Goal: Task Accomplishment & Management: Manage account settings

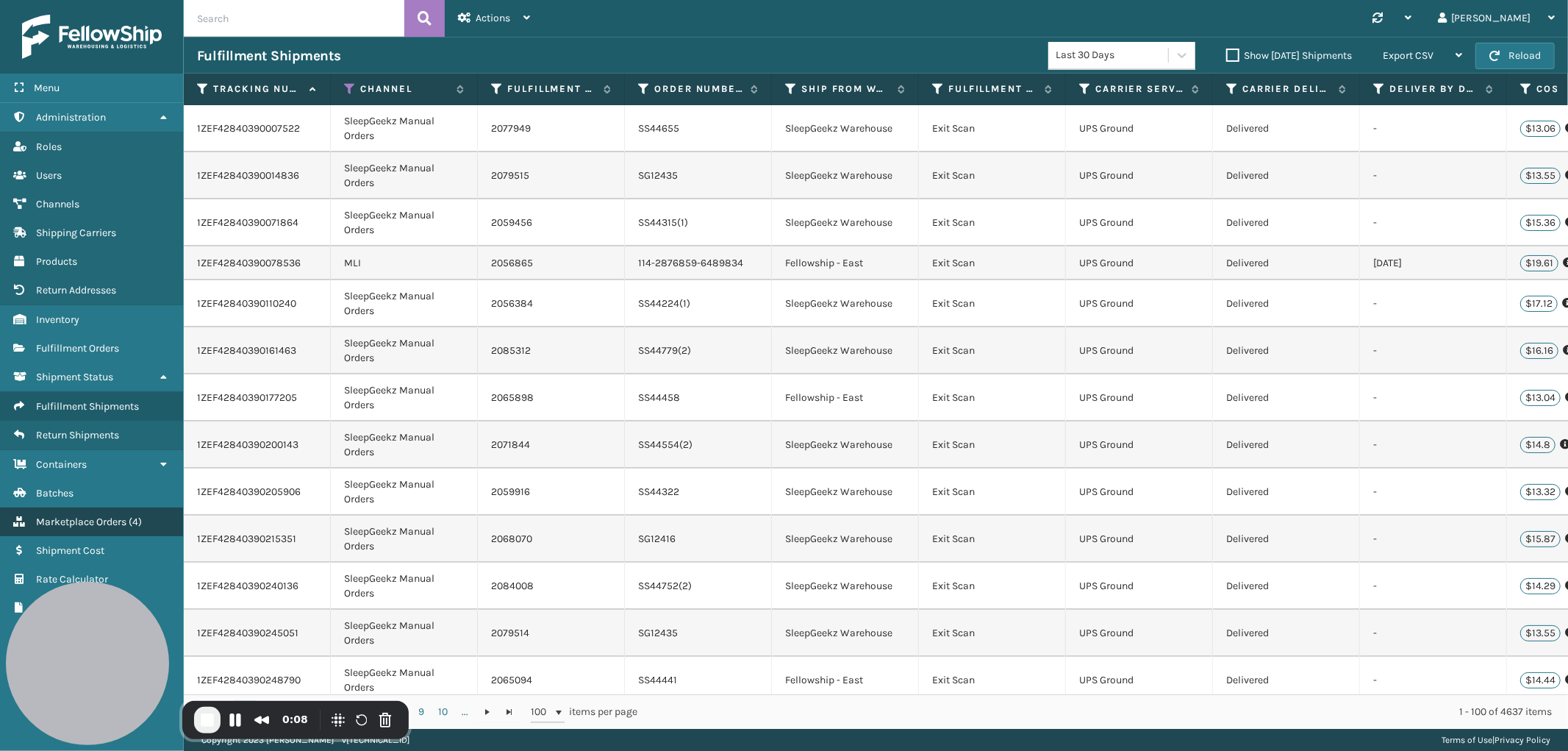
click at [68, 515] on span "Marketplace Orders" at bounding box center [81, 521] width 90 height 12
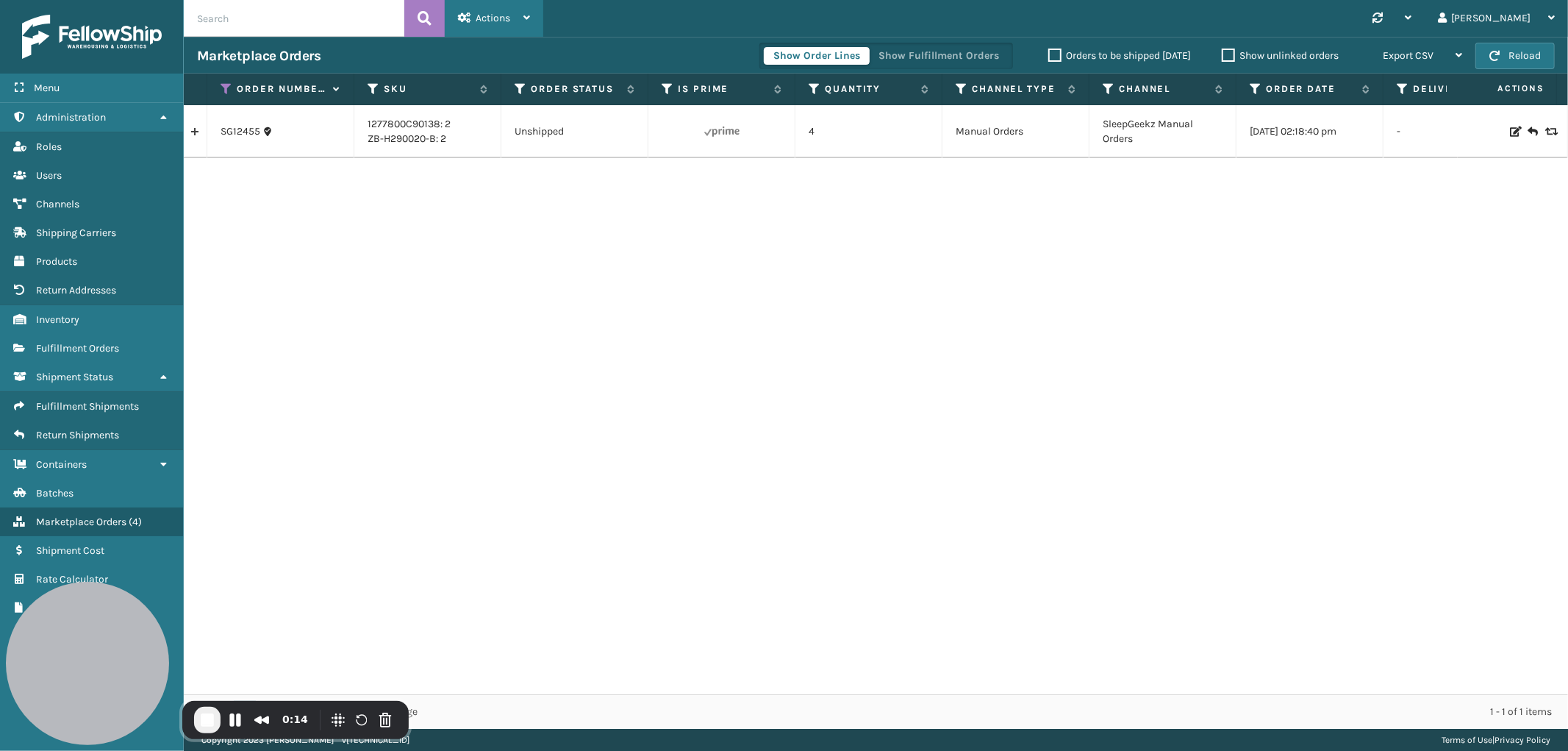
click at [495, 15] on span "Actions" at bounding box center [493, 17] width 35 height 12
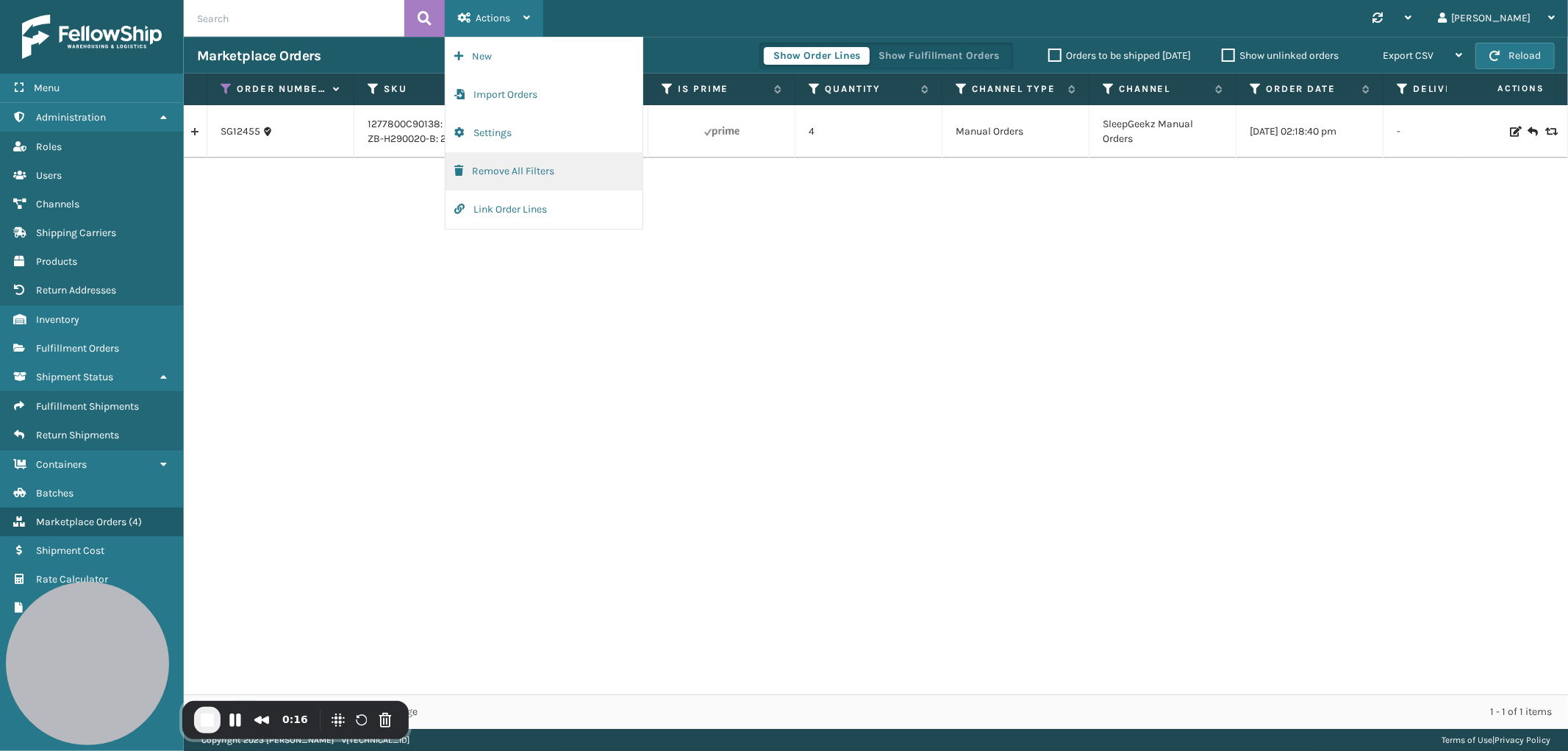
click at [509, 171] on button "Remove All Filters" at bounding box center [543, 171] width 197 height 39
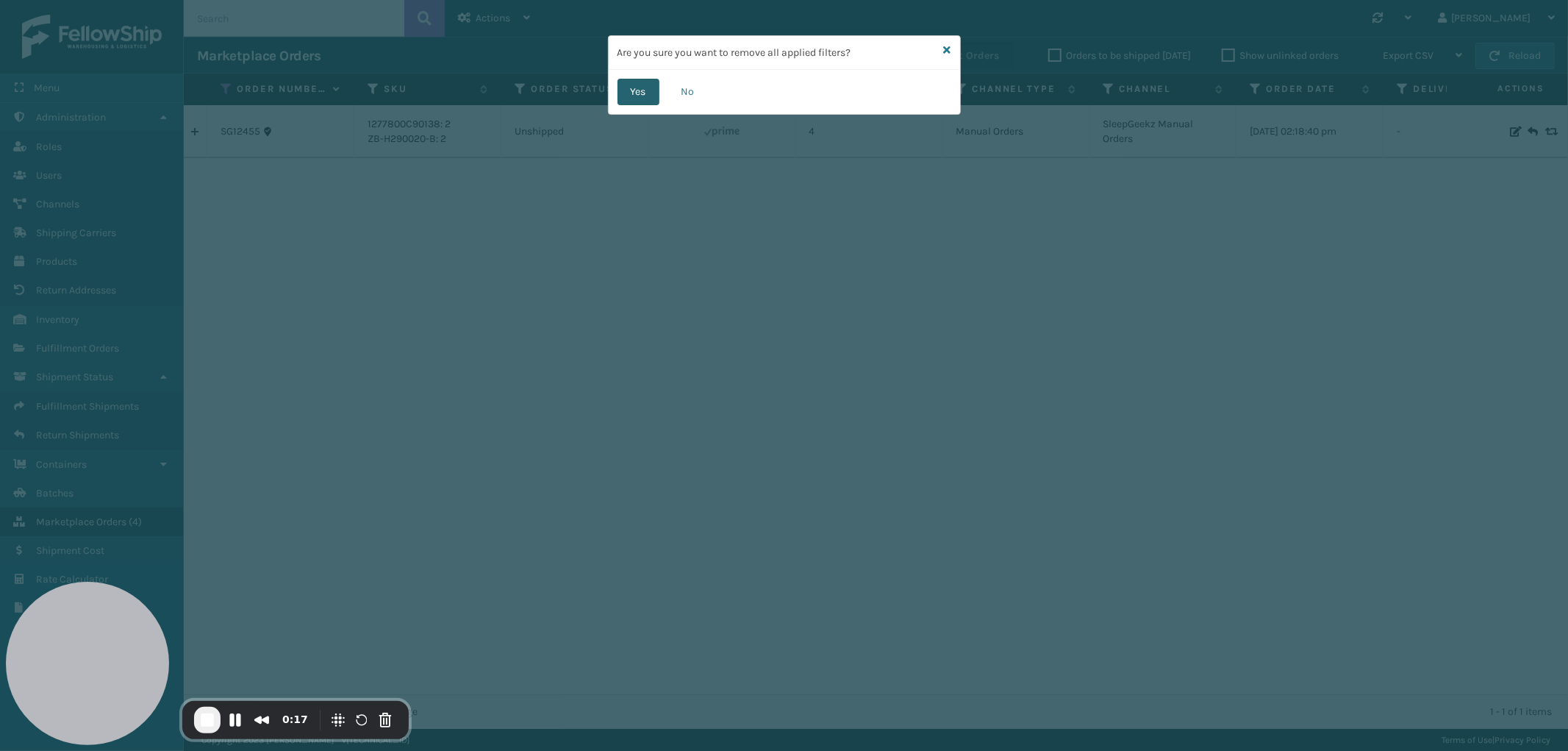
click at [653, 85] on button "Yes" at bounding box center [639, 92] width 42 height 26
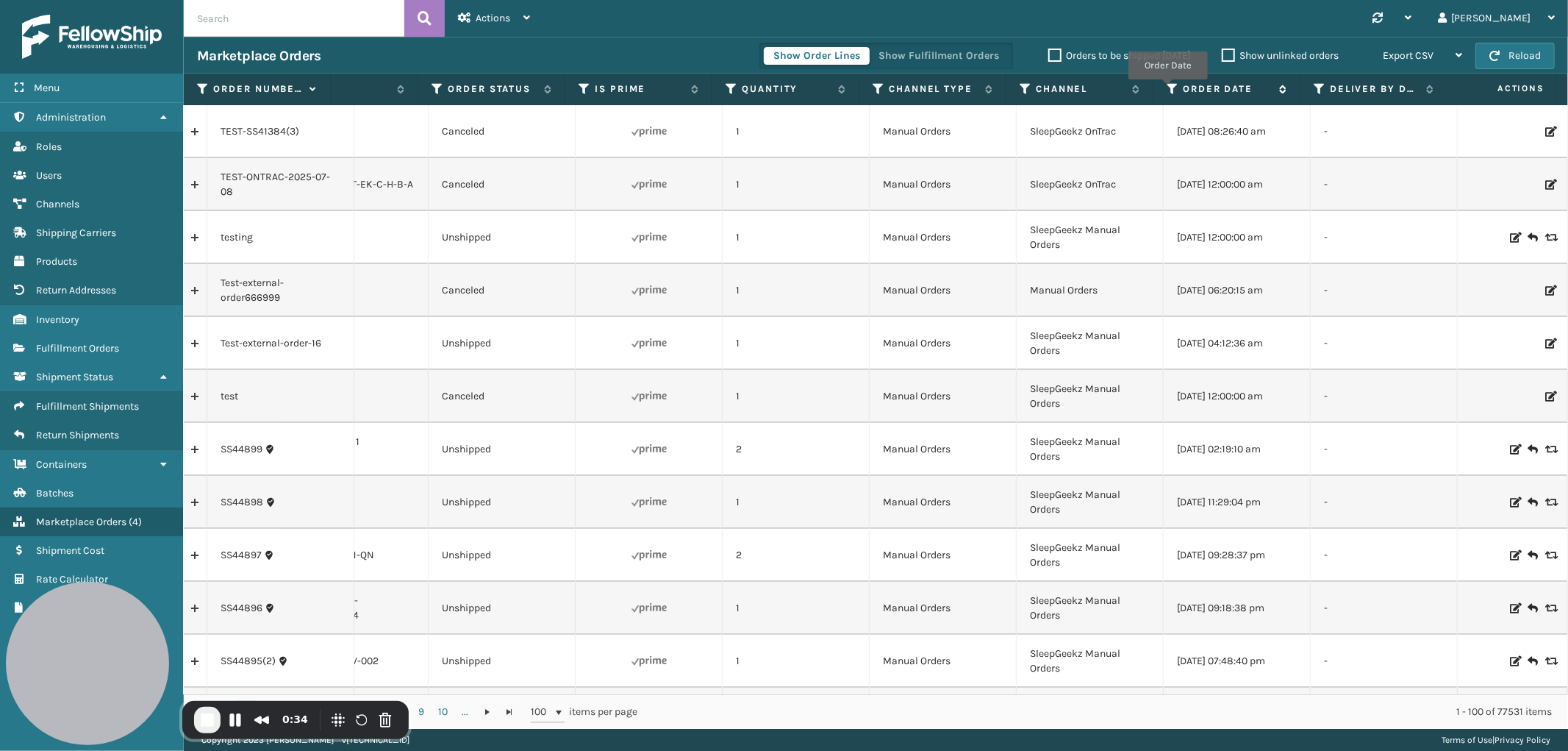
click at [1168, 90] on icon at bounding box center [1172, 89] width 11 height 13
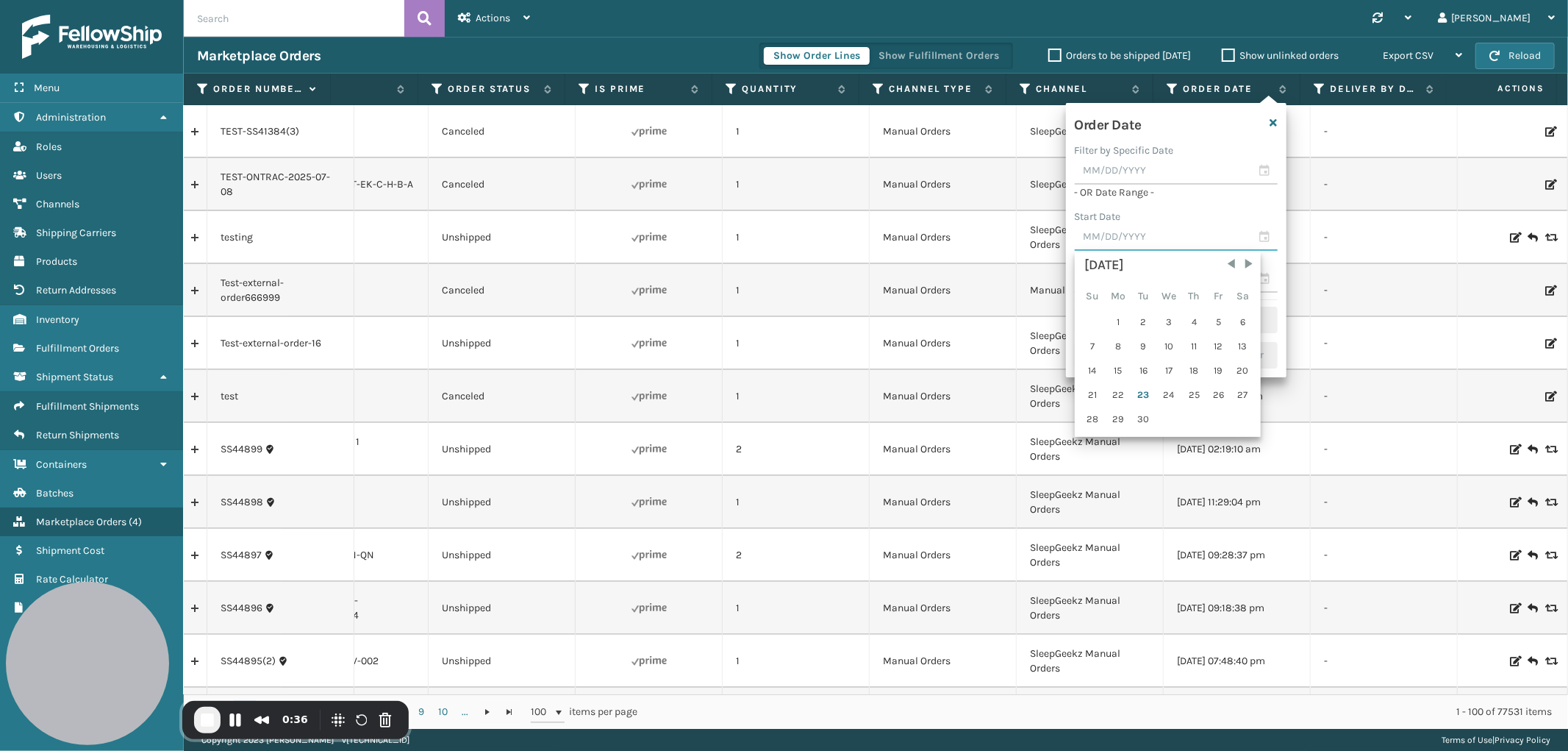
click at [1126, 237] on input "text" at bounding box center [1176, 237] width 202 height 26
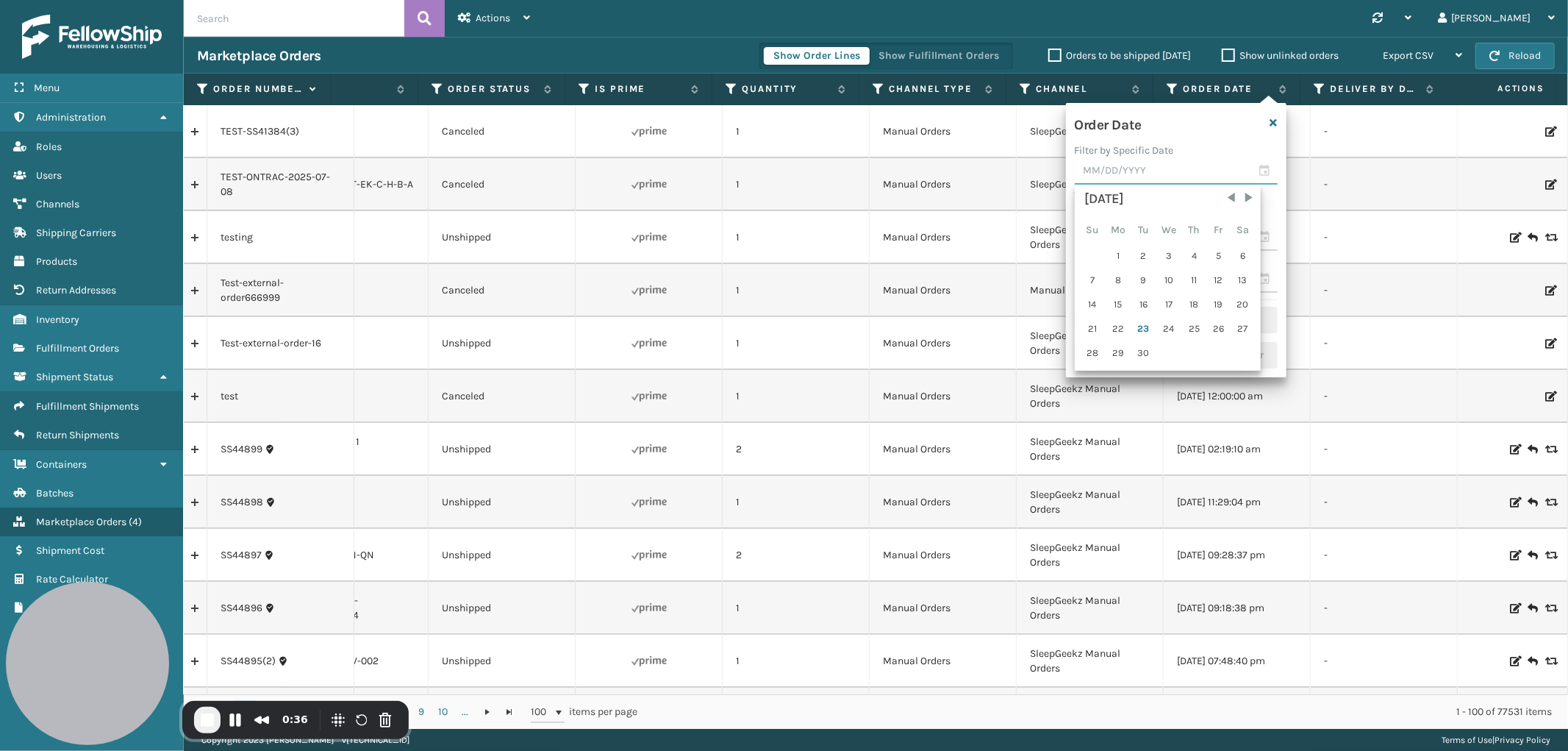
click at [1141, 162] on input "text" at bounding box center [1176, 171] width 202 height 26
click at [1112, 324] on div "22" at bounding box center [1119, 328] width 24 height 22
type input "[DATE]"
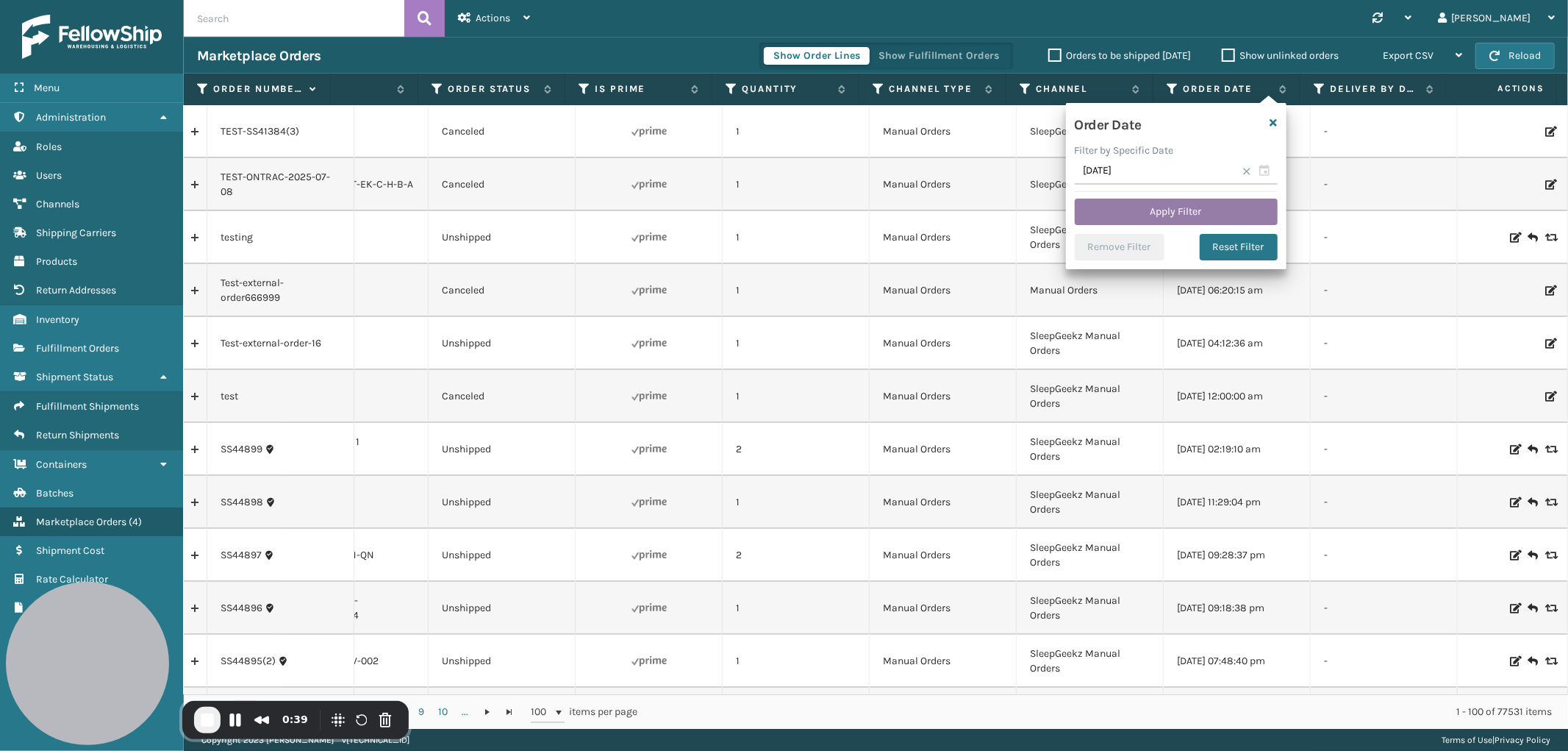
click at [1187, 210] on button "Apply Filter" at bounding box center [1176, 212] width 202 height 26
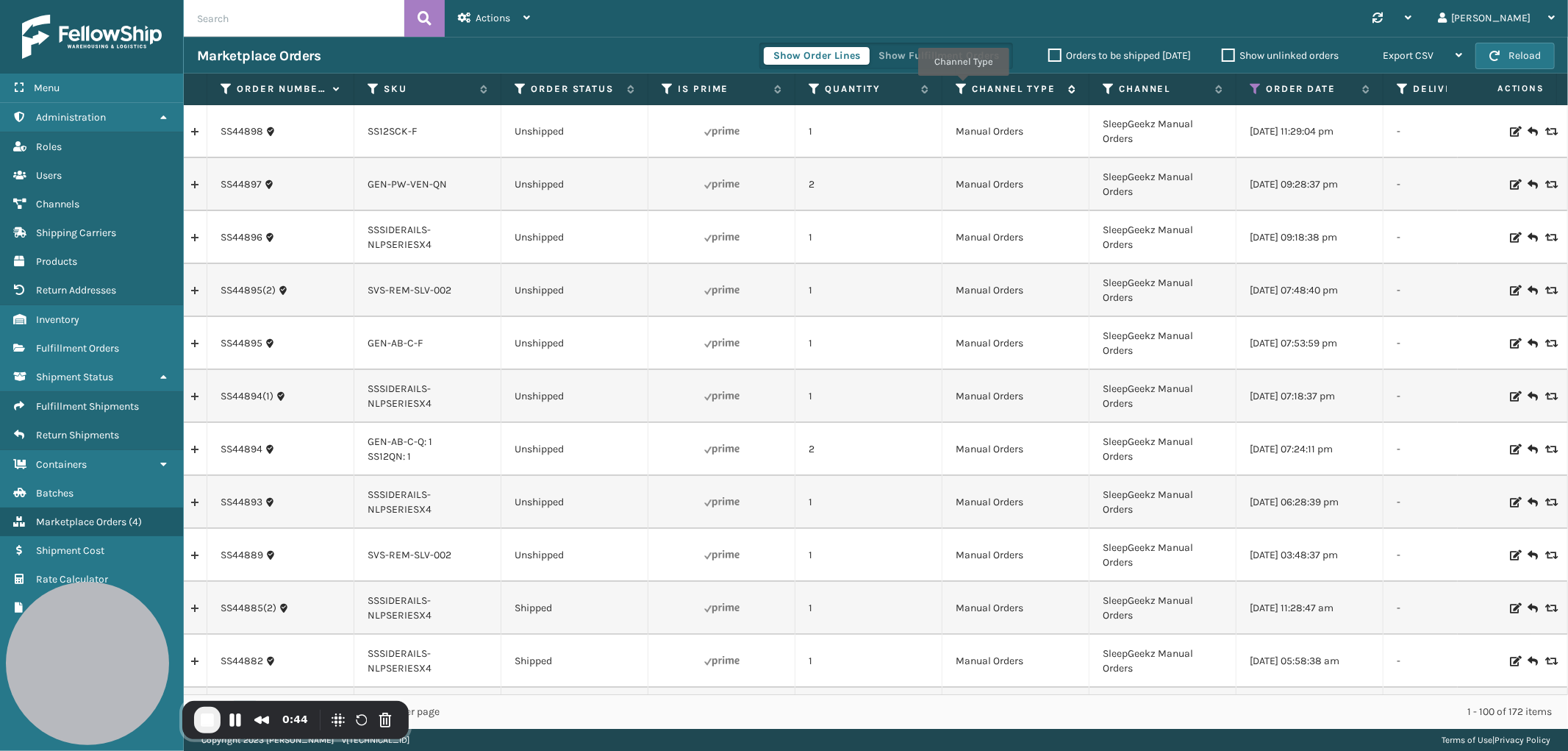
click at [963, 86] on icon at bounding box center [962, 89] width 11 height 13
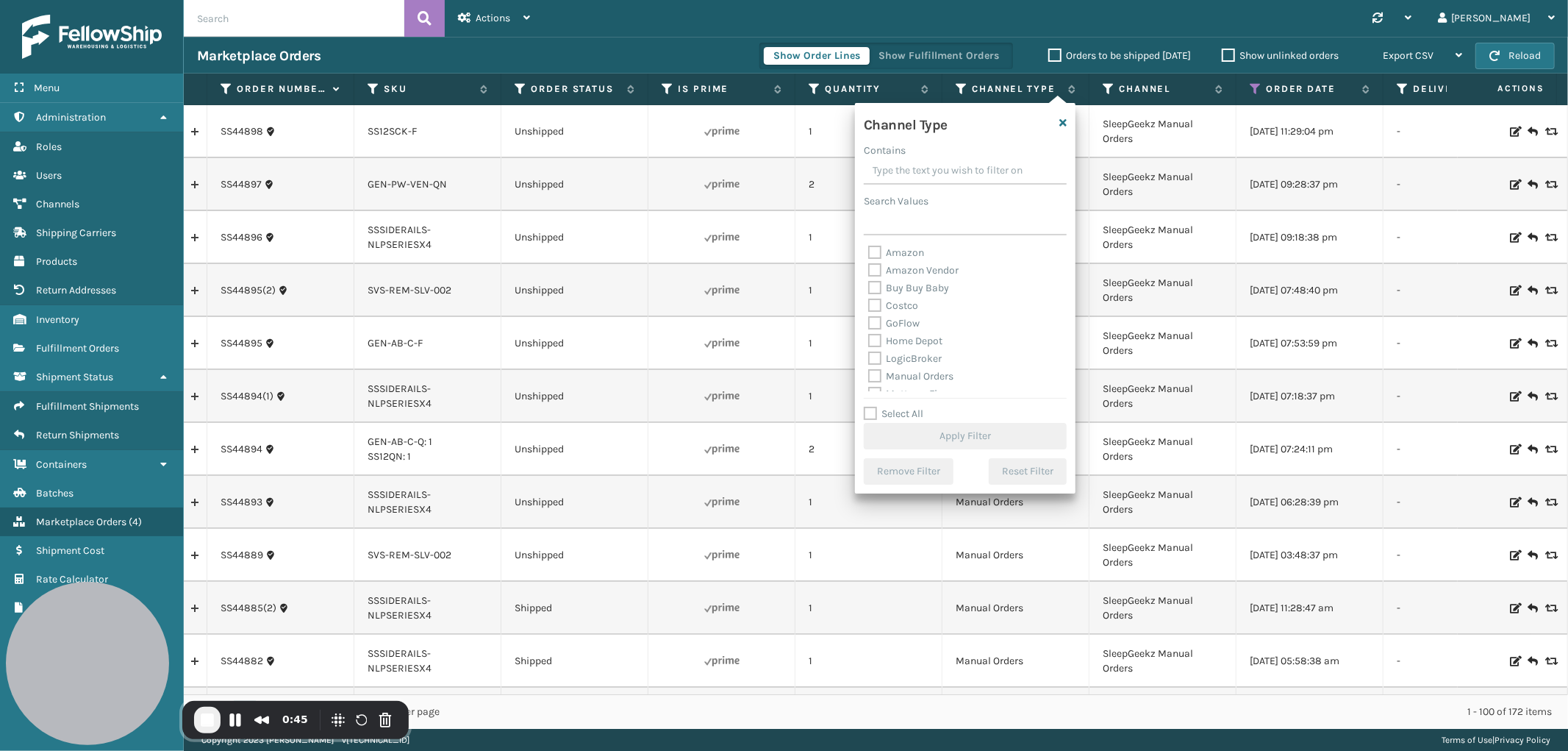
click at [878, 253] on label "Amazon" at bounding box center [896, 253] width 56 height 12
click at [869, 253] on input "Amazon" at bounding box center [868, 249] width 1 height 9
checkbox input "true"
click at [975, 439] on button "Apply Filter" at bounding box center [964, 436] width 202 height 26
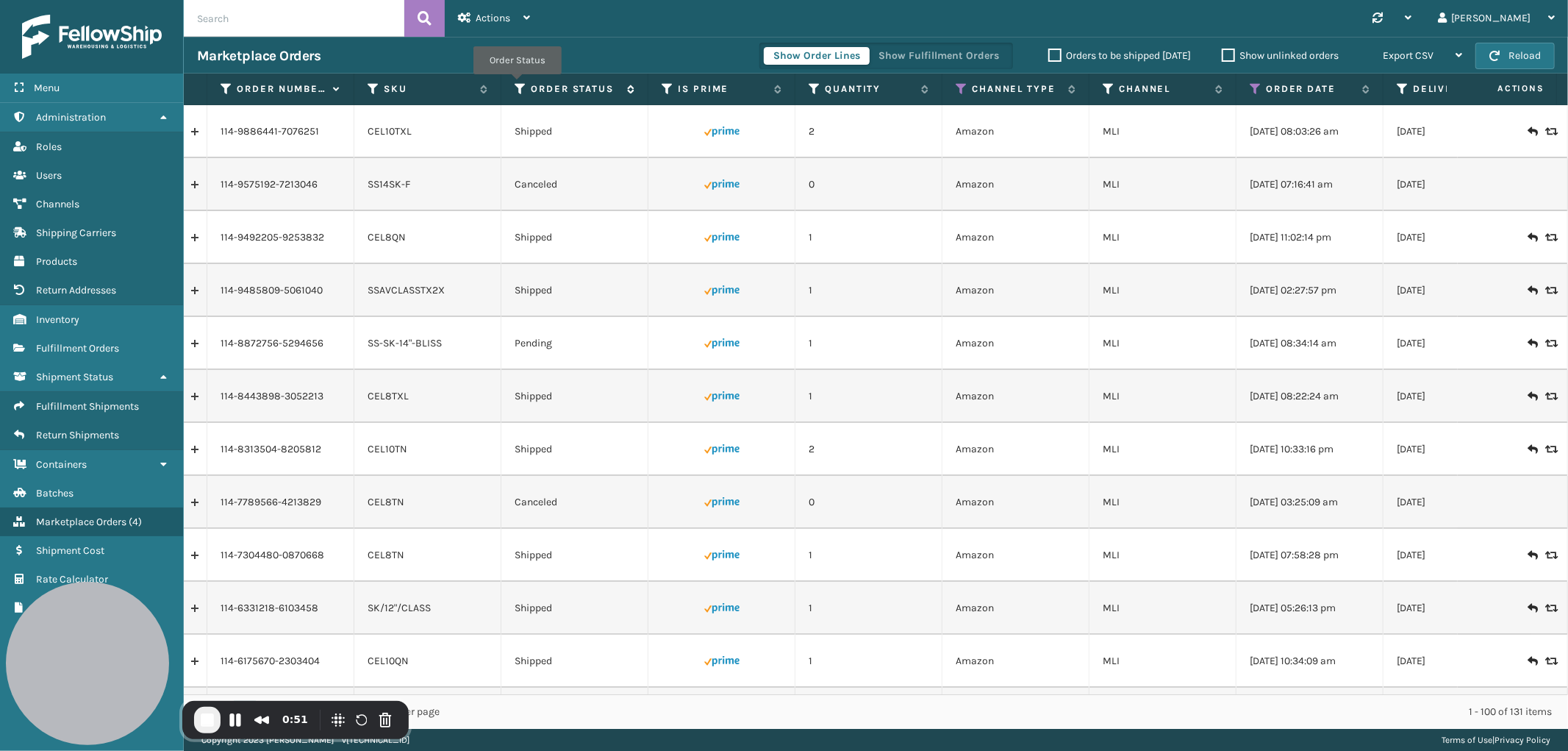
click at [517, 85] on icon at bounding box center [521, 89] width 11 height 13
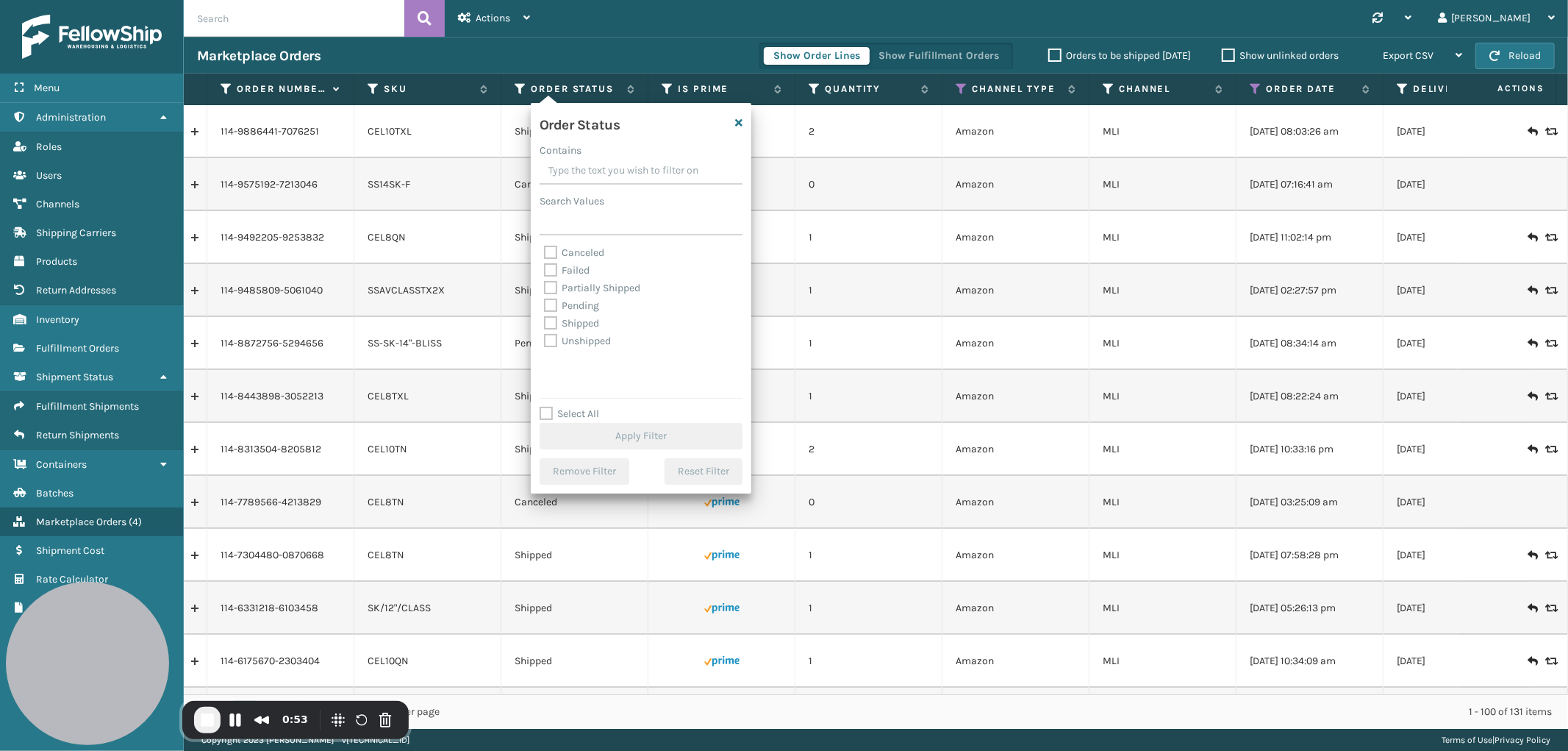
click at [547, 414] on label "Select All" at bounding box center [569, 414] width 59 height 12
click at [547, 407] on input "Select All" at bounding box center [650, 406] width 220 height 2
checkbox input "true"
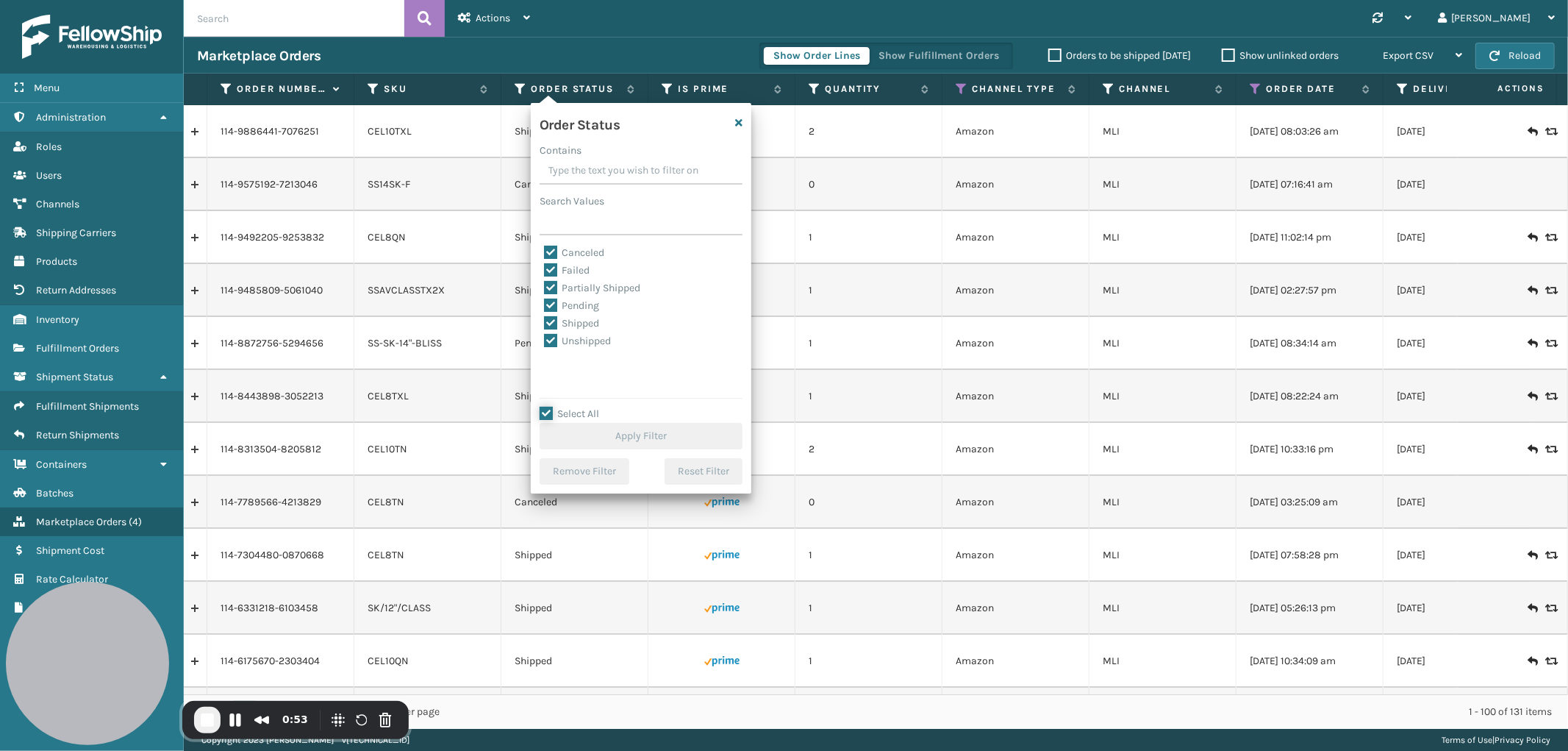
checkbox input "true"
click at [550, 247] on label "Canceled" at bounding box center [574, 253] width 60 height 12
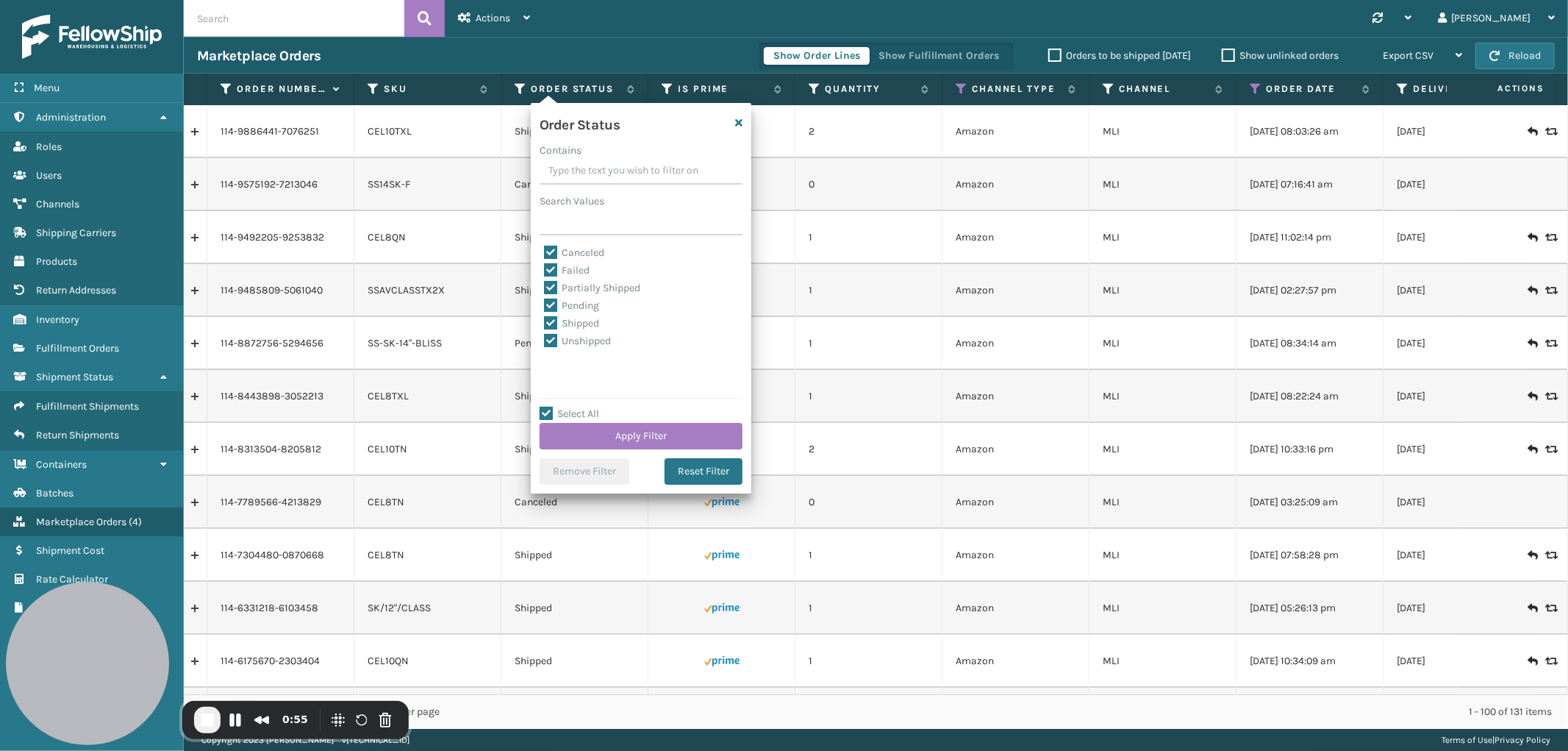
click at [545, 247] on input "Canceled" at bounding box center [544, 249] width 1 height 9
checkbox input "false"
click at [639, 436] on button "Apply Filter" at bounding box center [640, 436] width 202 height 26
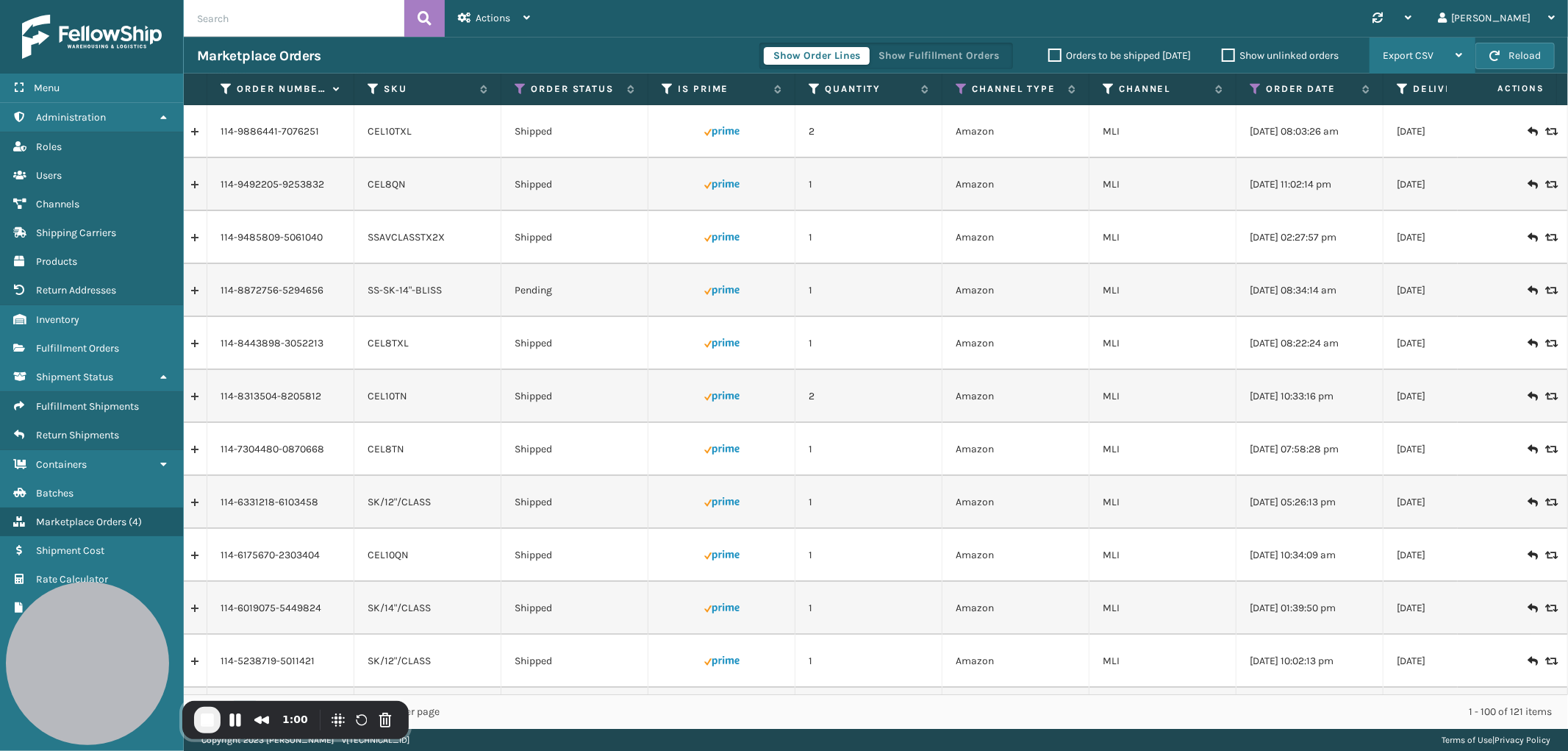
click at [1428, 56] on span "Export CSV" at bounding box center [1409, 55] width 51 height 12
click at [1344, 122] on li "Export All Pages" at bounding box center [1376, 135] width 197 height 40
click at [49, 400] on span "Fulfillment Shipments" at bounding box center [87, 406] width 103 height 12
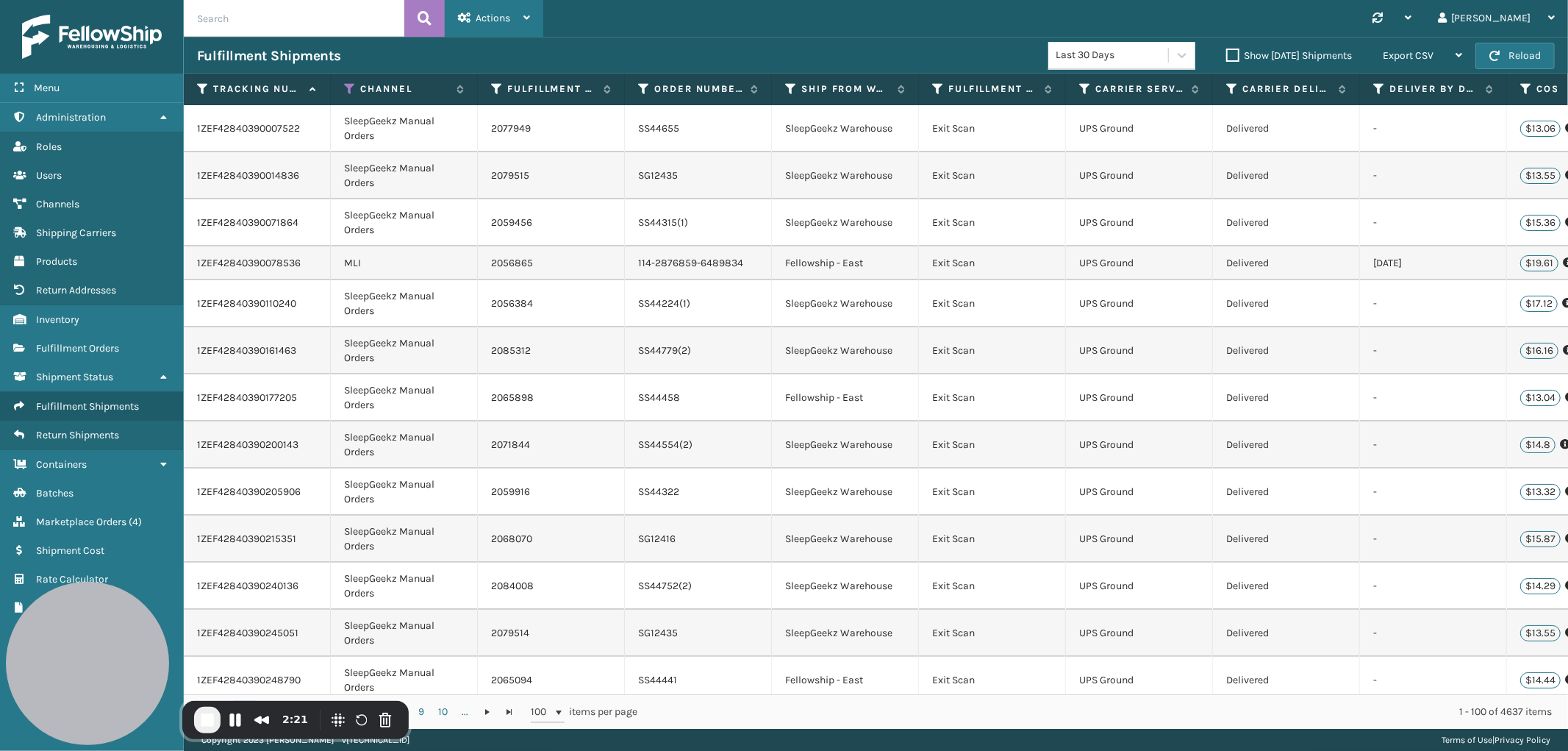
click at [498, 11] on span "Actions" at bounding box center [493, 17] width 35 height 12
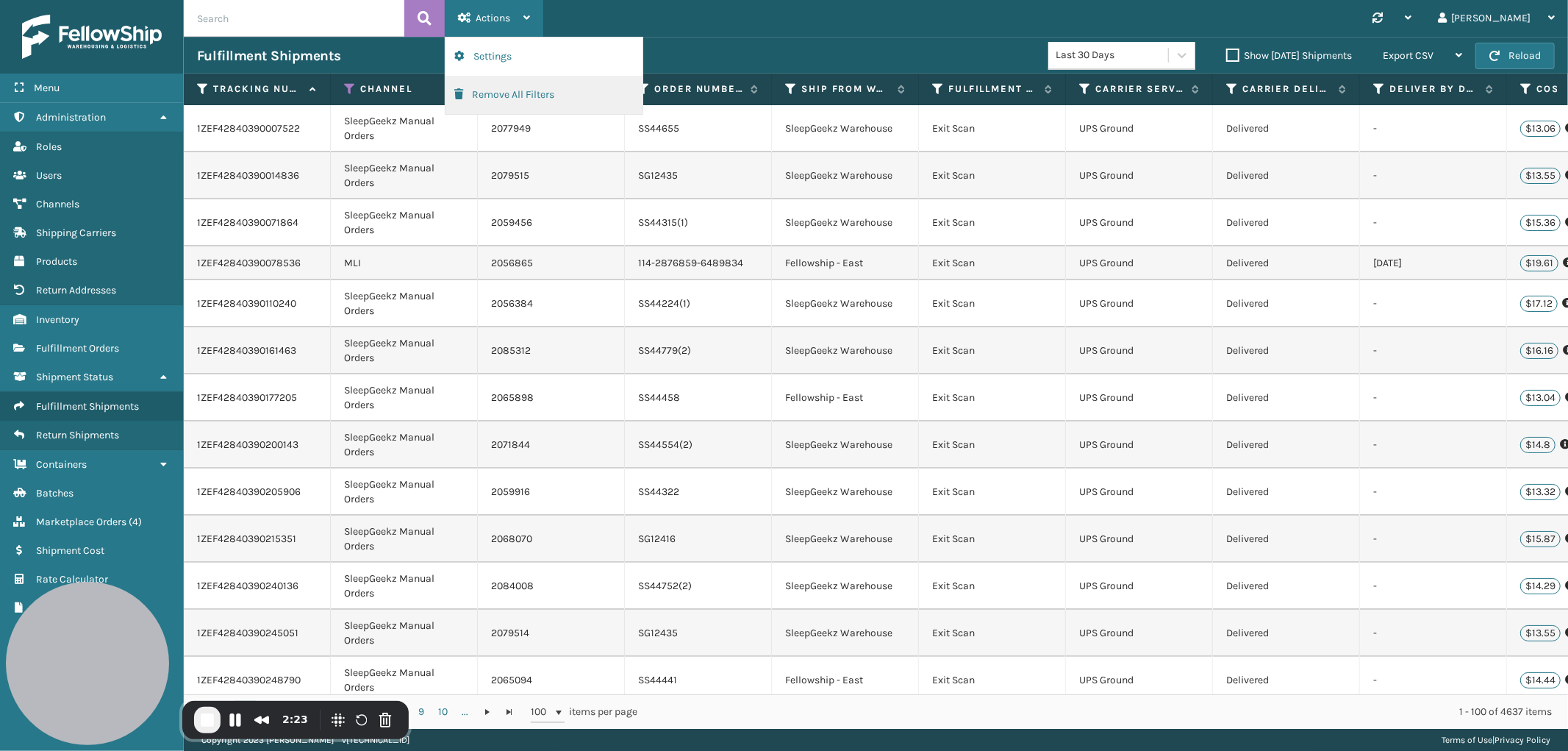
click at [490, 102] on button "Remove All Filters" at bounding box center [543, 94] width 197 height 39
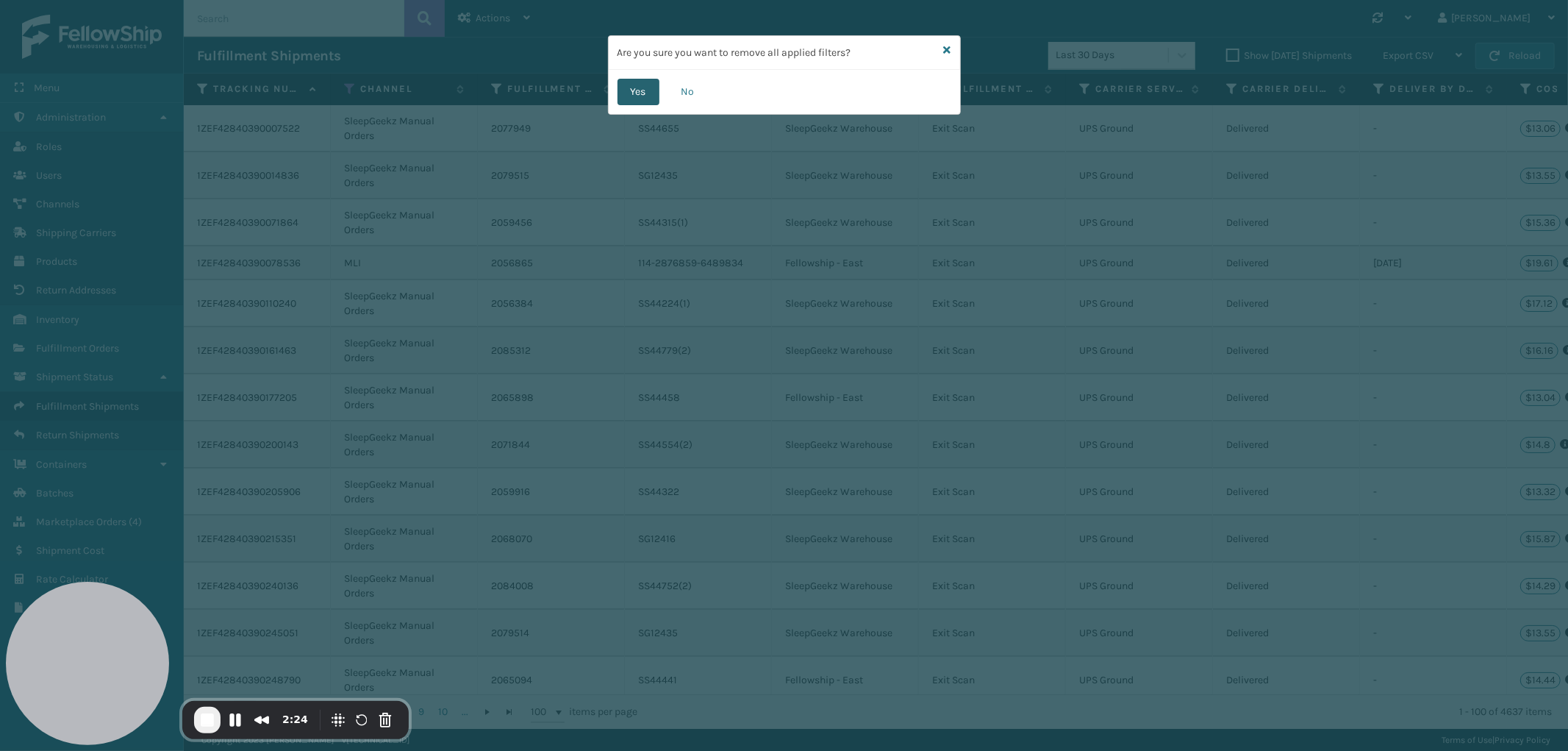
click at [630, 96] on button "Yes" at bounding box center [639, 92] width 42 height 26
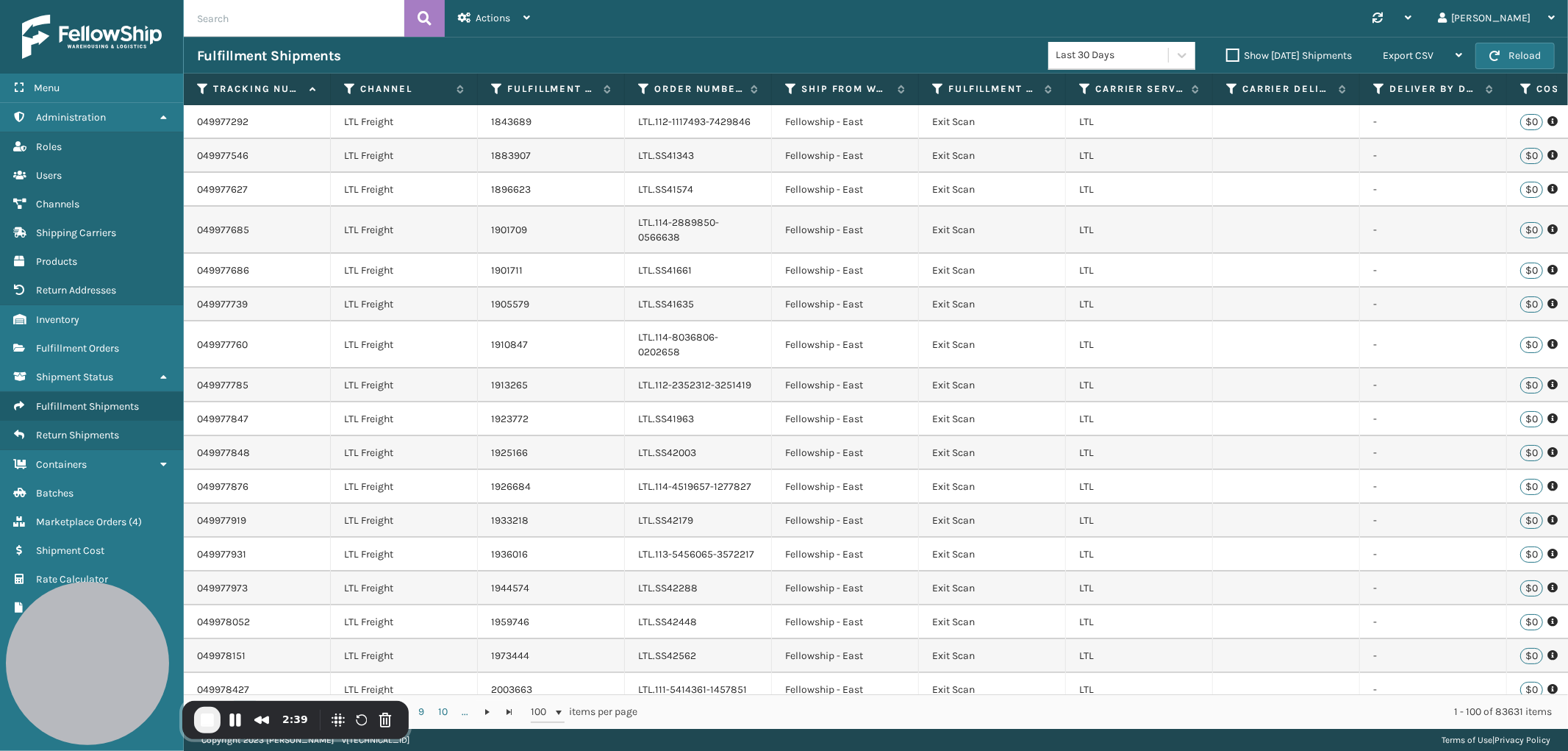
scroll to position [0, 714]
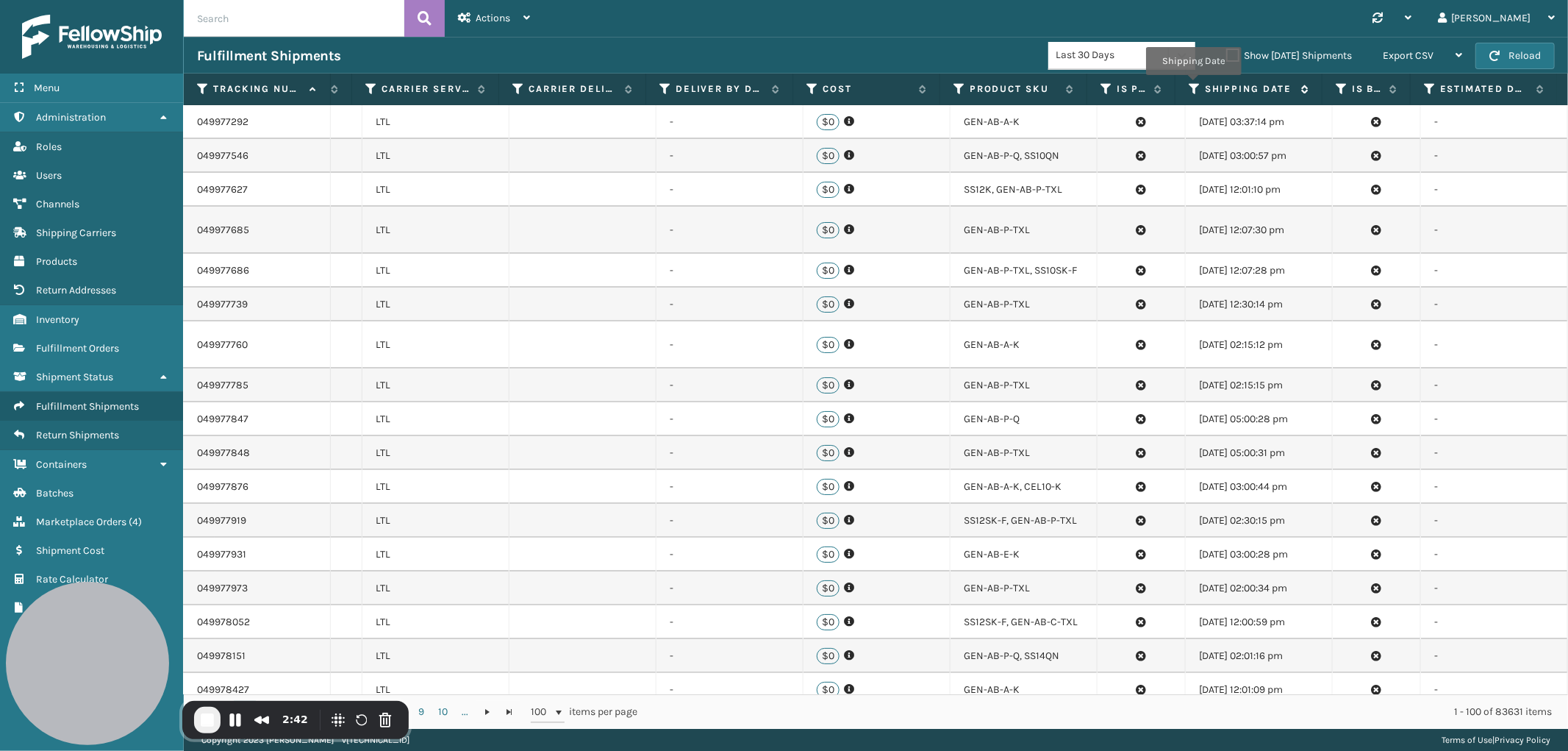
click at [1193, 86] on icon at bounding box center [1195, 89] width 11 height 13
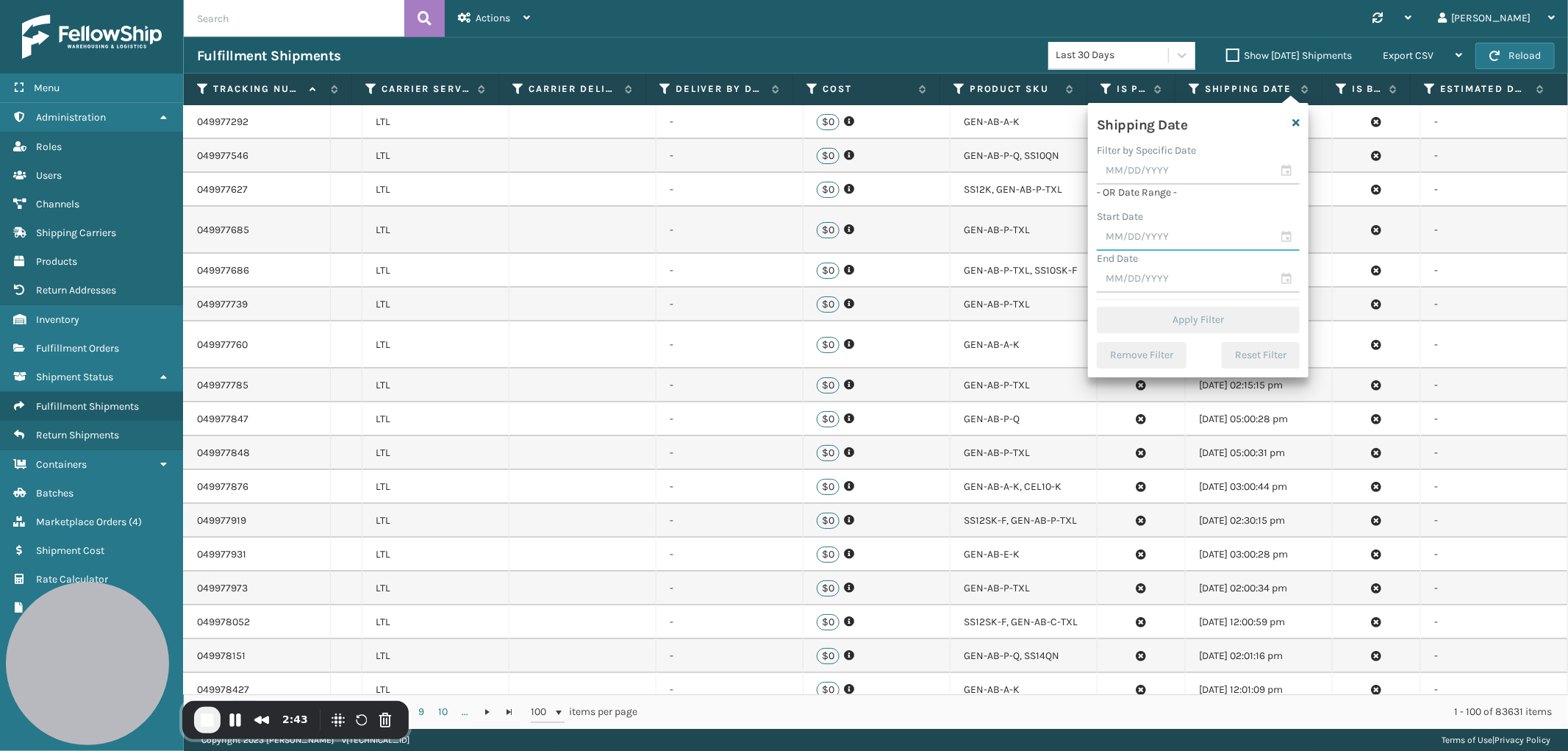
click at [1144, 234] on input "text" at bounding box center [1198, 237] width 202 height 26
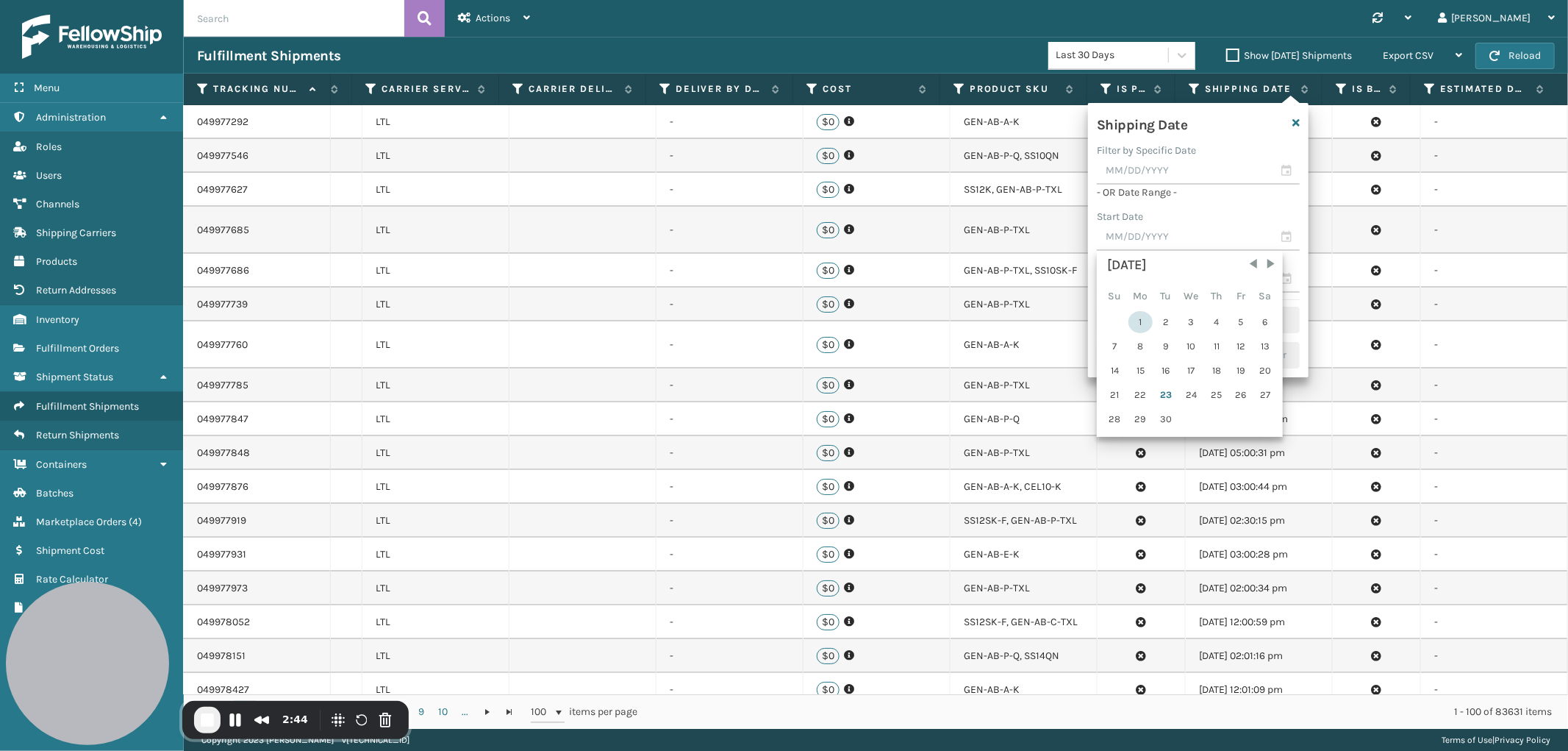
click at [1149, 320] on div "1" at bounding box center [1141, 321] width 24 height 22
type input "[DATE]"
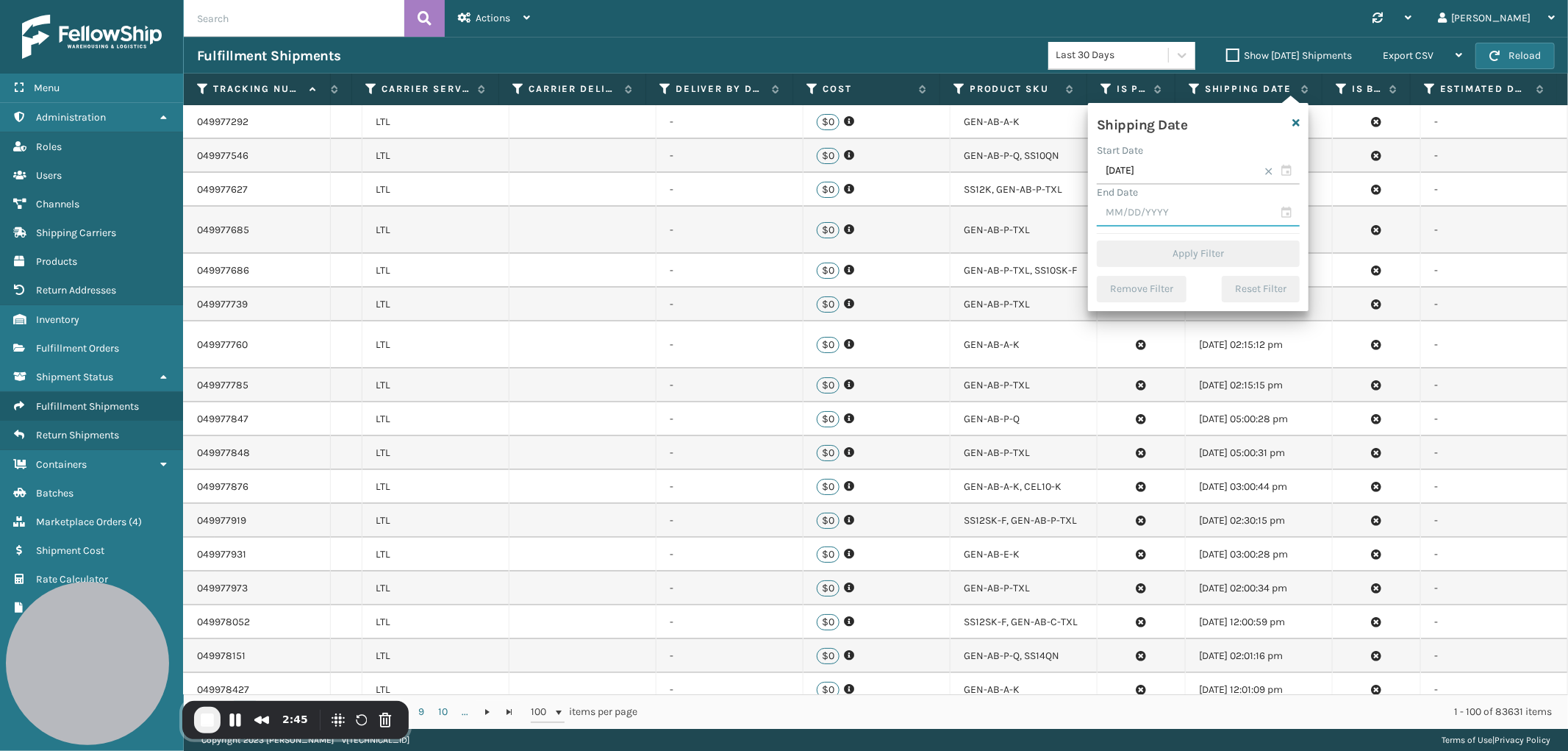
click at [1174, 212] on input "text" at bounding box center [1198, 213] width 202 height 26
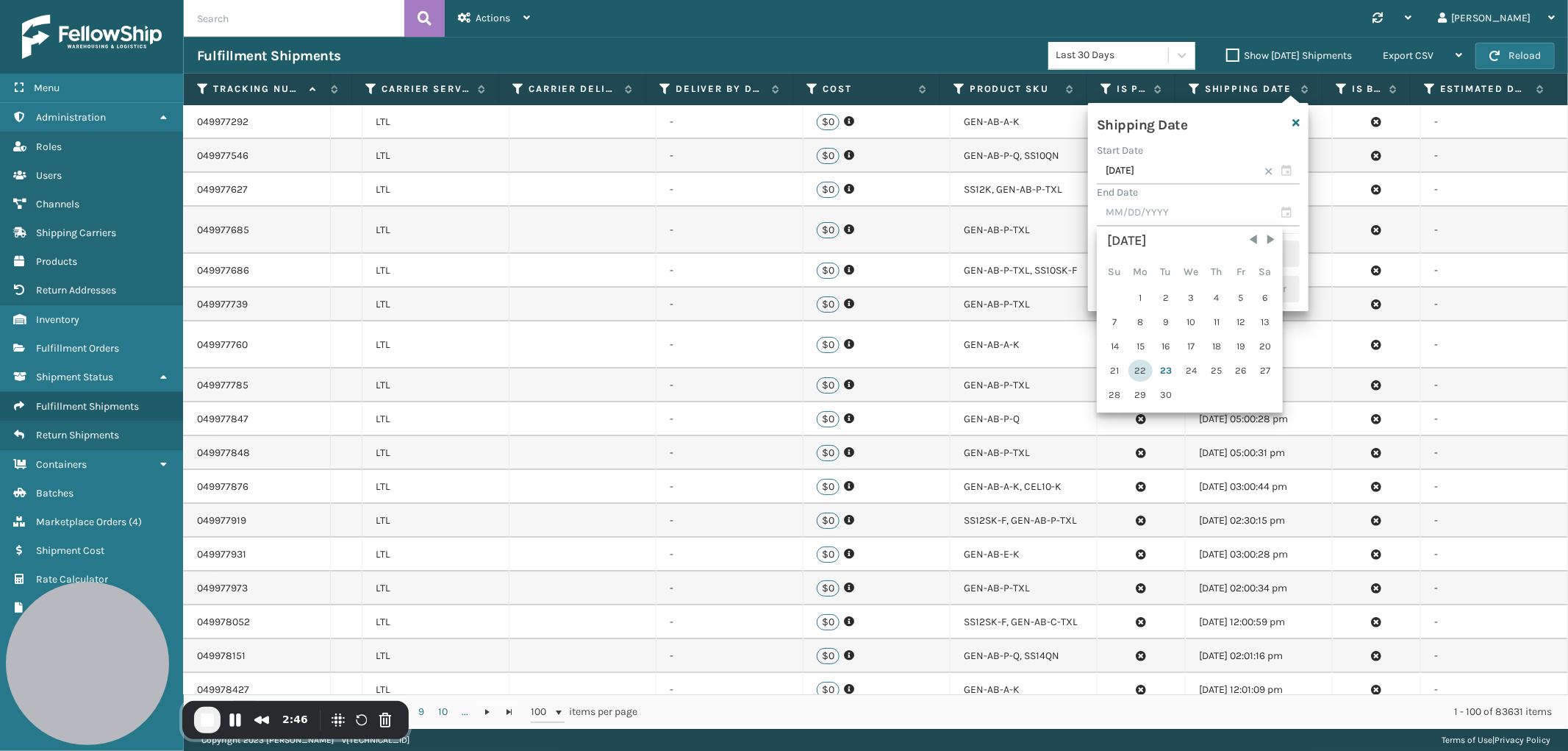
click at [1139, 363] on div "22" at bounding box center [1141, 370] width 24 height 22
type input "[DATE]"
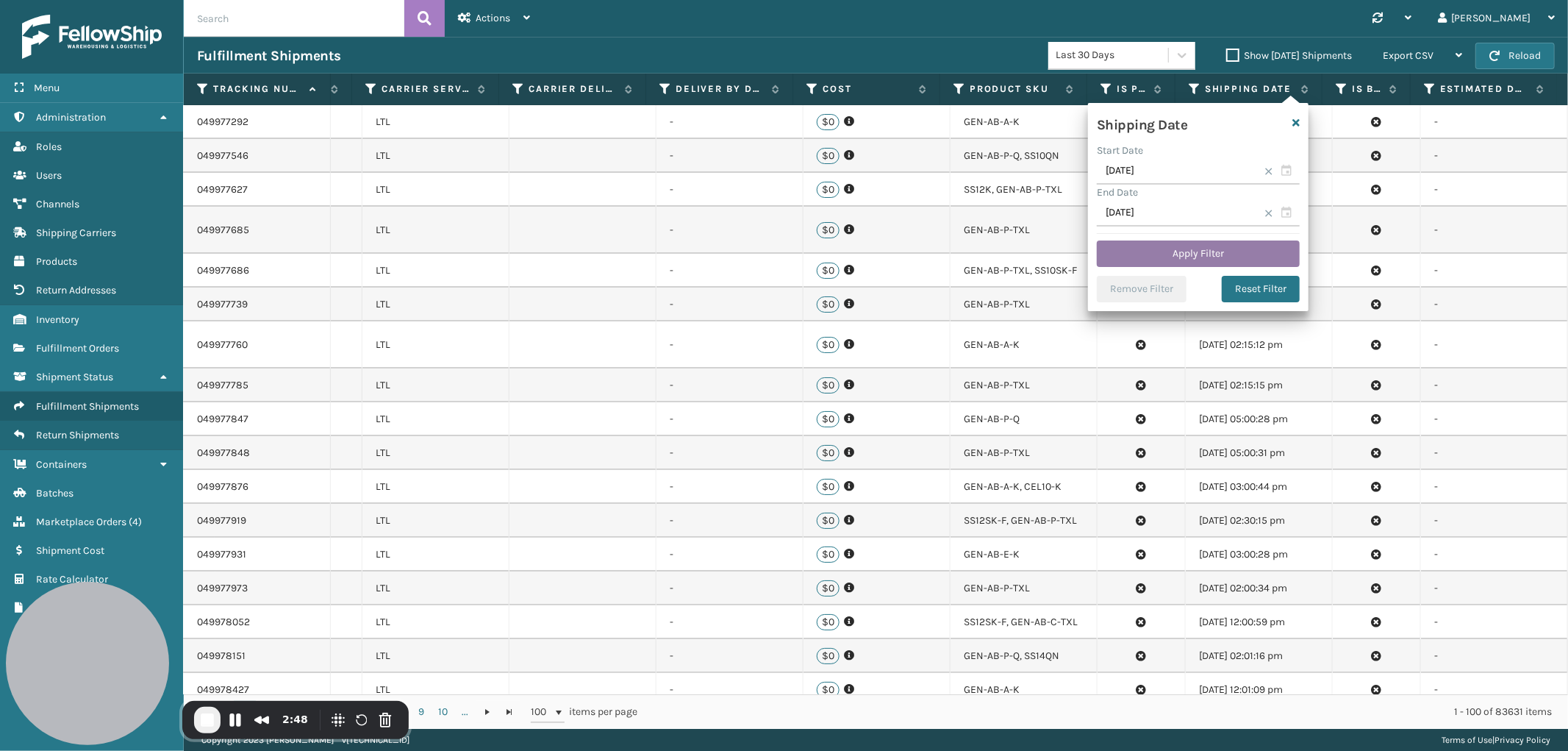
click at [1201, 246] on button "Apply Filter" at bounding box center [1198, 253] width 202 height 26
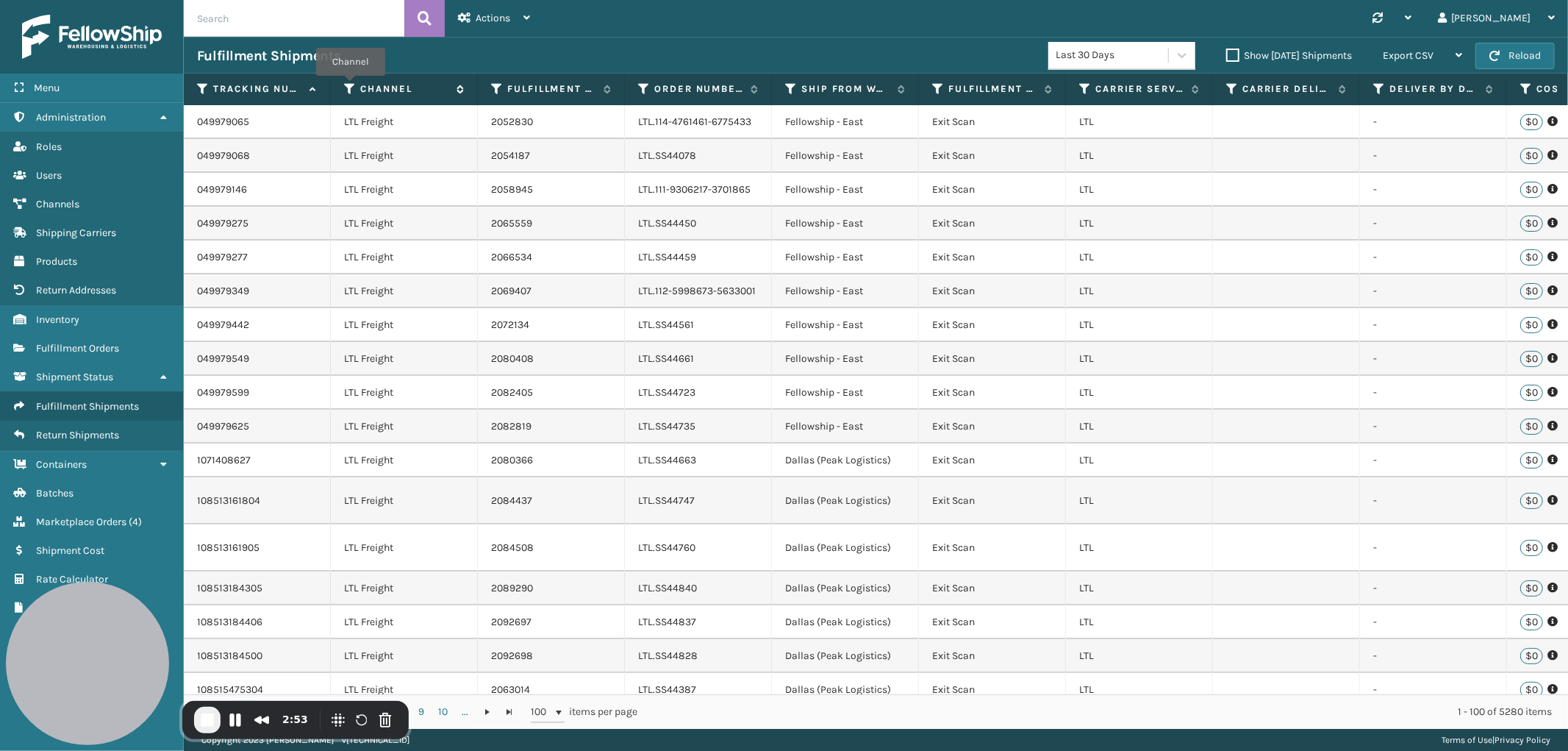
click at [350, 86] on icon at bounding box center [349, 89] width 11 height 13
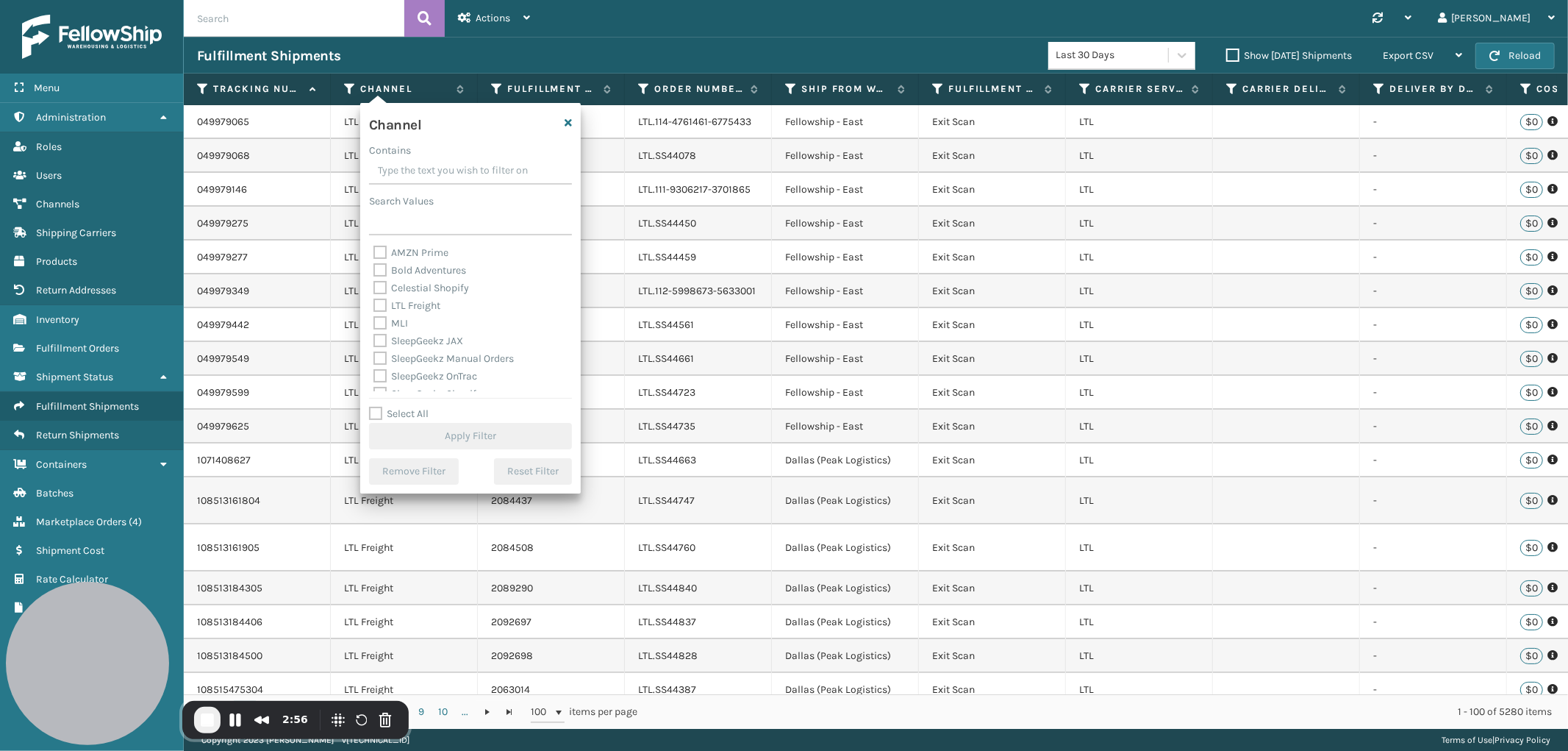
click at [376, 415] on label "Select All" at bounding box center [398, 414] width 59 height 12
click at [376, 407] on input "Select All" at bounding box center [479, 406] width 220 height 2
checkbox input "true"
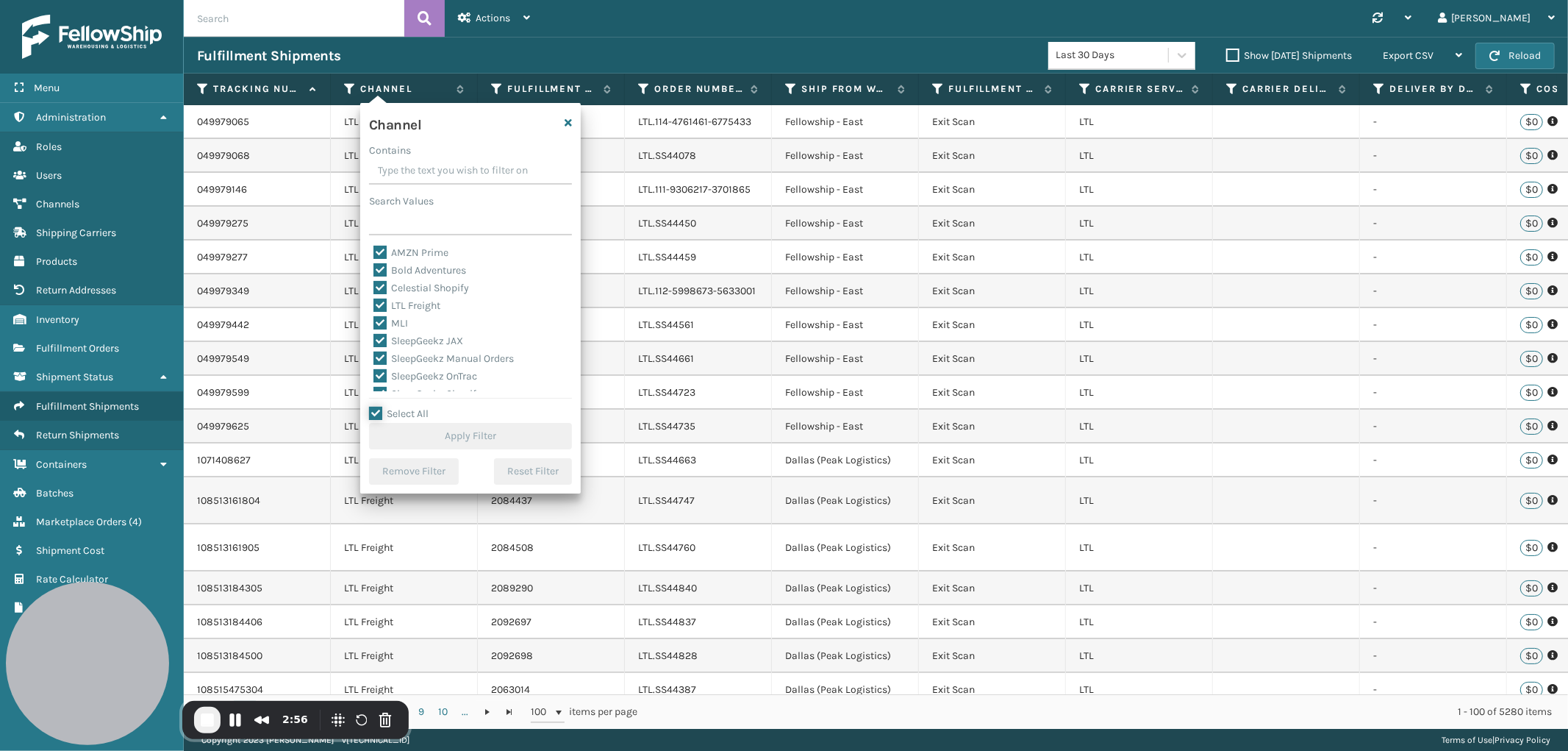
checkbox input "true"
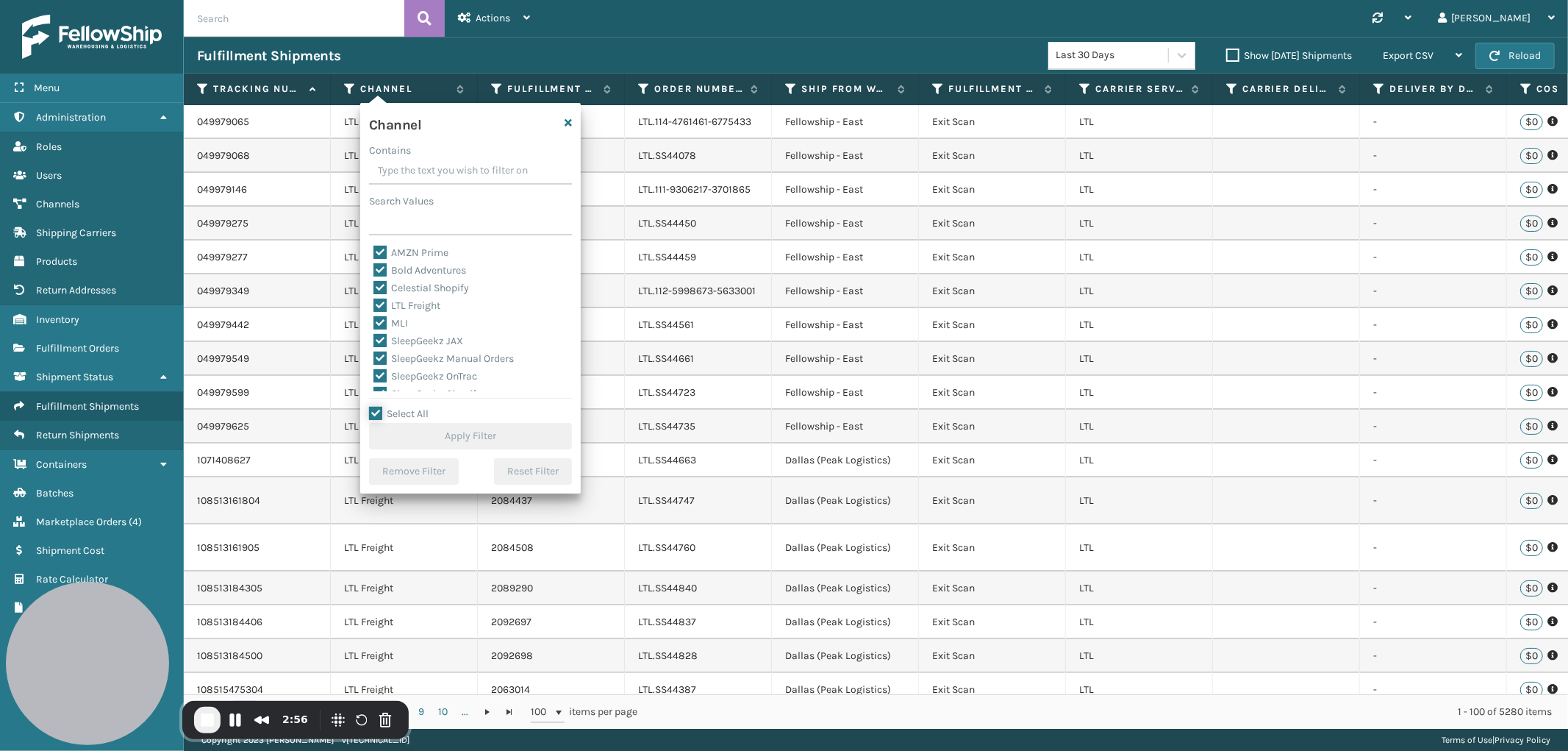
checkbox input "true"
click at [378, 303] on label "LTL Freight" at bounding box center [407, 305] width 67 height 12
click at [374, 303] on input "LTL Freight" at bounding box center [374, 302] width 1 height 9
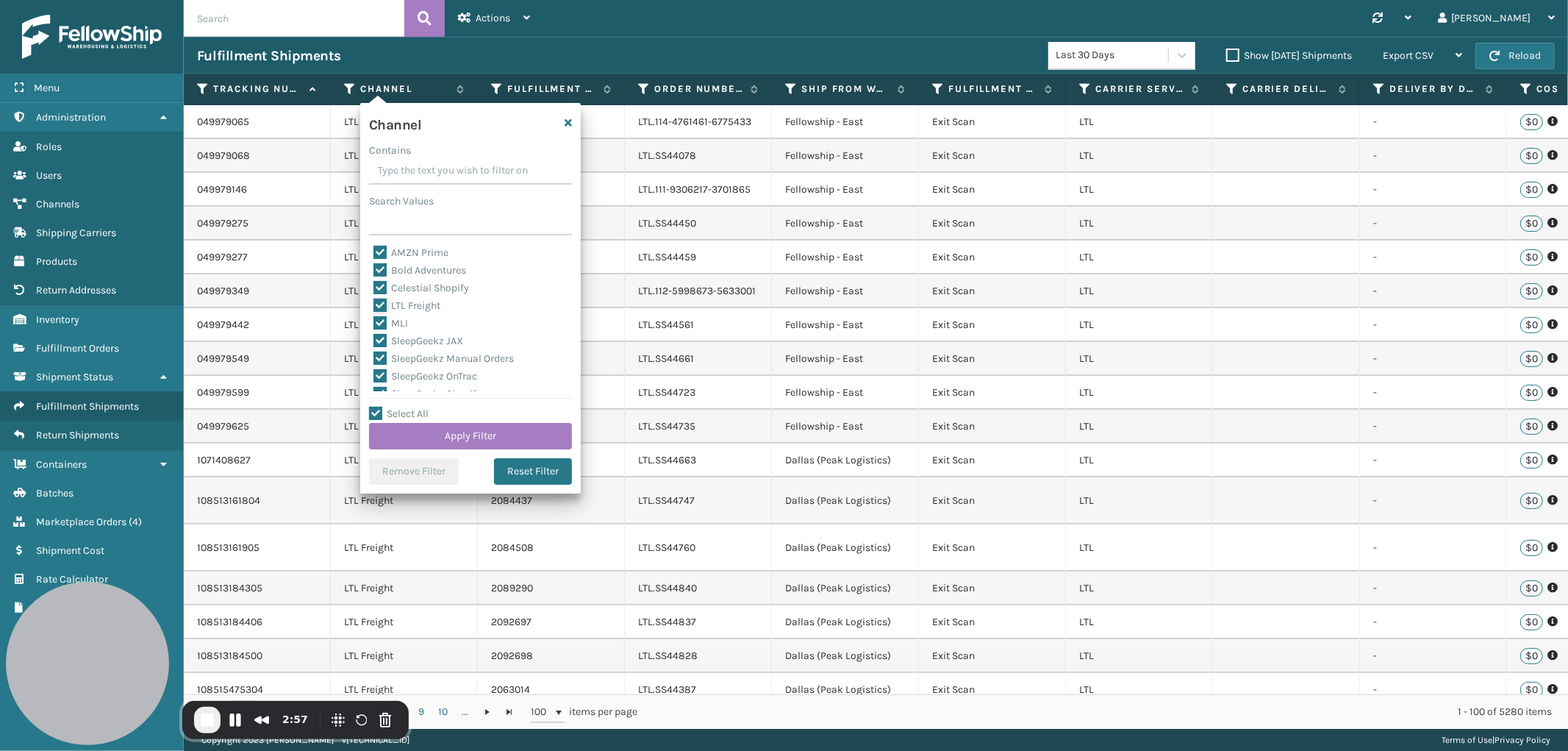
checkbox input "false"
click at [475, 434] on button "Apply Filter" at bounding box center [470, 436] width 202 height 26
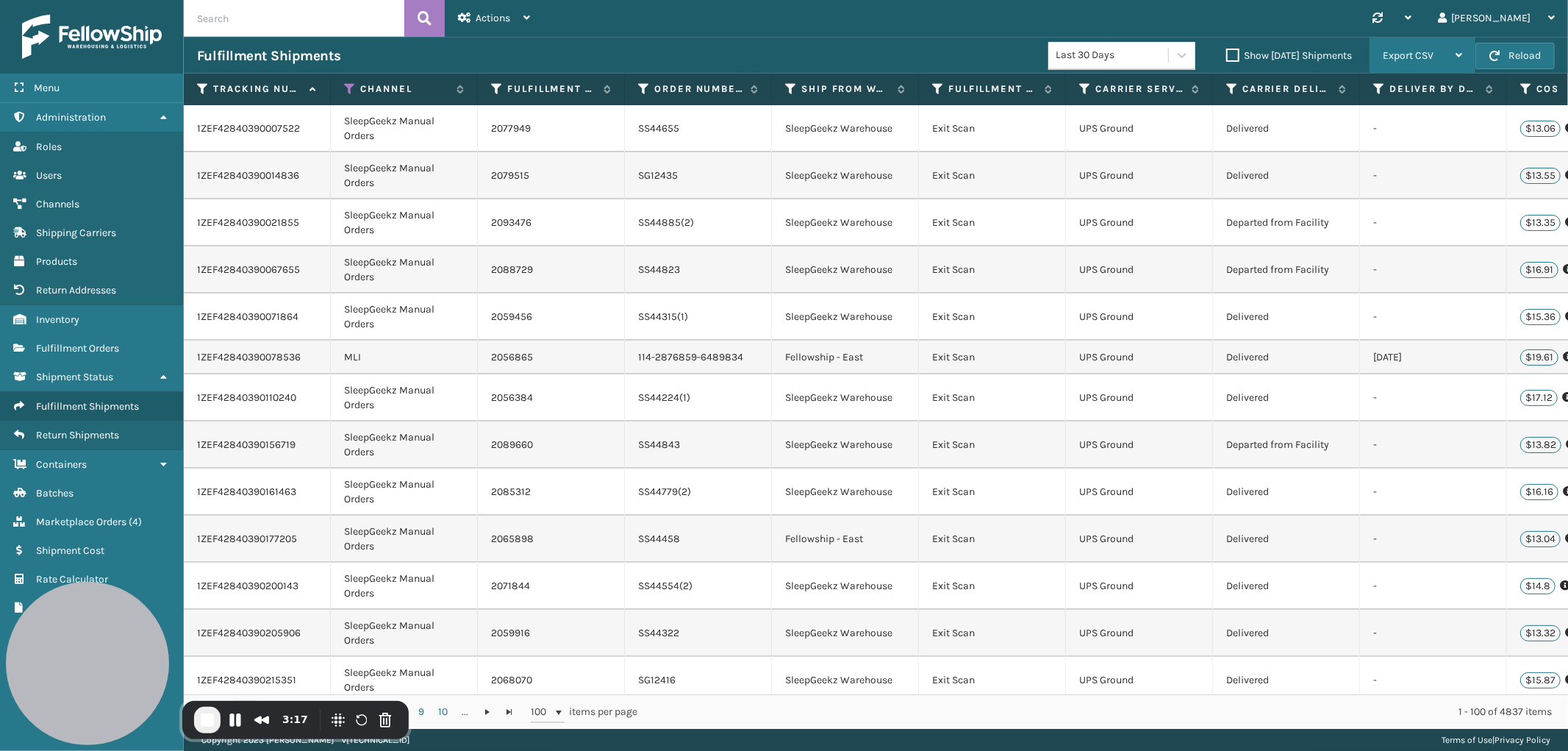
click at [1395, 60] on span "Export CSV" at bounding box center [1409, 55] width 51 height 12
click at [1347, 128] on li "Export All Pages" at bounding box center [1376, 135] width 197 height 40
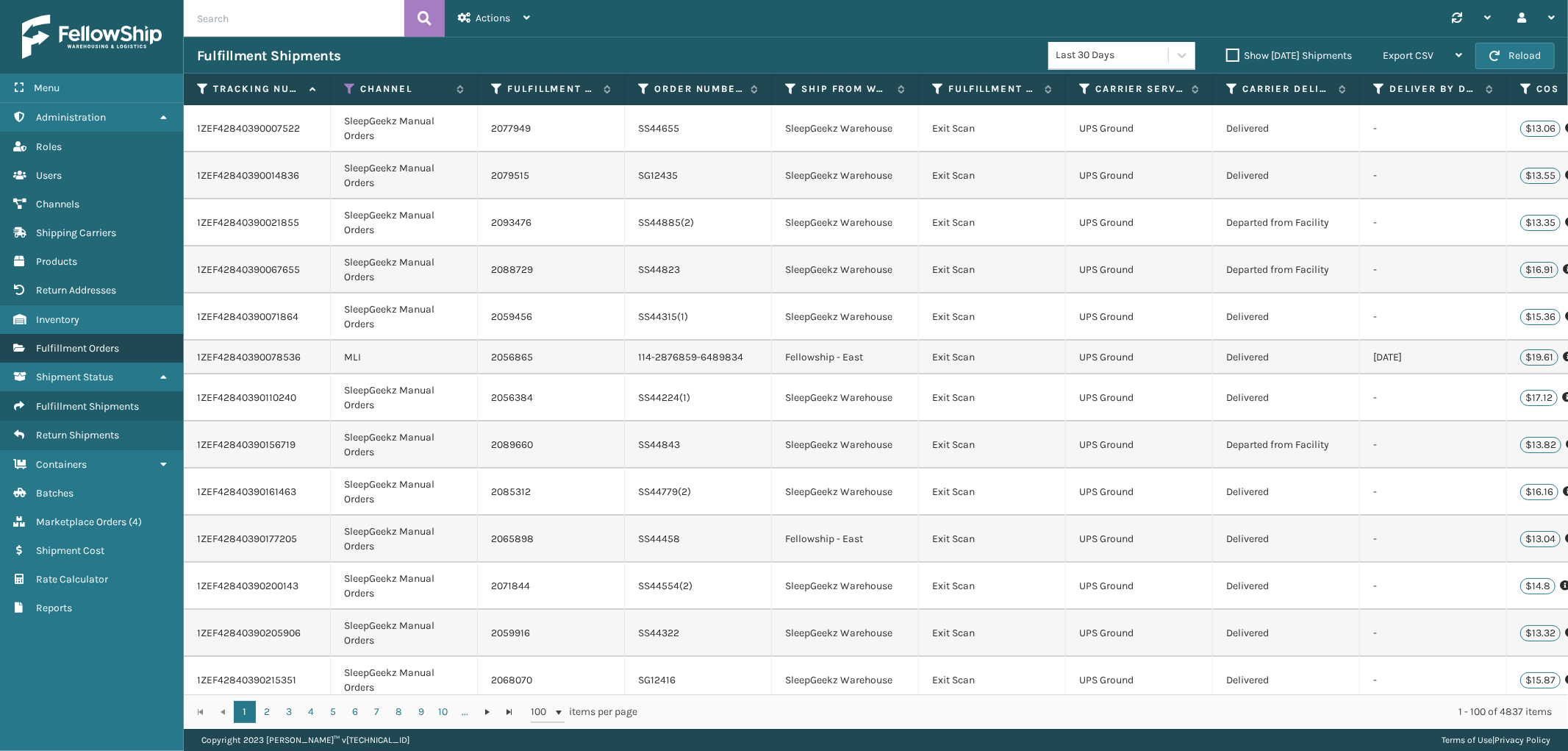
click at [113, 344] on span "Fulfillment Orders" at bounding box center [77, 348] width 83 height 12
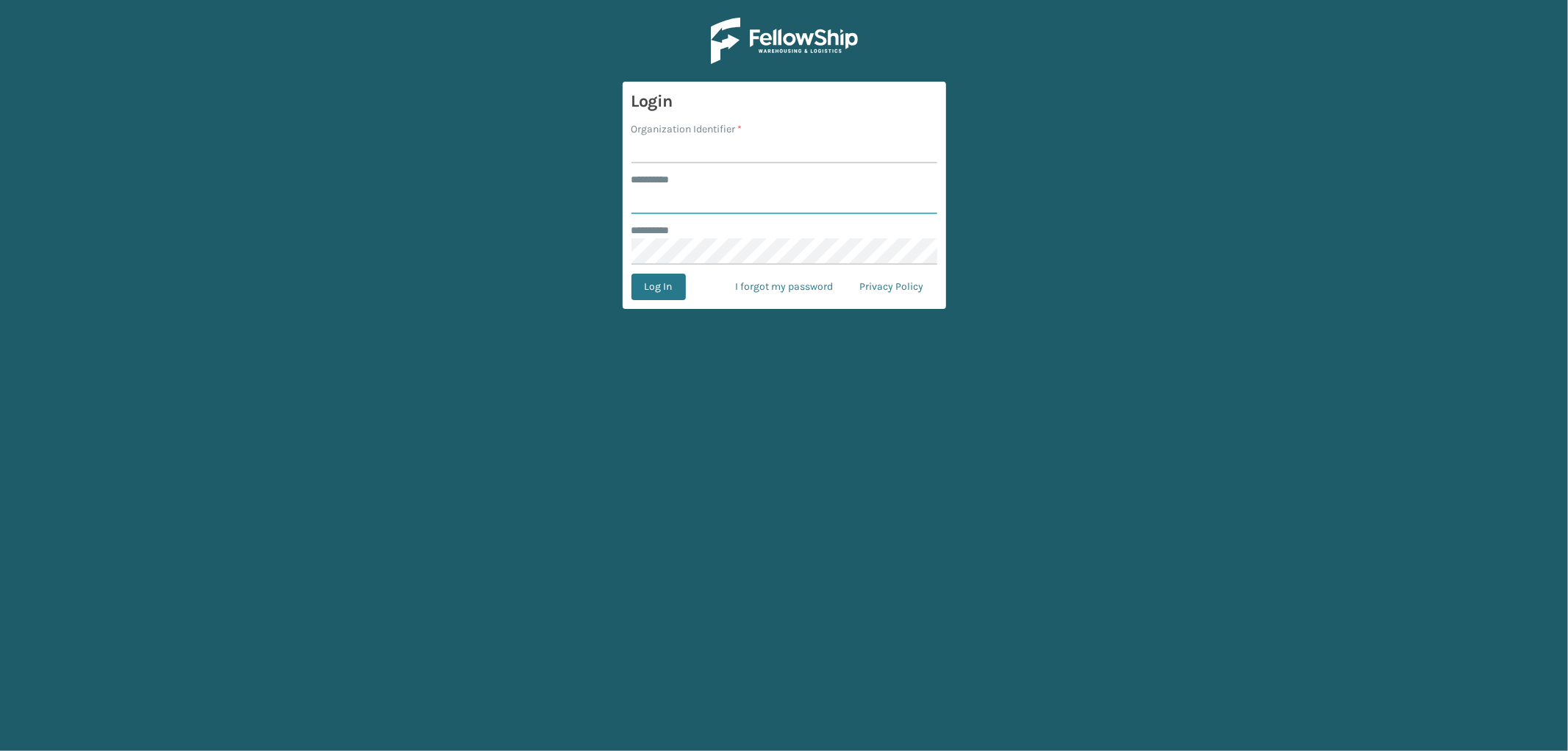
type input "*********"
click at [729, 148] on input "Organization Identifier *" at bounding box center [784, 150] width 306 height 26
type input "SleepGeekz"
click at [644, 298] on button "Log In" at bounding box center [659, 286] width 55 height 26
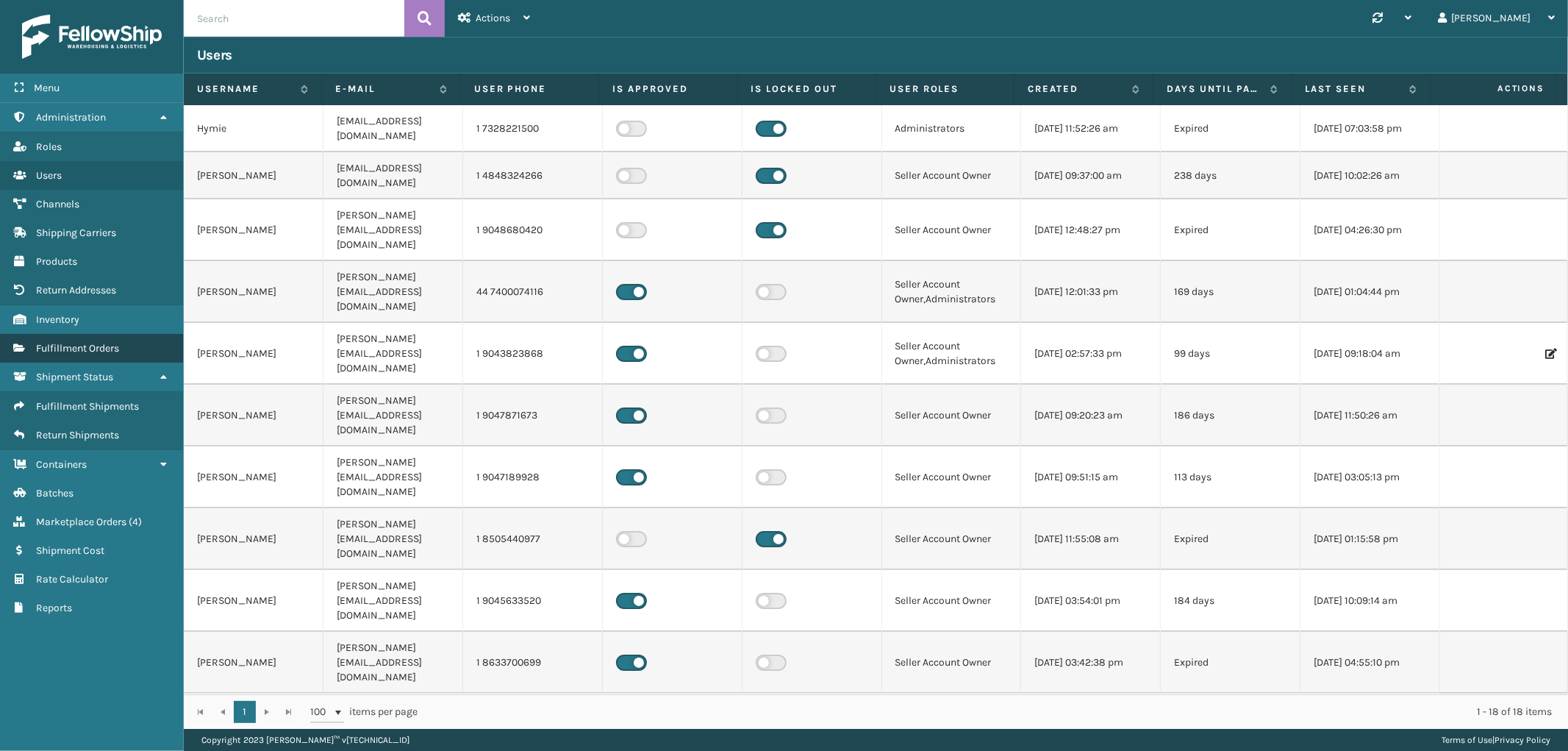
click at [102, 342] on span "Fulfillment Orders" at bounding box center [77, 348] width 83 height 12
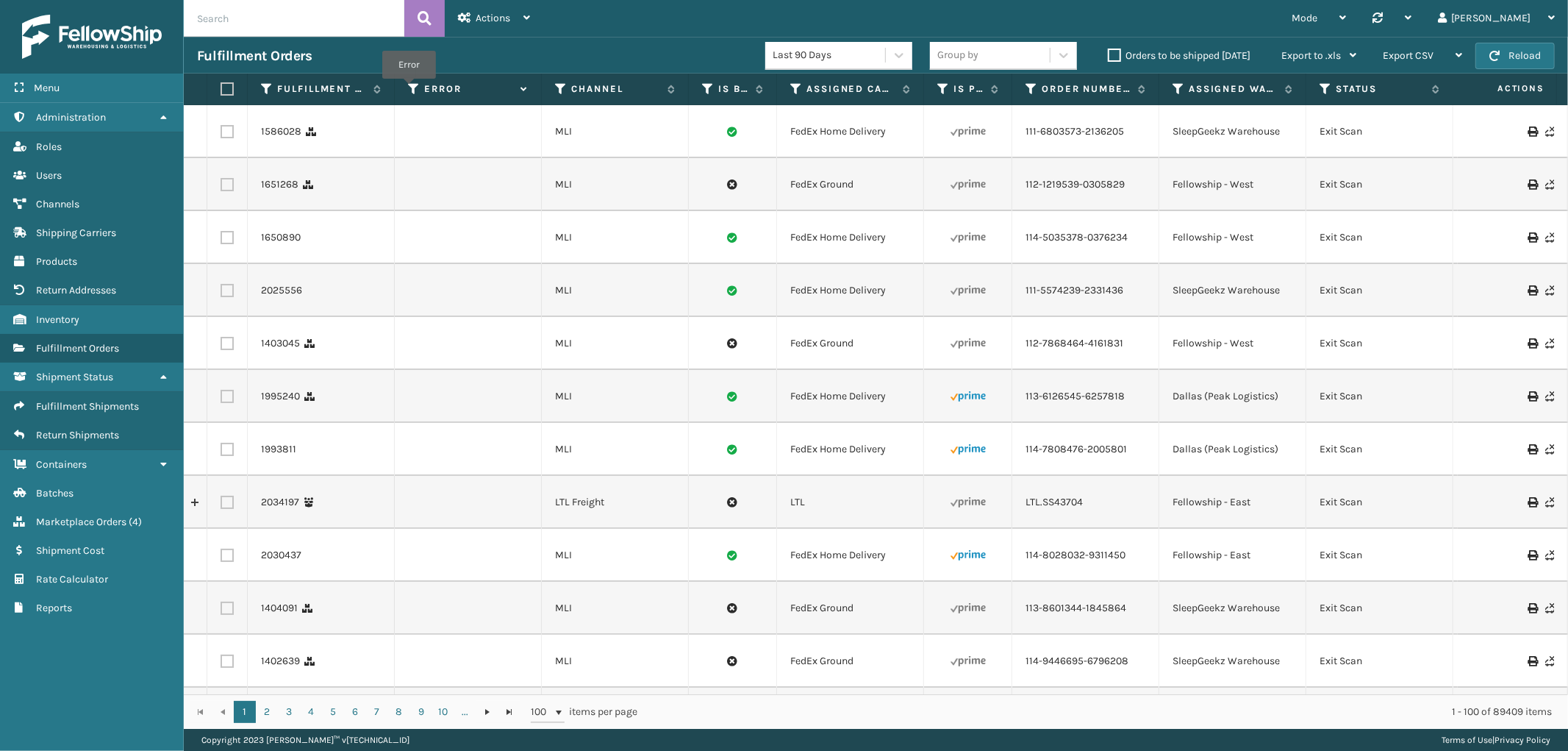
click at [409, 89] on icon at bounding box center [413, 89] width 11 height 13
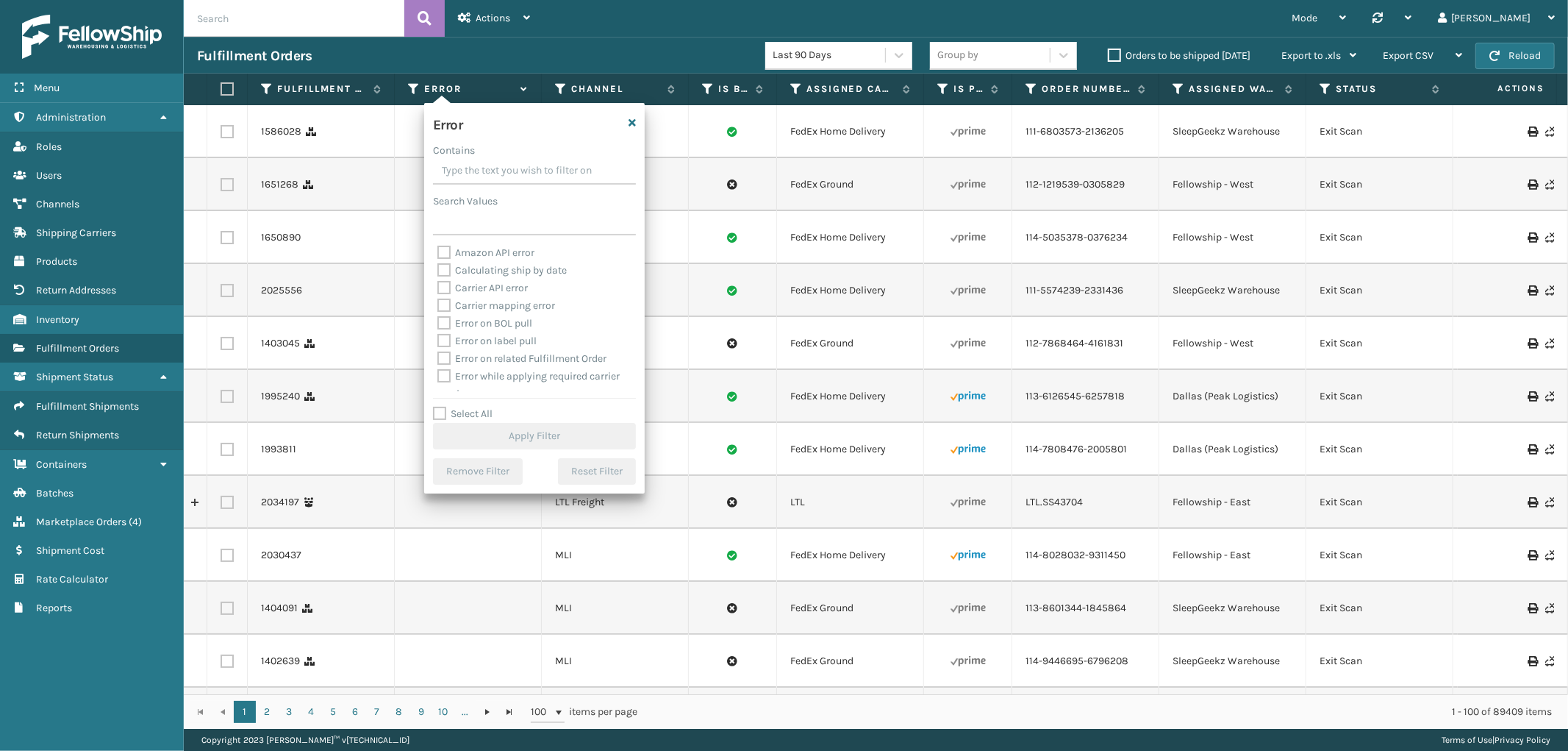
click at [445, 408] on label "Select All" at bounding box center [462, 414] width 59 height 12
click at [445, 407] on input "Select All" at bounding box center [543, 406] width 220 height 2
checkbox input "true"
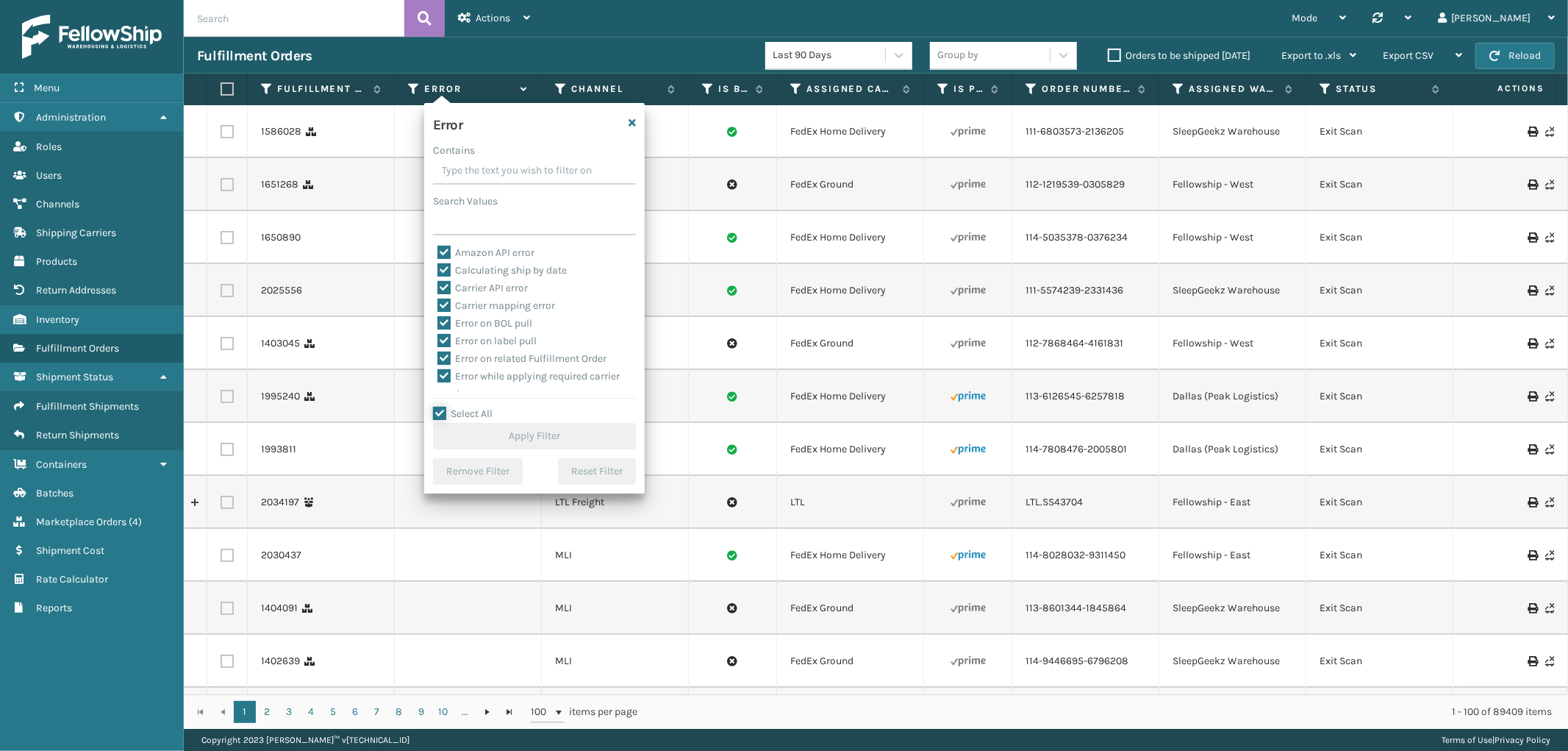
checkbox input "true"
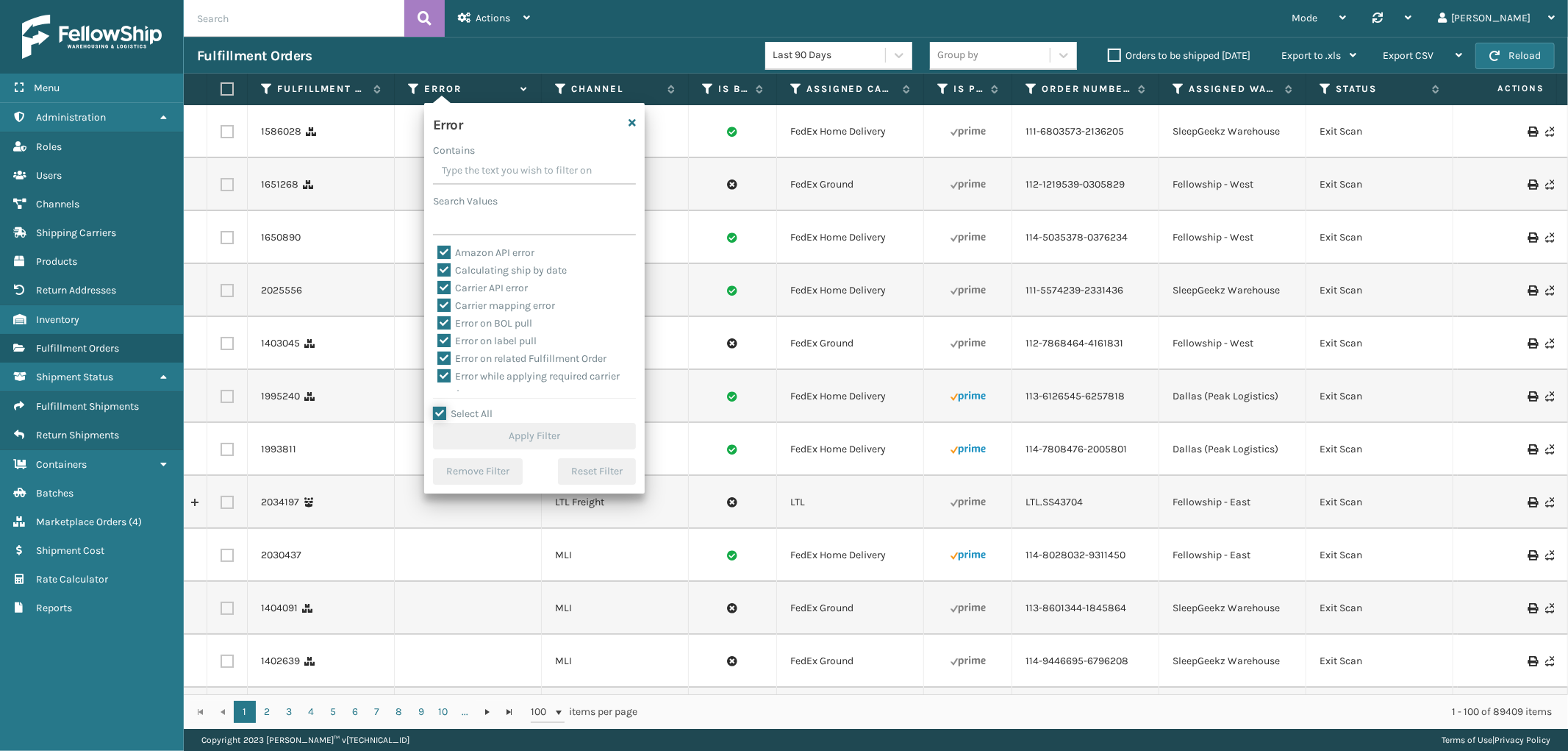
checkbox input "true"
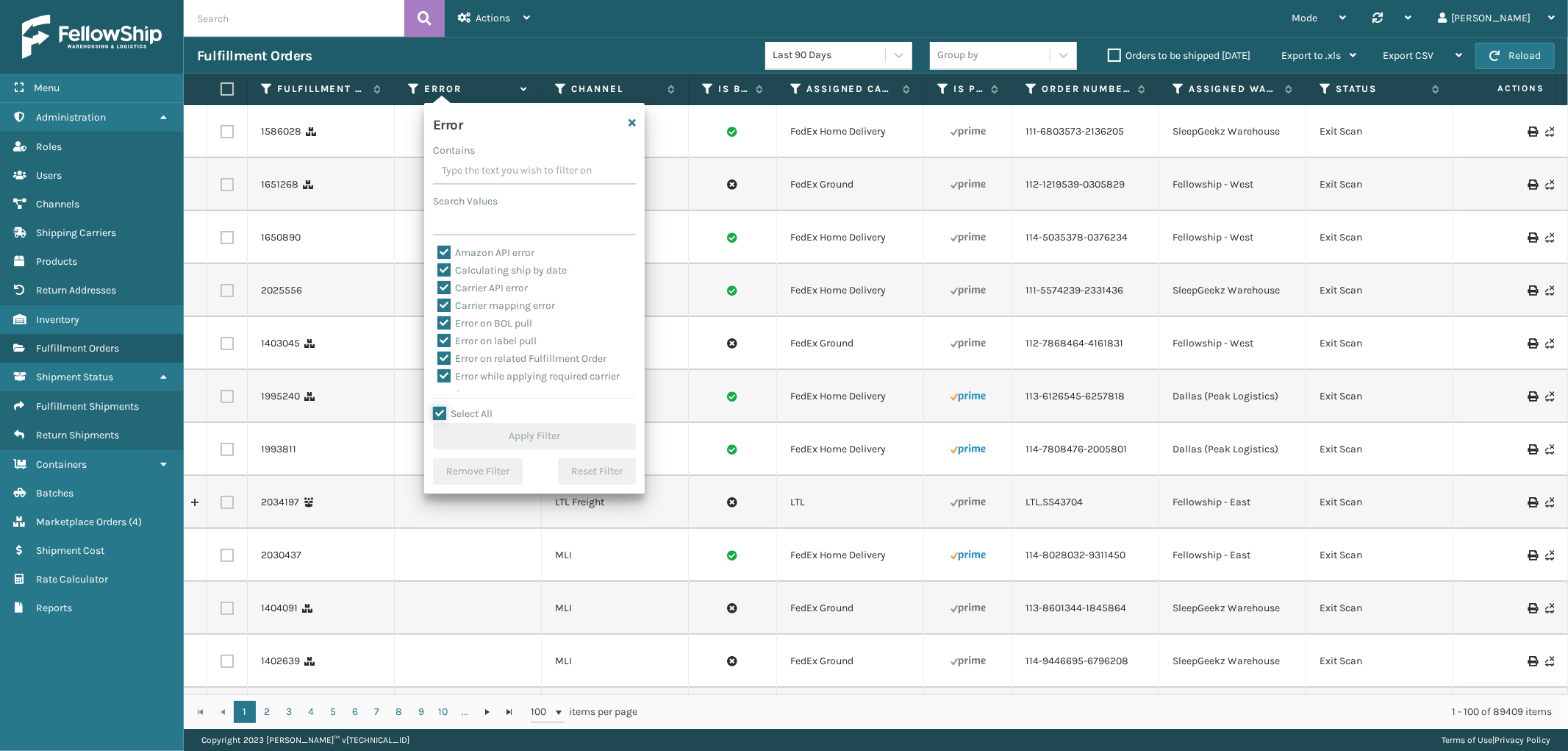
checkbox input "true"
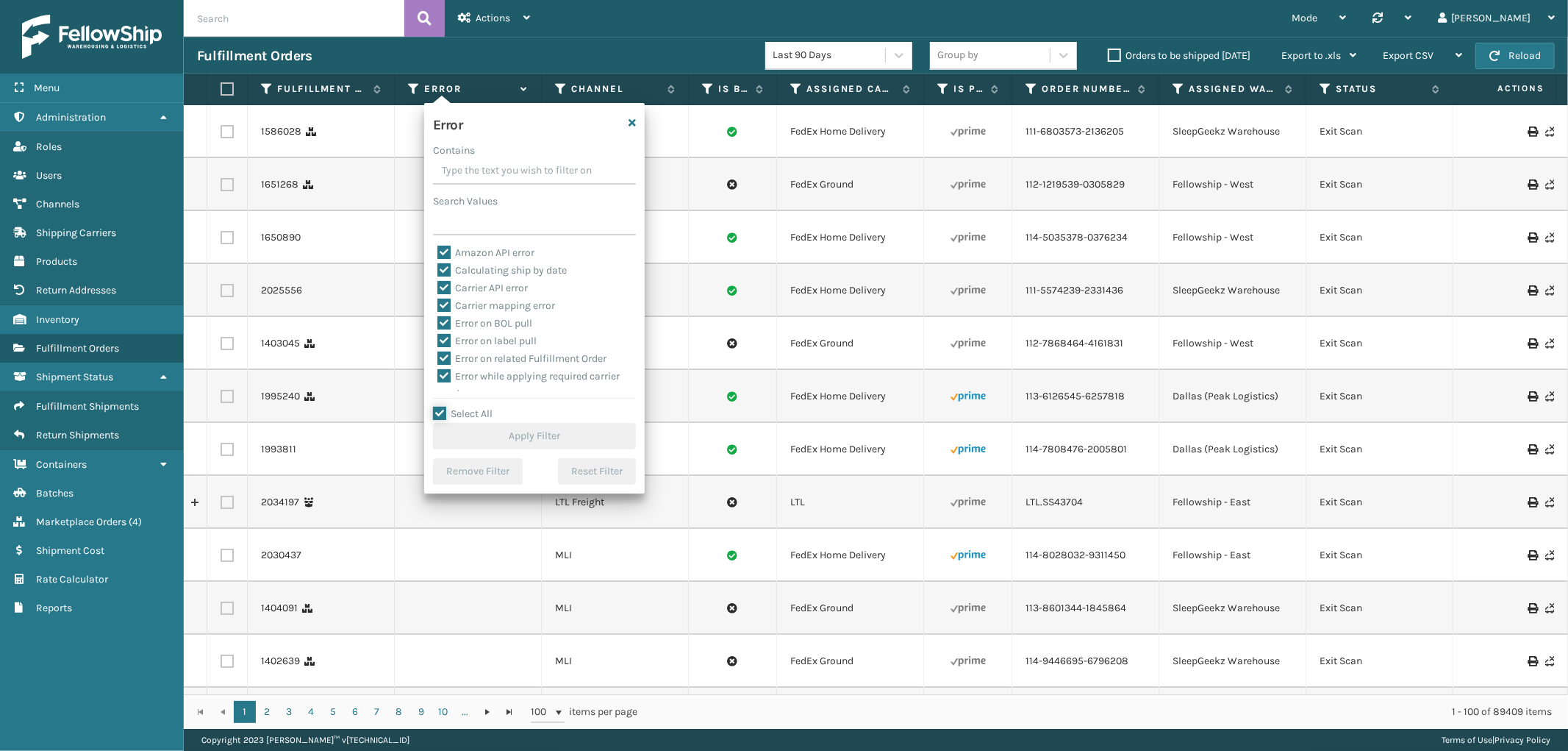
checkbox input "true"
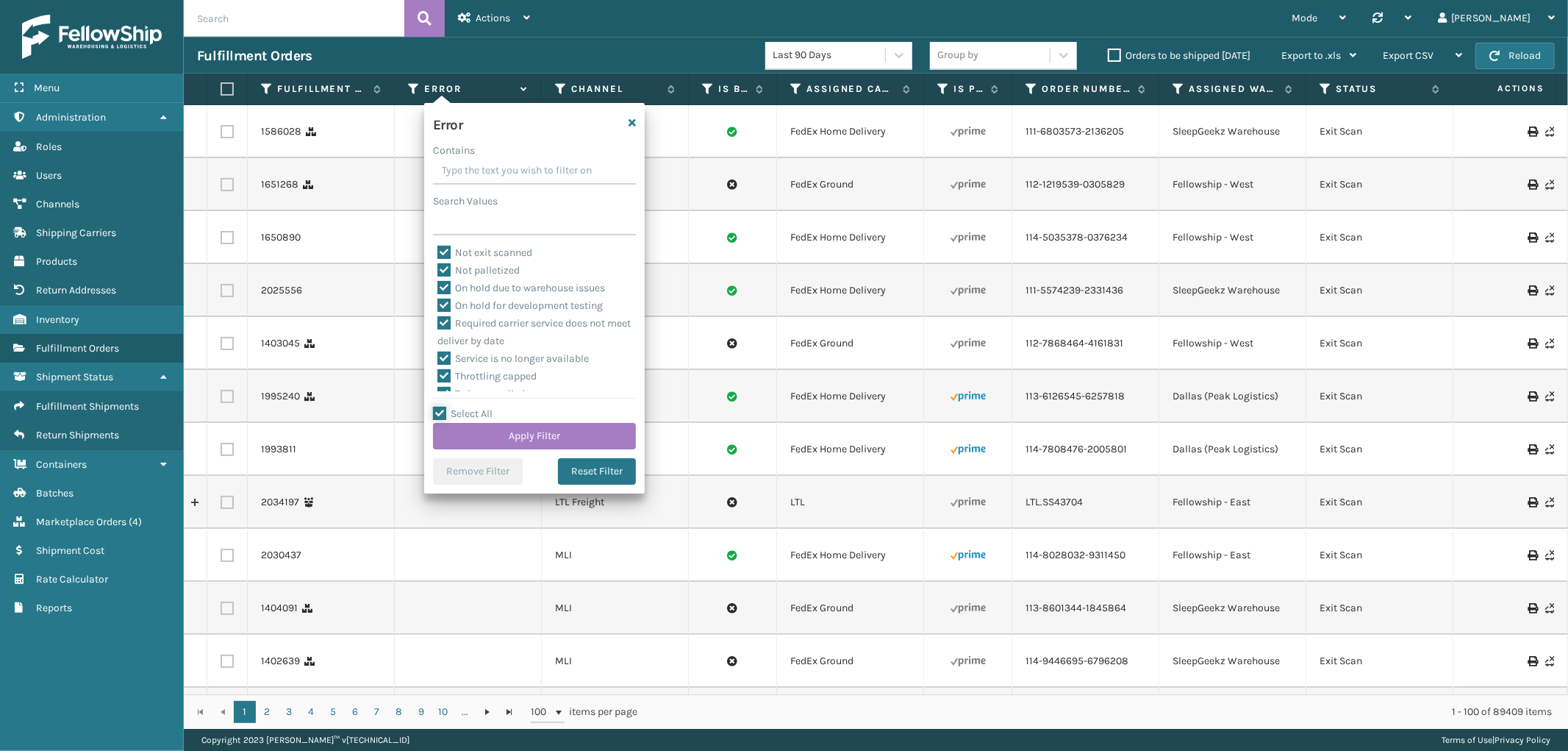
scroll to position [329, 0]
click at [451, 380] on label "To be cancelled" at bounding box center [481, 383] width 88 height 12
click at [438, 380] on input "To be cancelled" at bounding box center [438, 379] width 1 height 9
checkbox input "false"
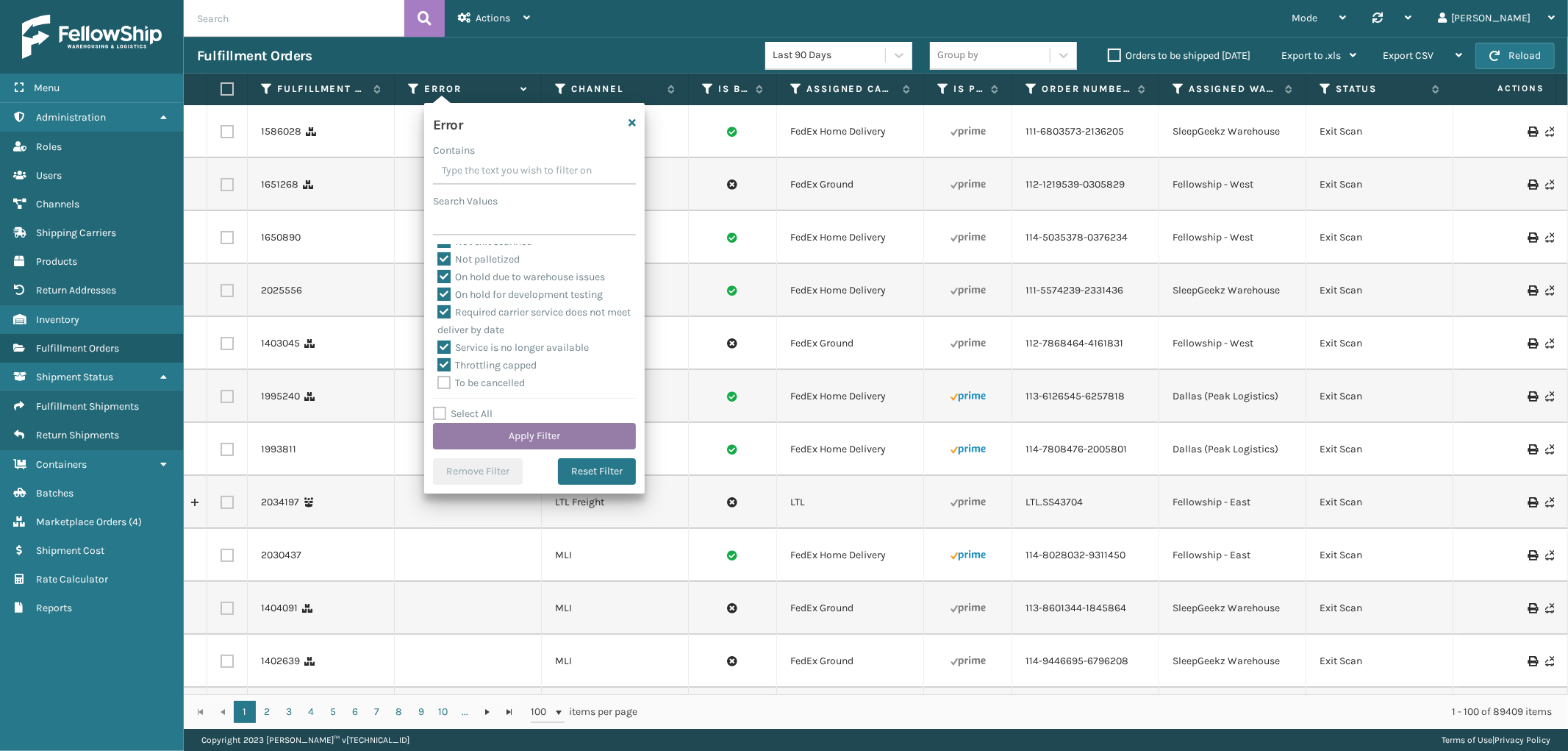
click at [493, 429] on button "Apply Filter" at bounding box center [534, 436] width 202 height 26
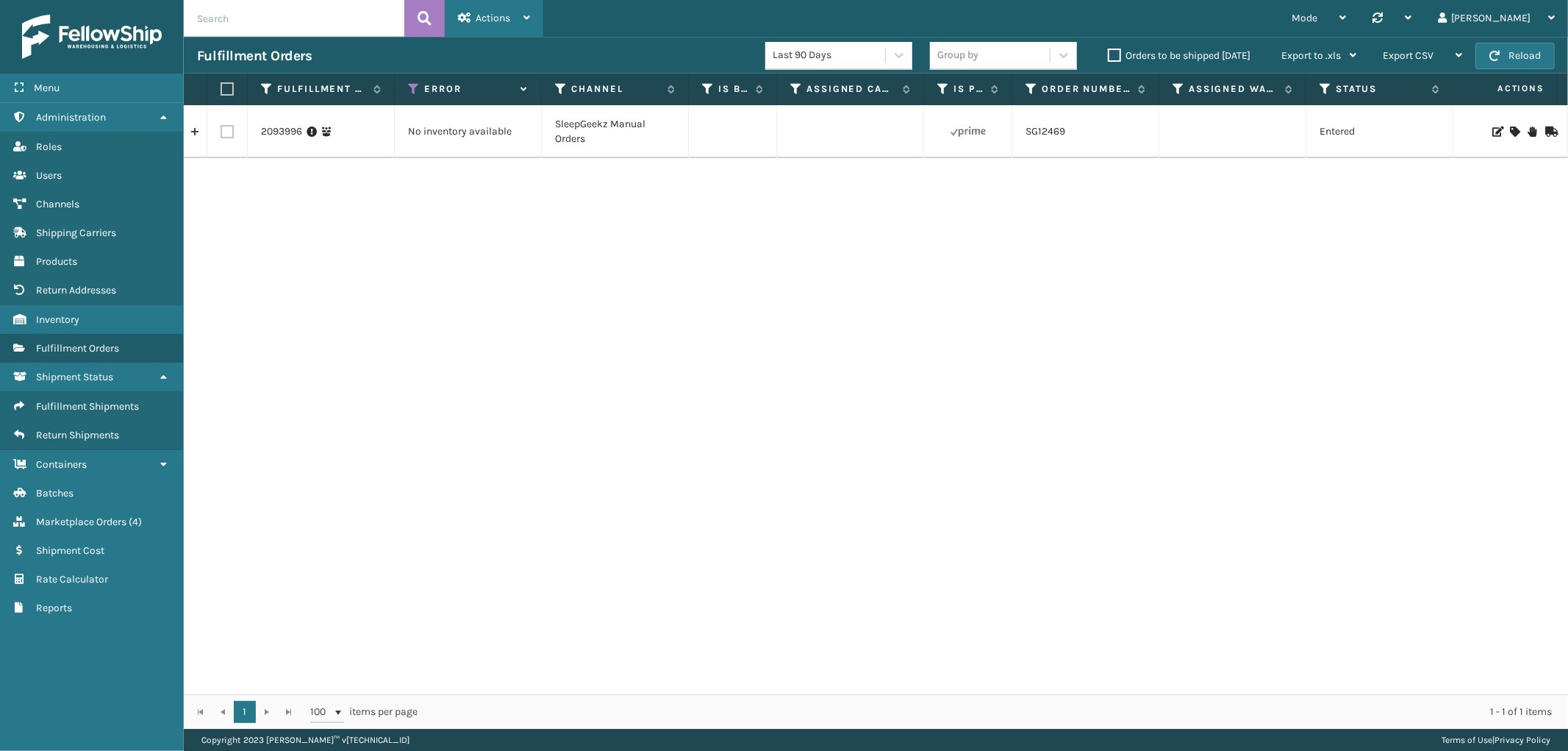
click at [461, 27] on div "Actions" at bounding box center [493, 18] width 73 height 37
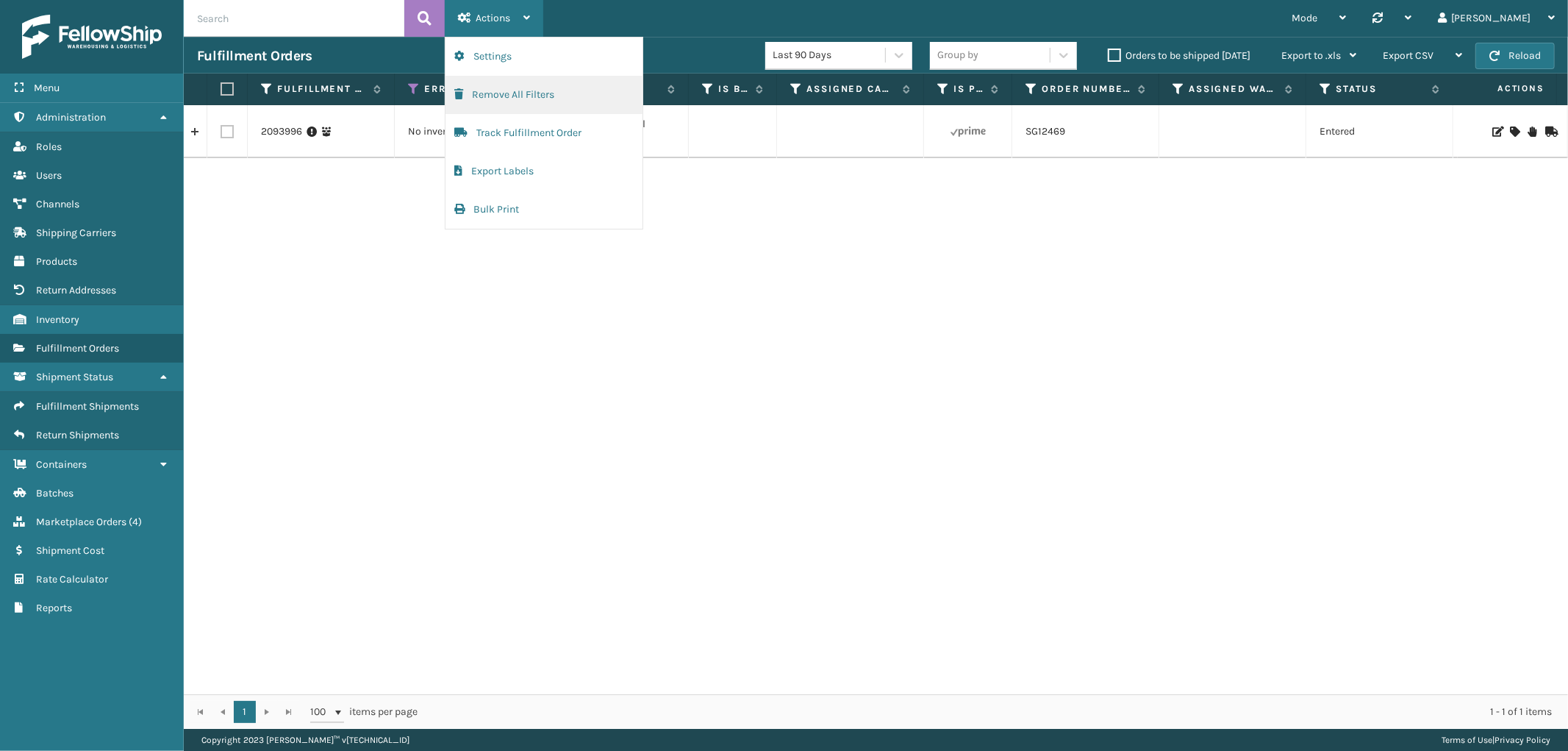
click at [492, 99] on button "Remove All Filters" at bounding box center [543, 94] width 197 height 39
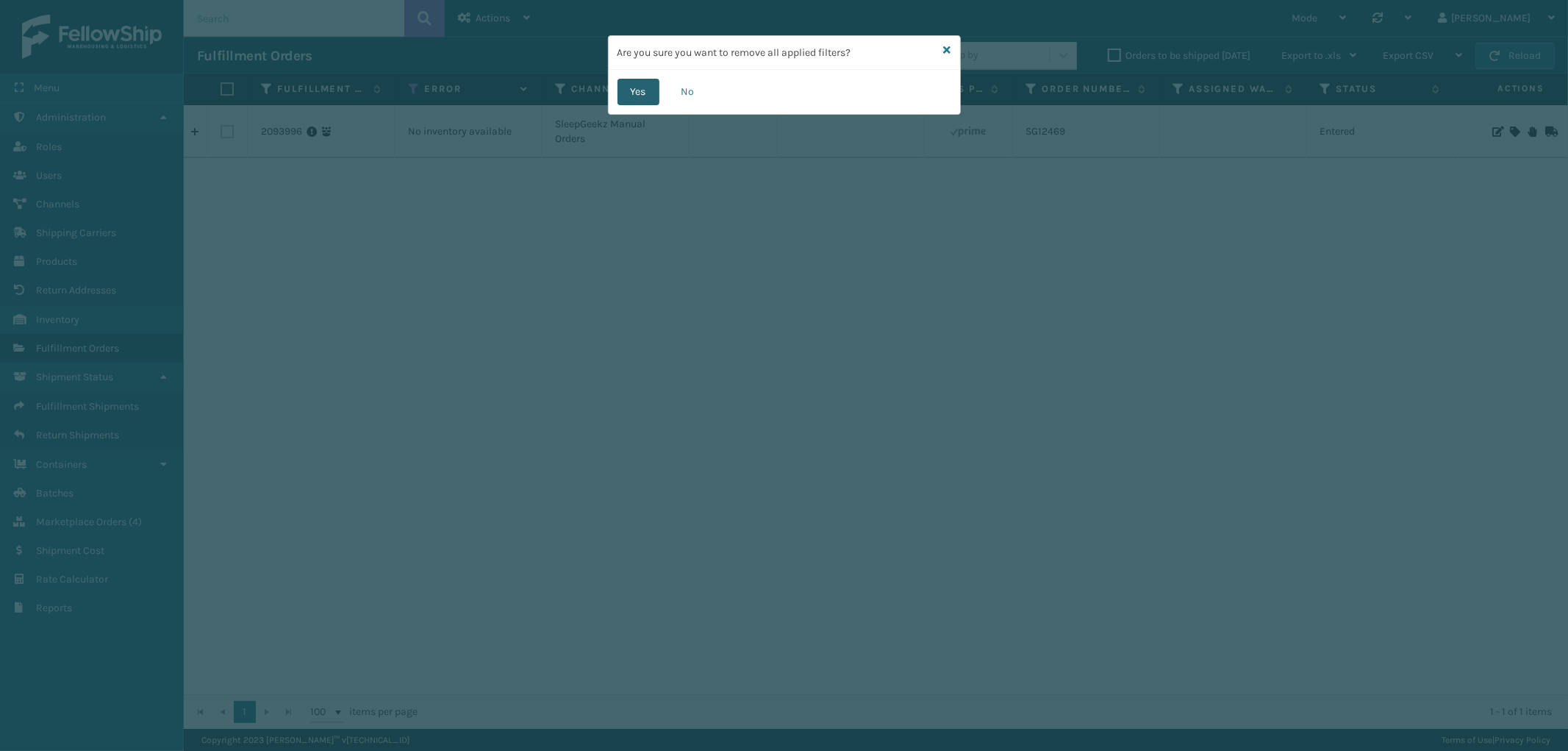
click at [631, 82] on button "Yes" at bounding box center [639, 92] width 42 height 26
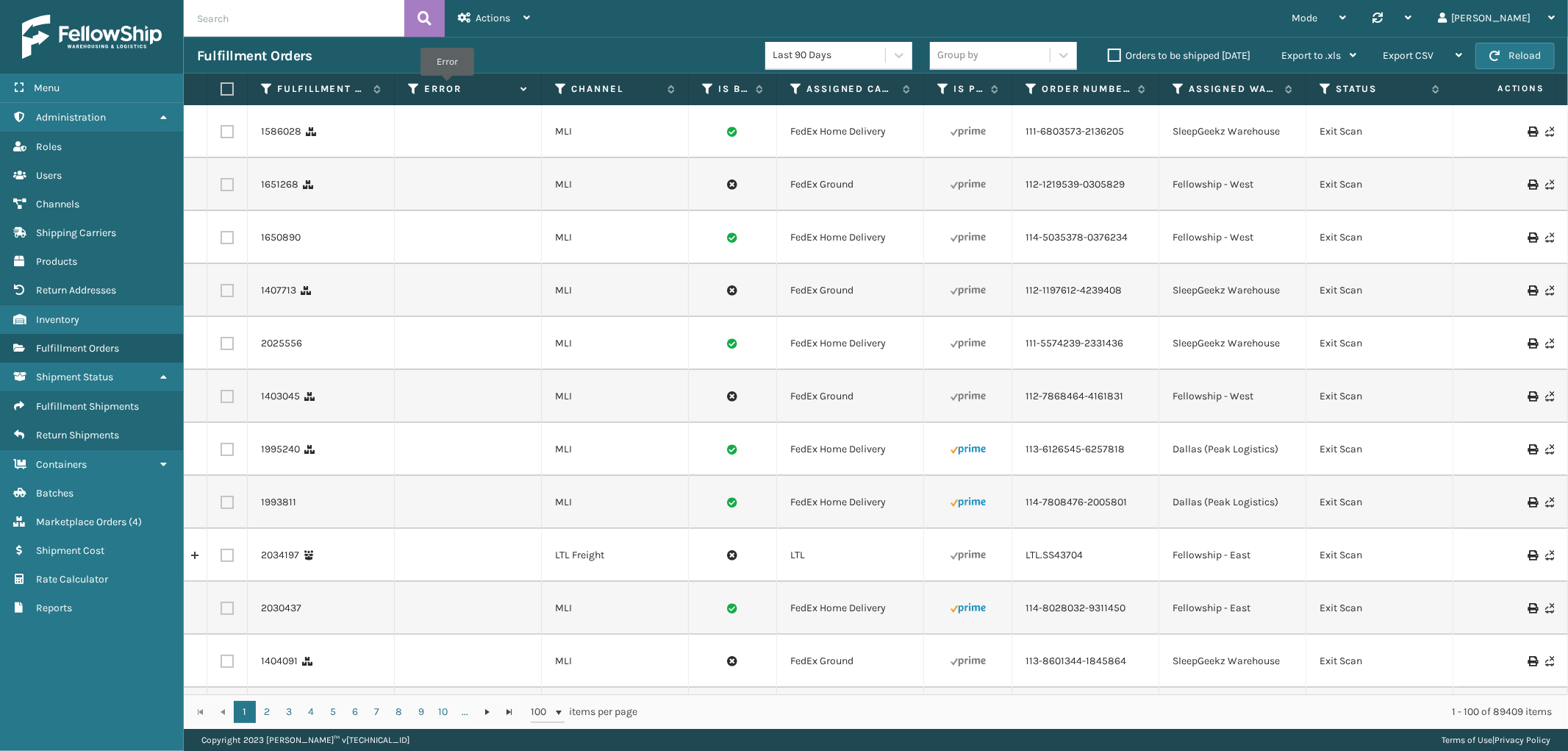
click at [447, 86] on label "Error" at bounding box center [469, 89] width 89 height 13
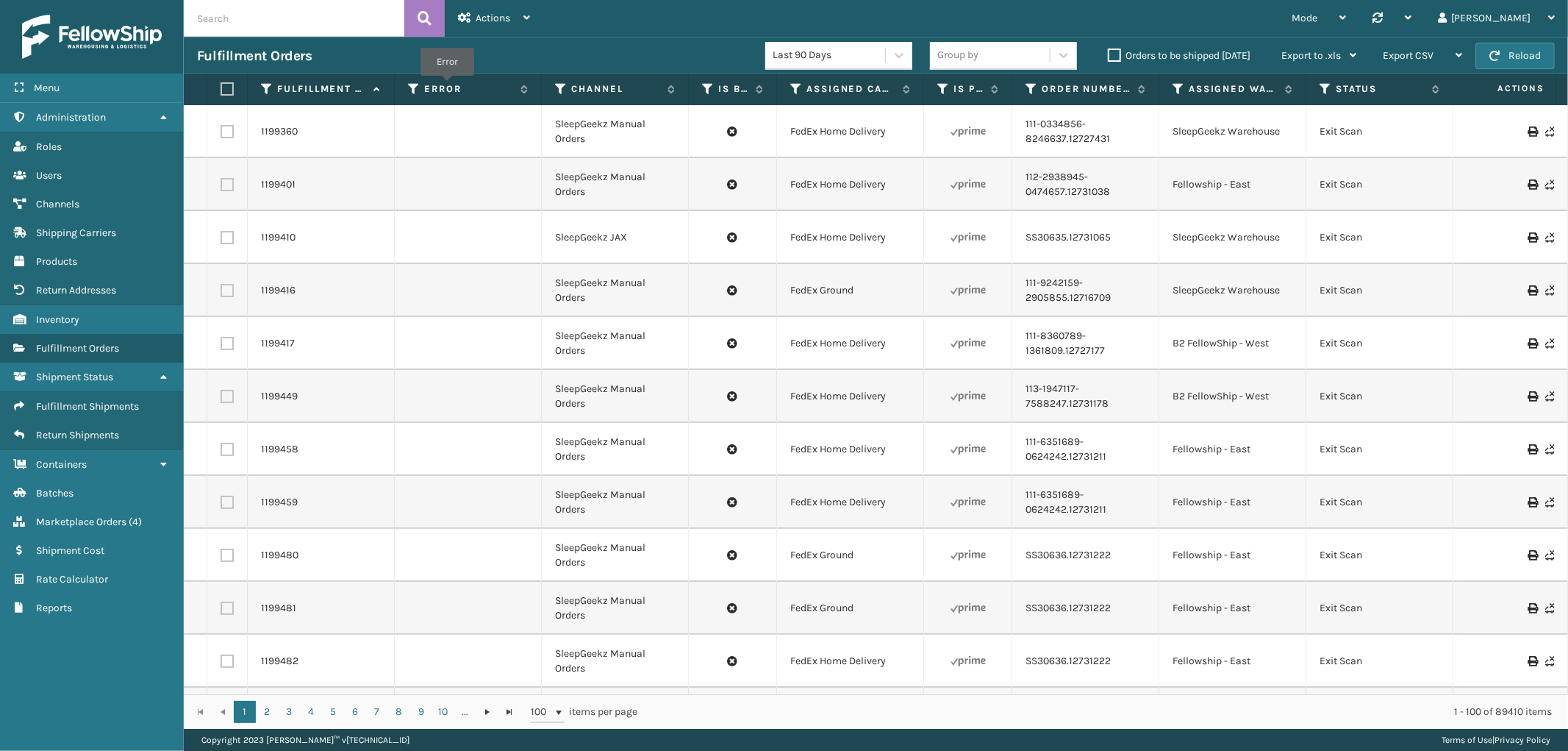
click at [447, 86] on label "Error" at bounding box center [469, 89] width 89 height 13
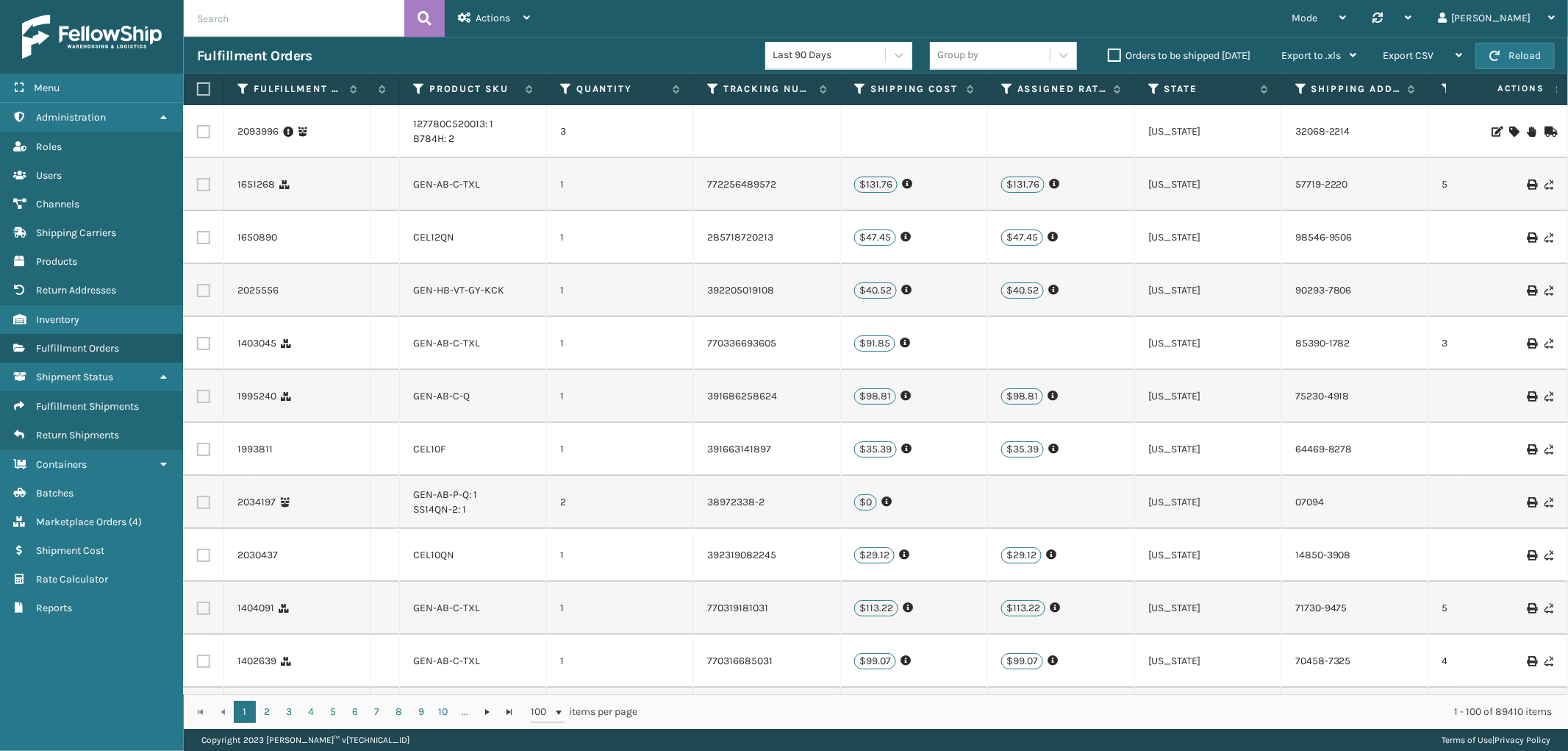
scroll to position [0, 1770]
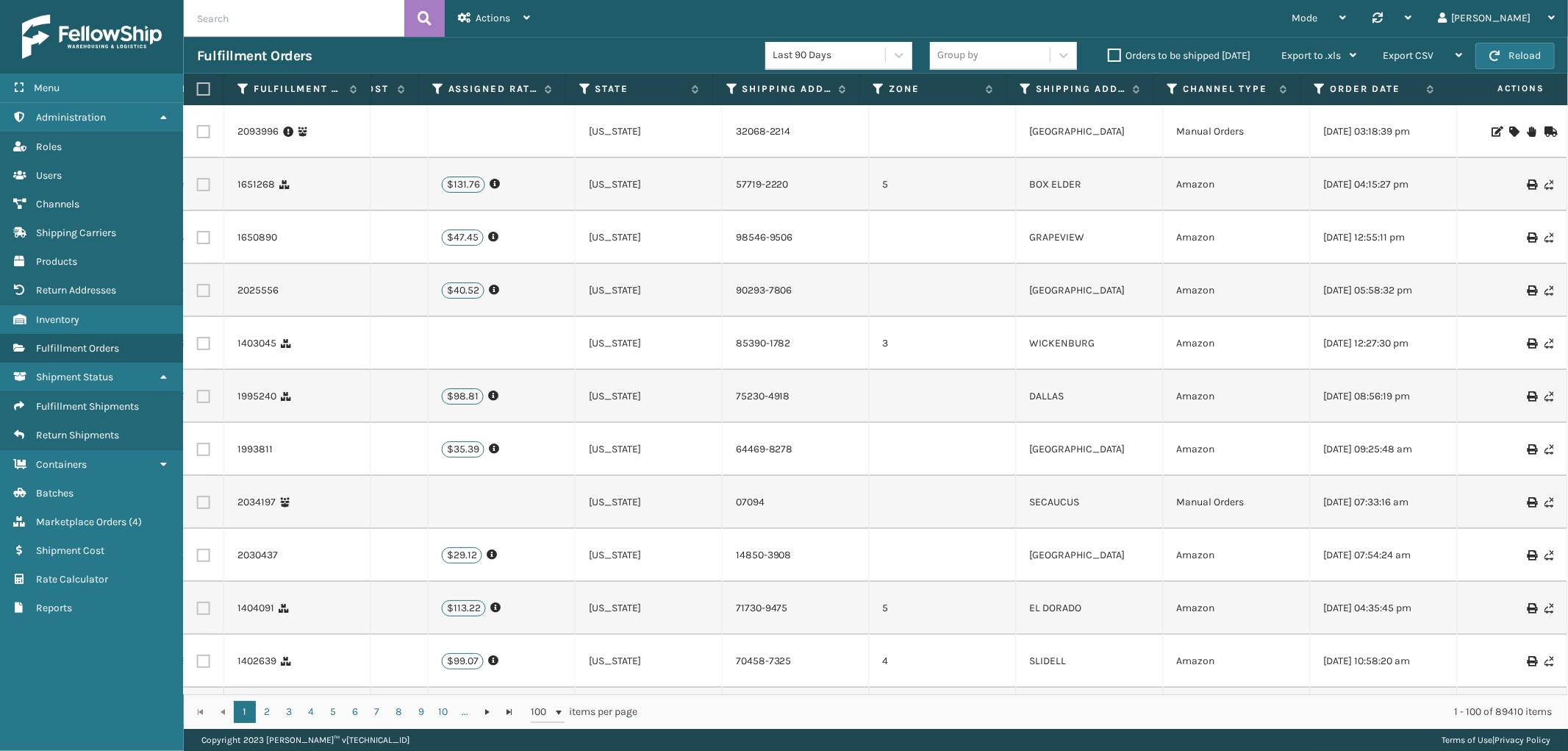
click at [1511, 133] on icon at bounding box center [1514, 131] width 8 height 10
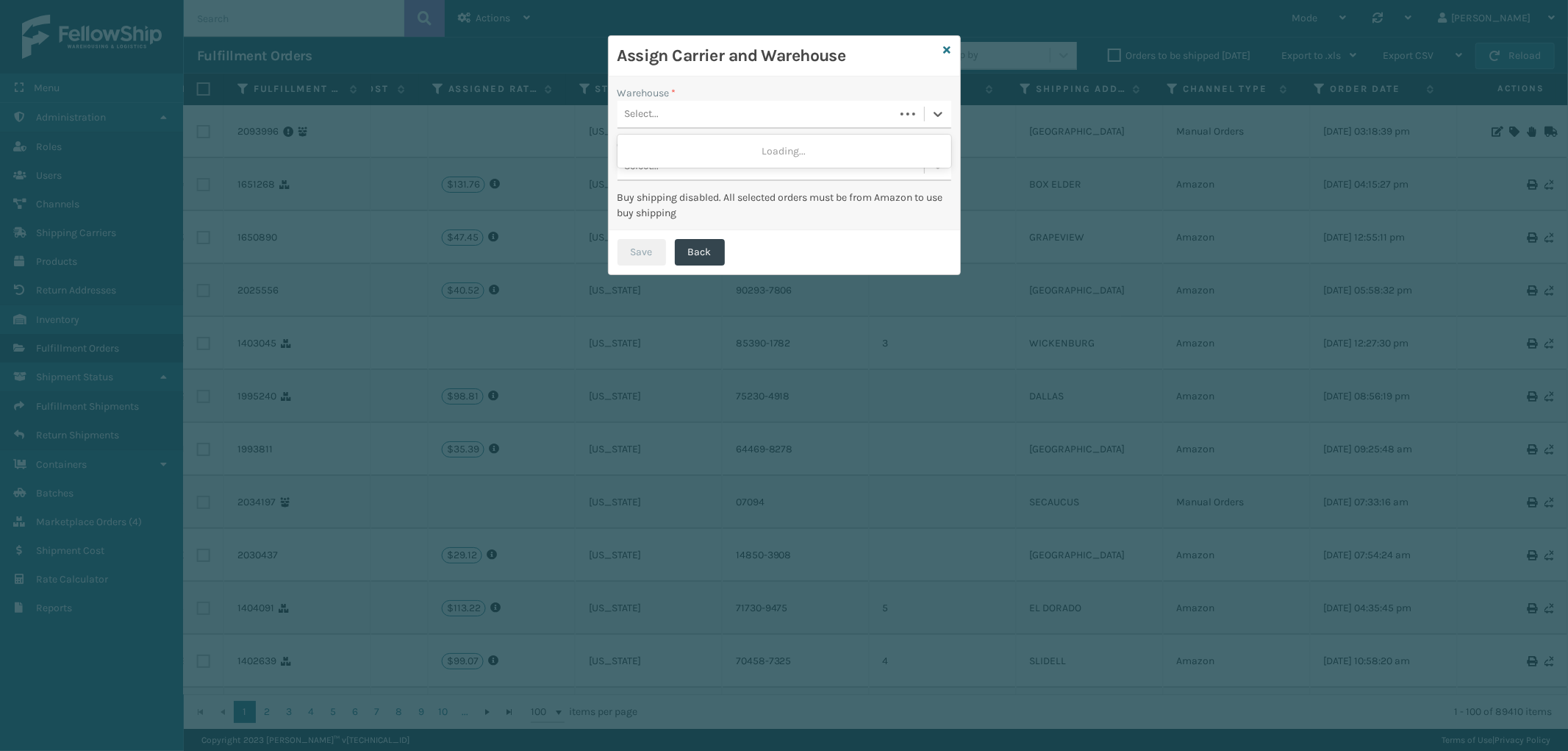
click at [718, 109] on div "Select..." at bounding box center [756, 115] width 277 height 24
click at [947, 49] on icon at bounding box center [948, 50] width 8 height 10
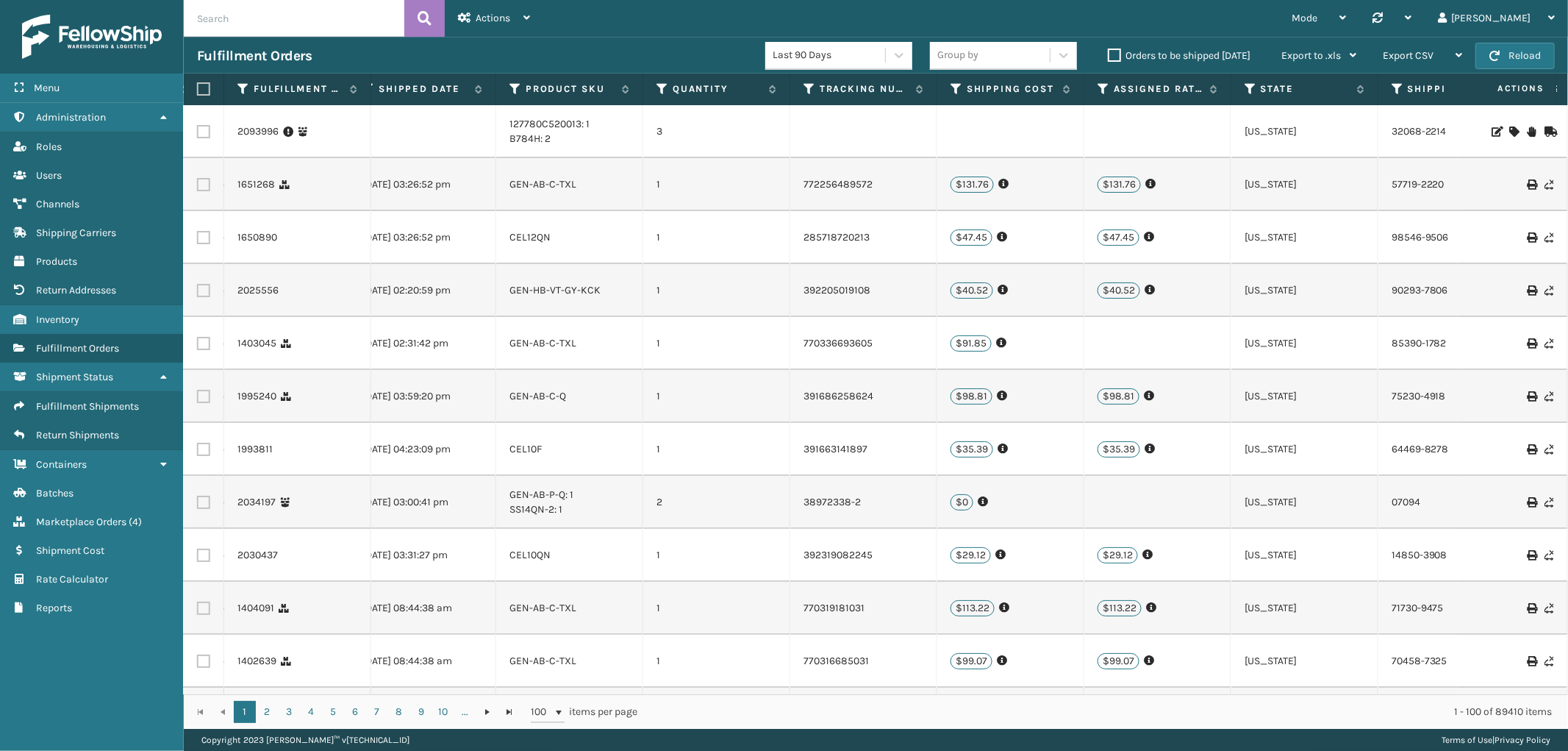
scroll to position [0, 848]
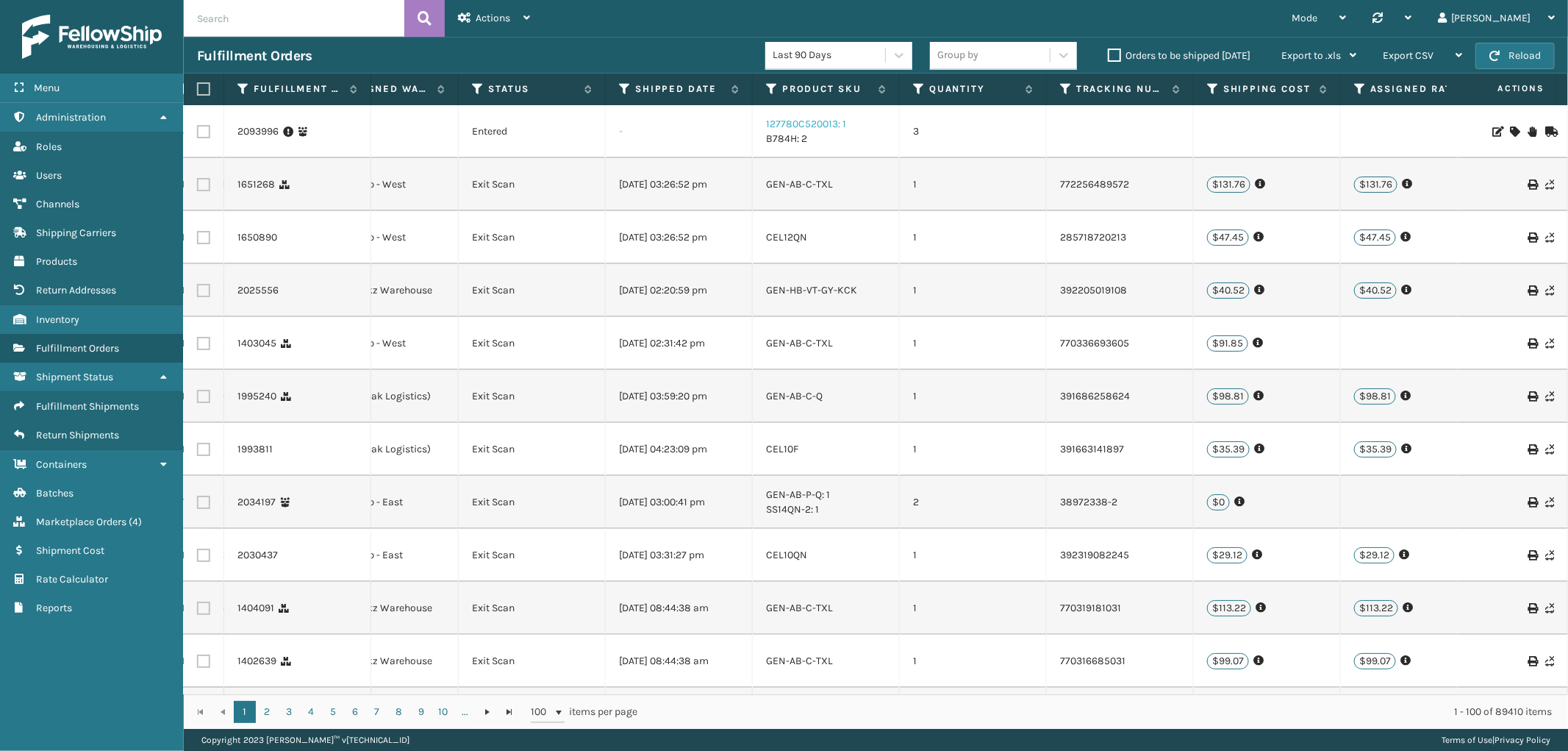
click at [812, 119] on link "127780C520013: 1" at bounding box center [806, 123] width 80 height 12
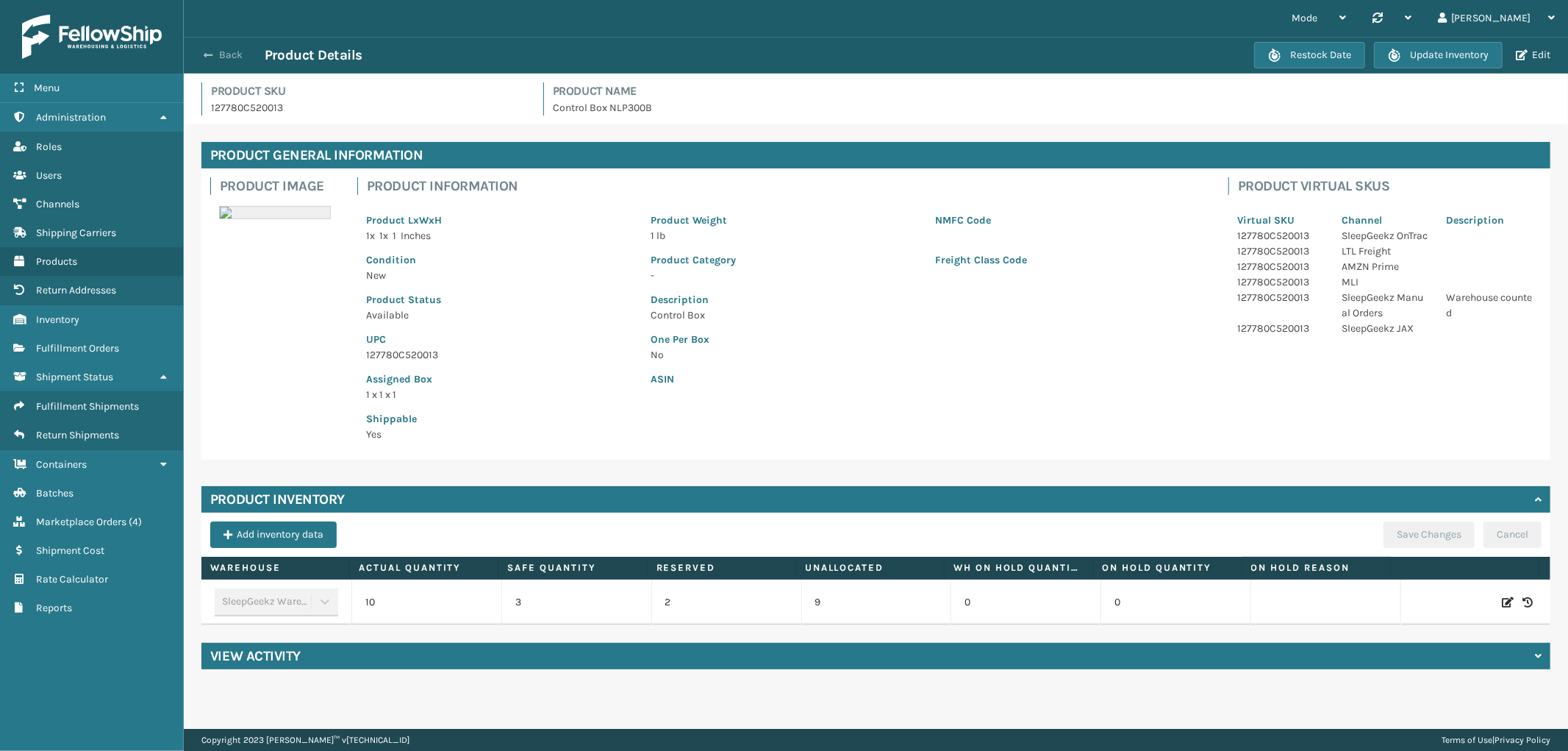
click at [238, 58] on button "Back" at bounding box center [231, 56] width 68 height 13
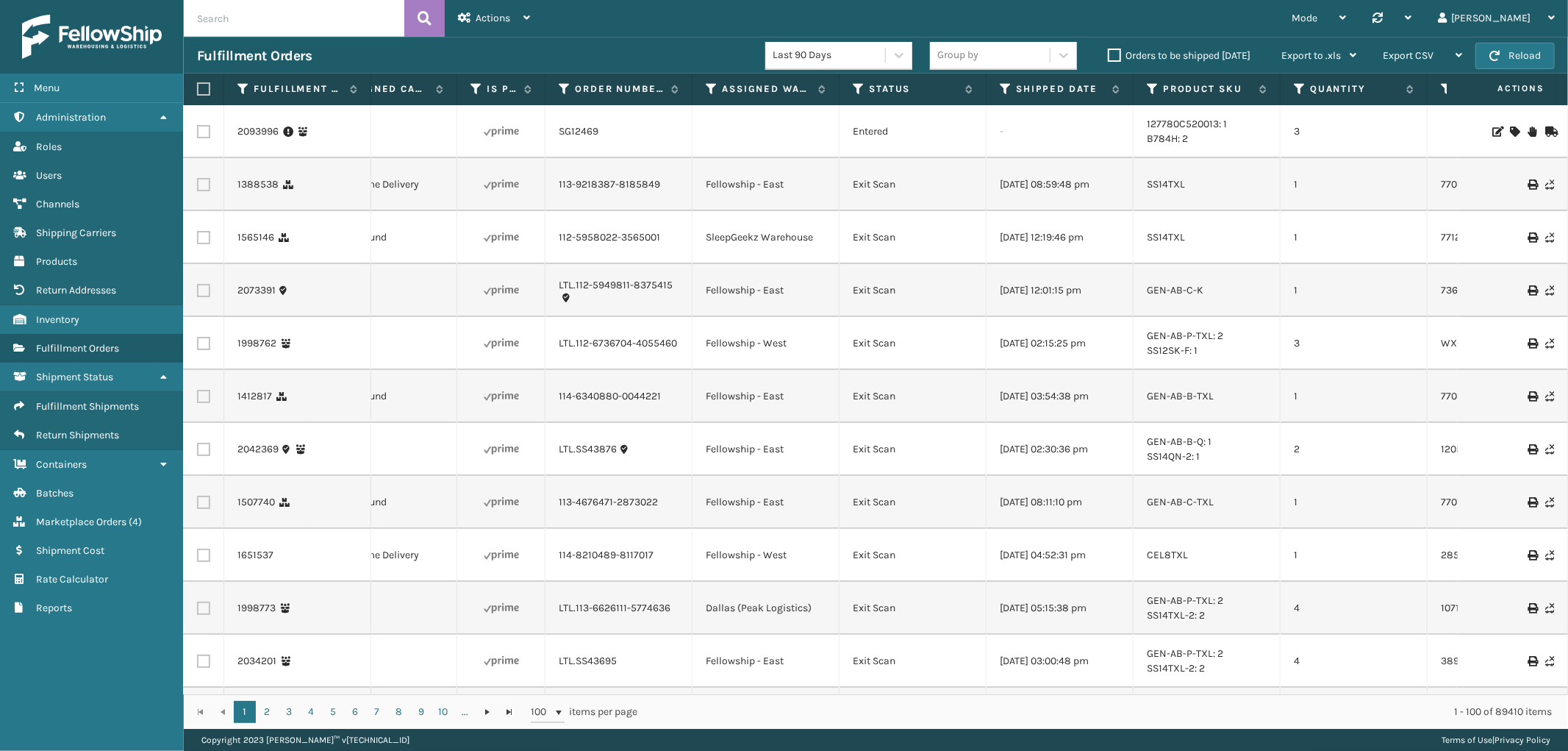
scroll to position [0, 490]
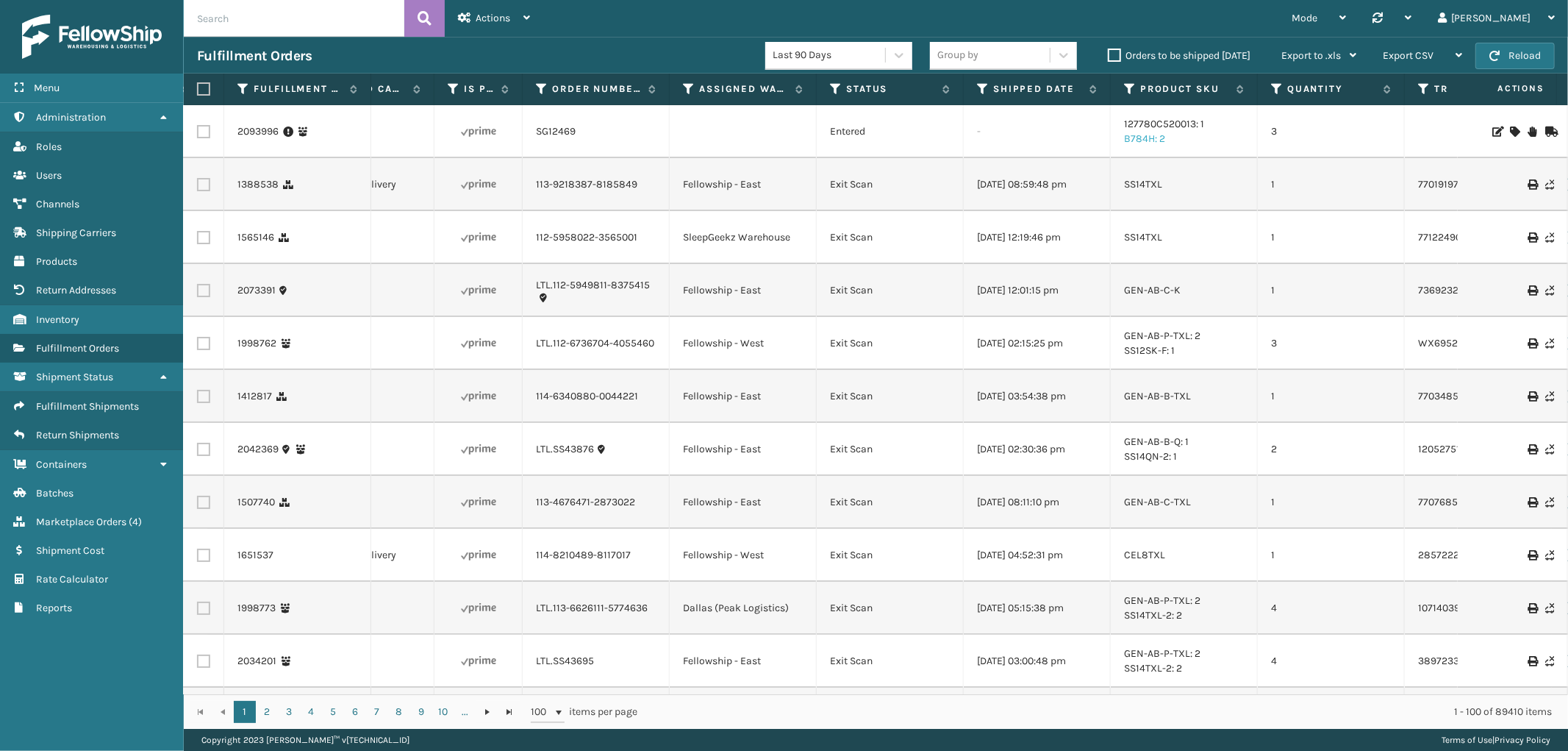
click at [1125, 139] on link "B784H: 2" at bounding box center [1145, 139] width 41 height 12
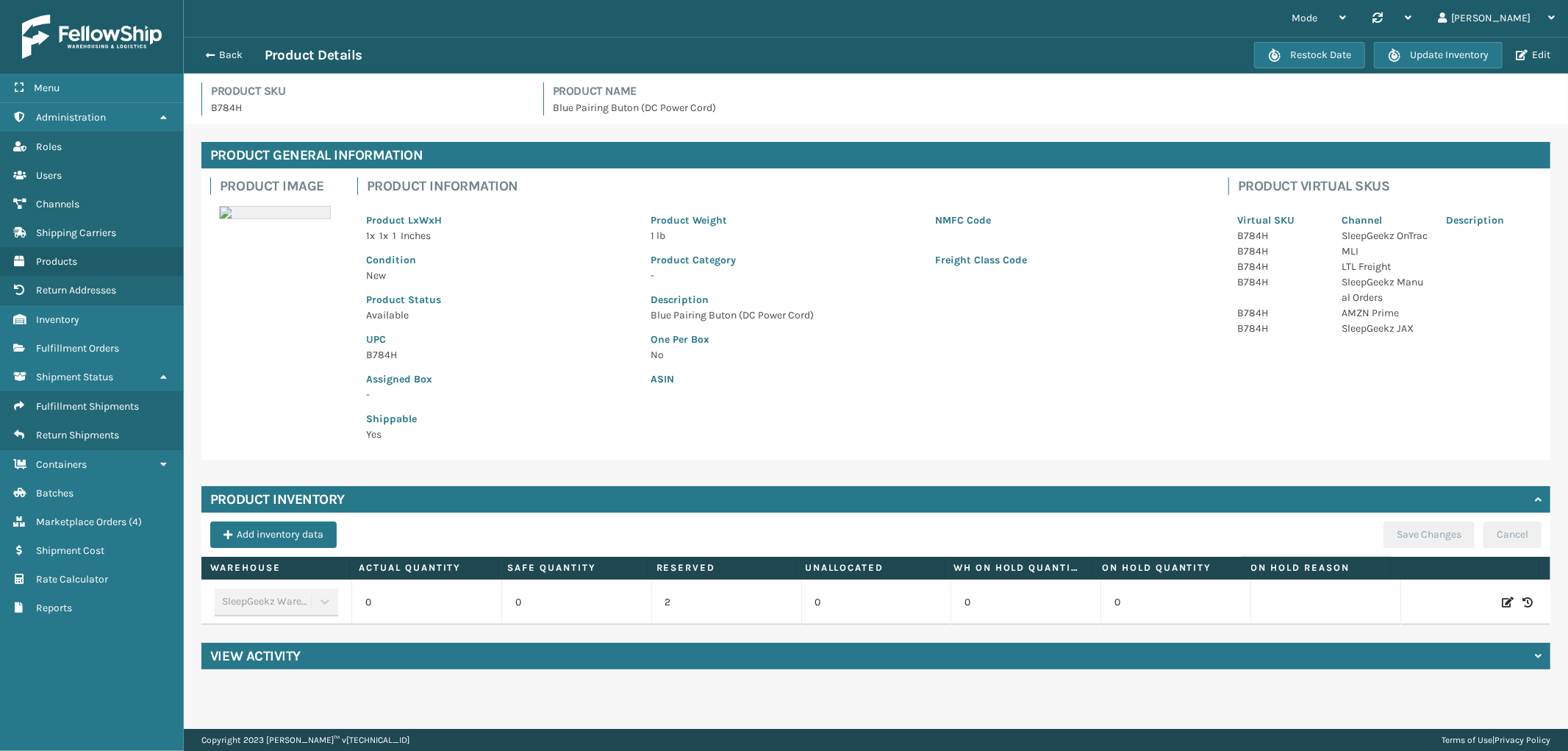
click at [1502, 598] on icon at bounding box center [1508, 603] width 11 height 15
click at [479, 599] on span "Increase value" at bounding box center [477, 605] width 11 height 11
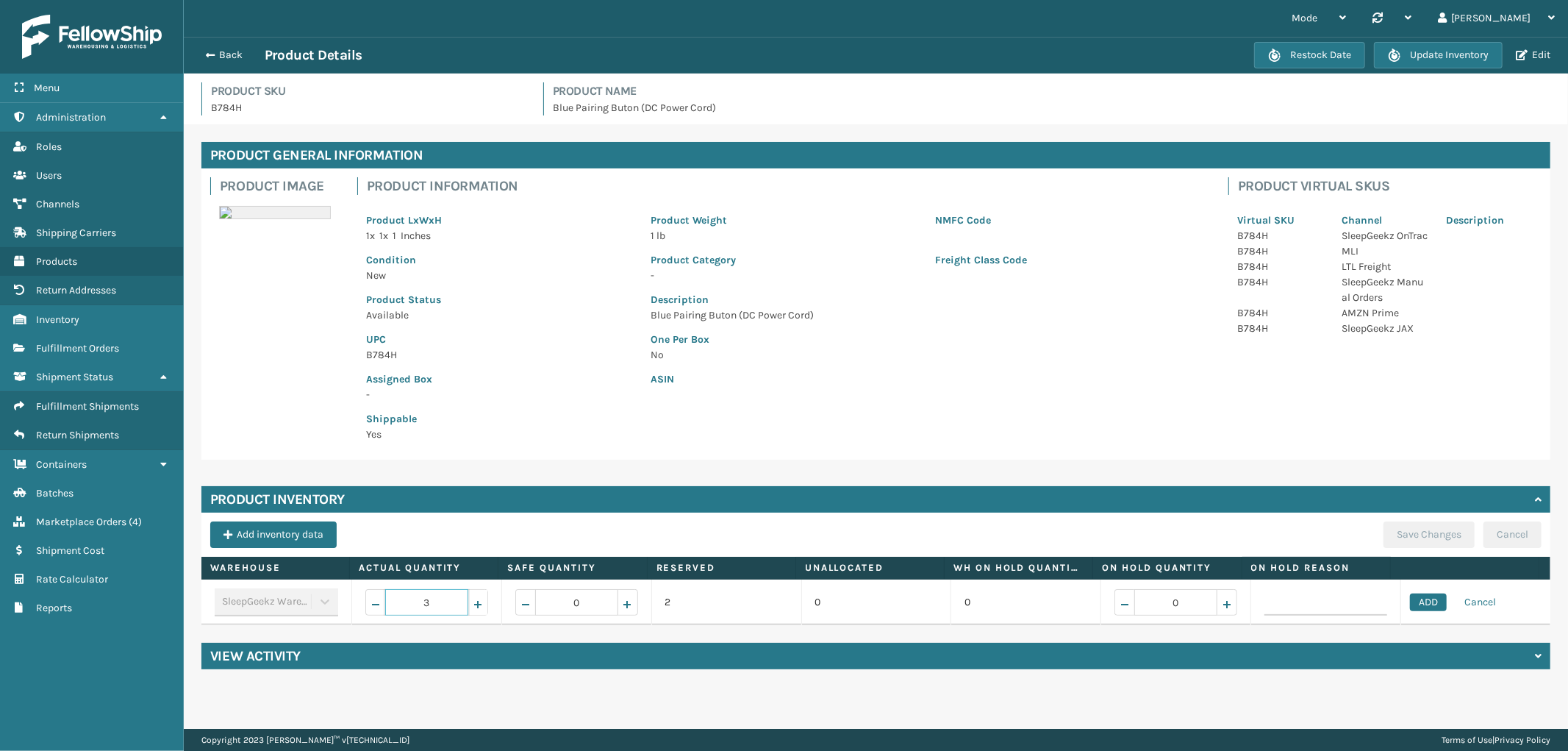
type input "4"
click at [1420, 603] on button "ADD" at bounding box center [1429, 602] width 37 height 18
click at [1417, 545] on button "Save Changes" at bounding box center [1429, 535] width 91 height 26
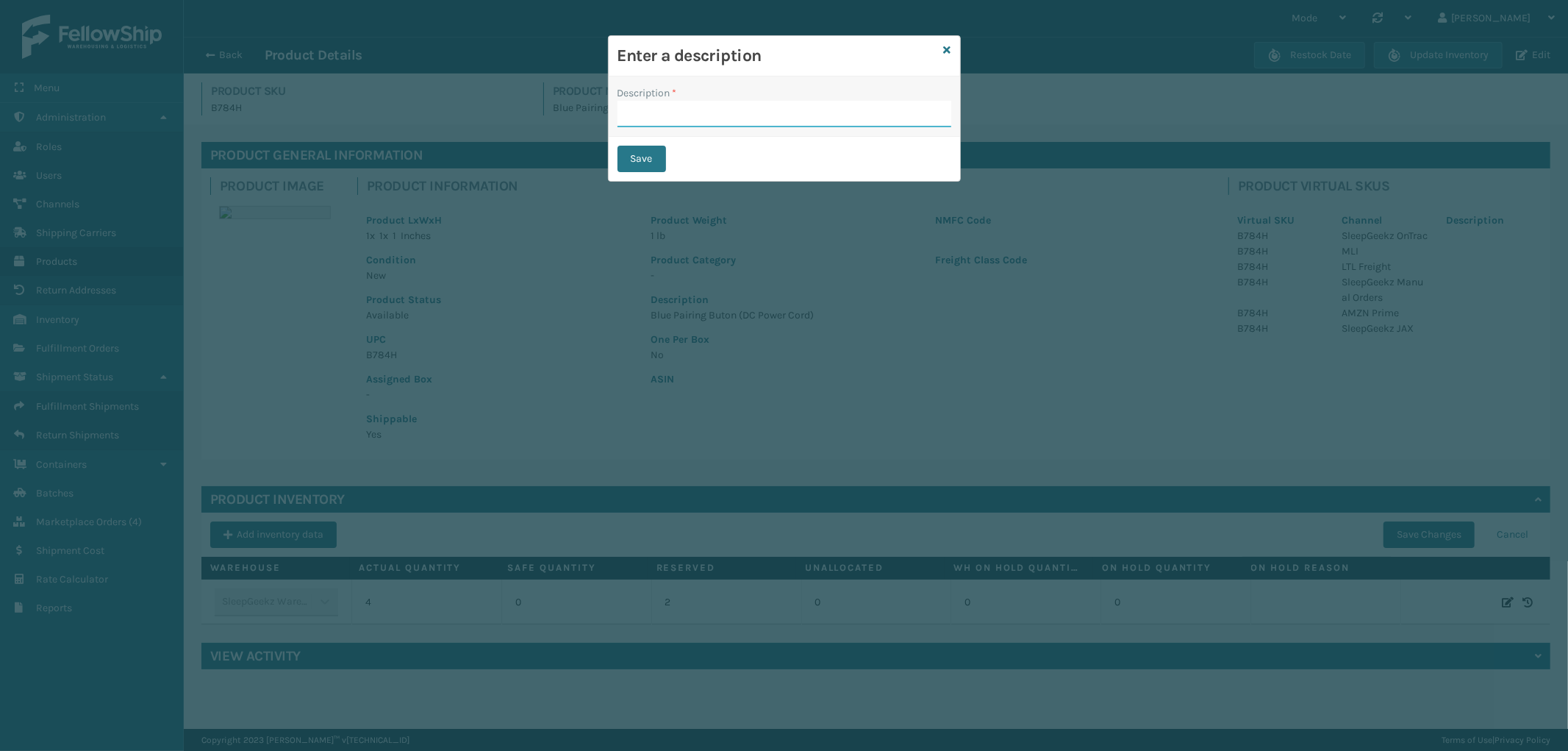
click at [711, 112] on input "Description *" at bounding box center [784, 114] width 333 height 26
type input "from inventory"
click at [633, 160] on button "Save" at bounding box center [642, 159] width 49 height 26
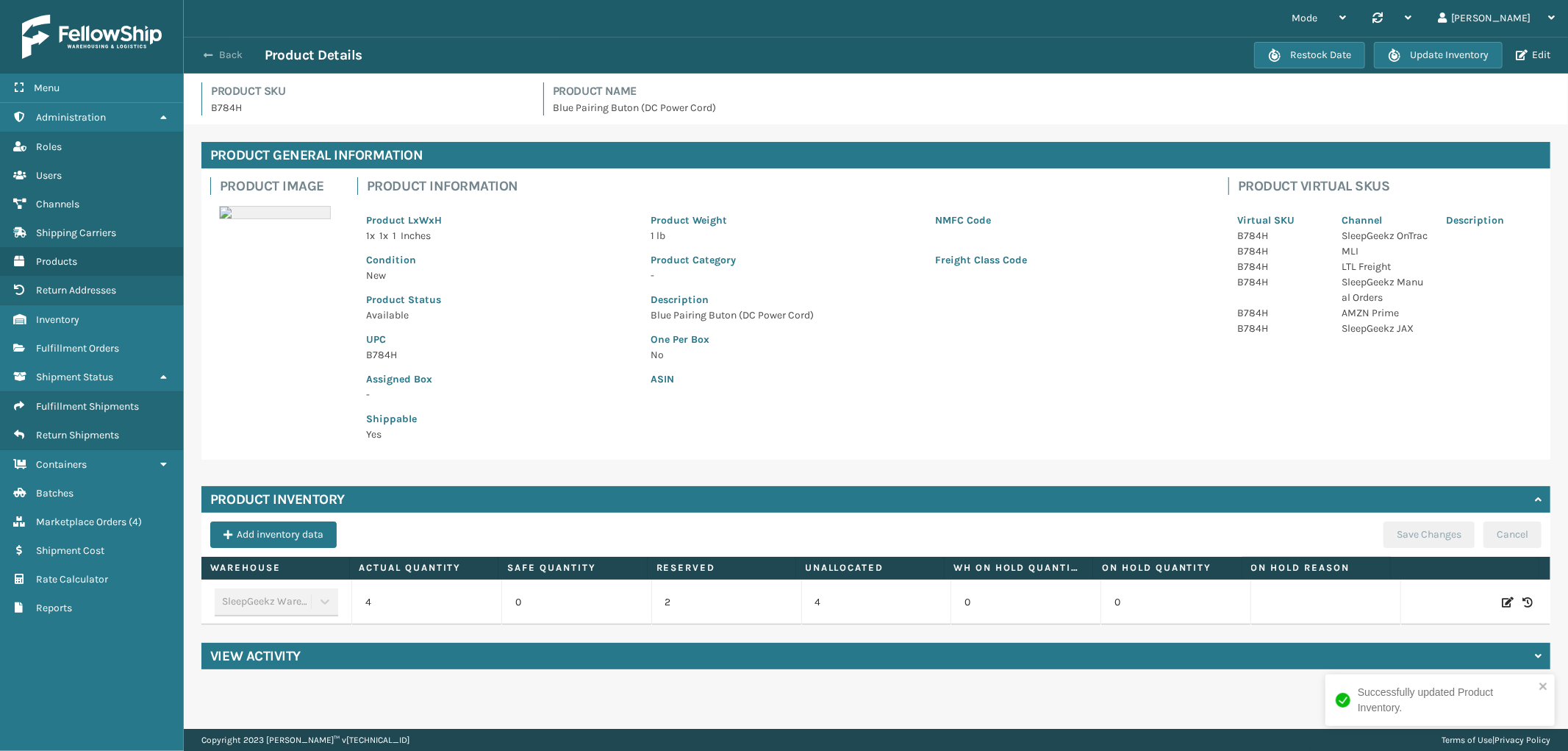
click at [226, 49] on button "Back" at bounding box center [231, 56] width 68 height 13
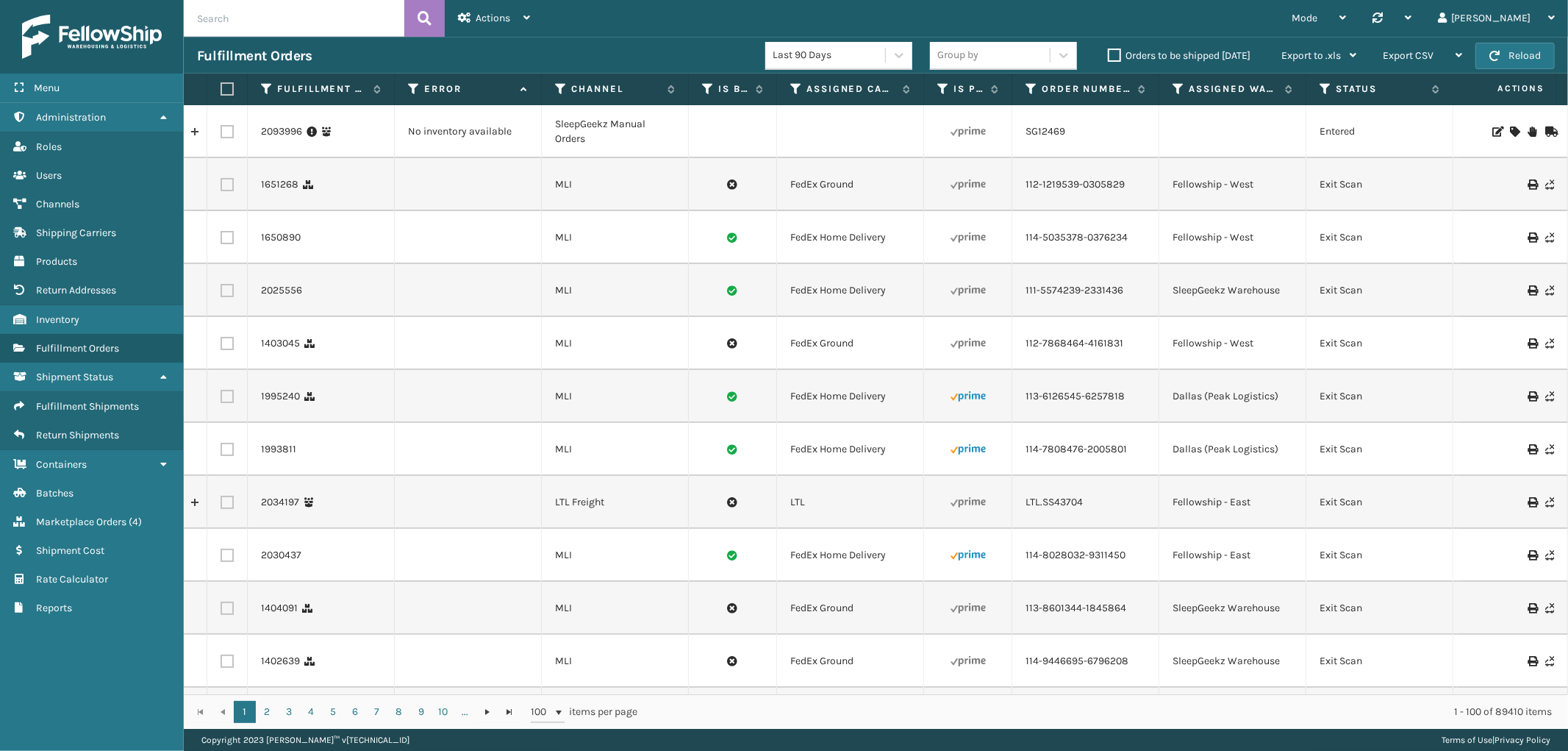
click at [1511, 134] on icon at bounding box center [1514, 131] width 8 height 10
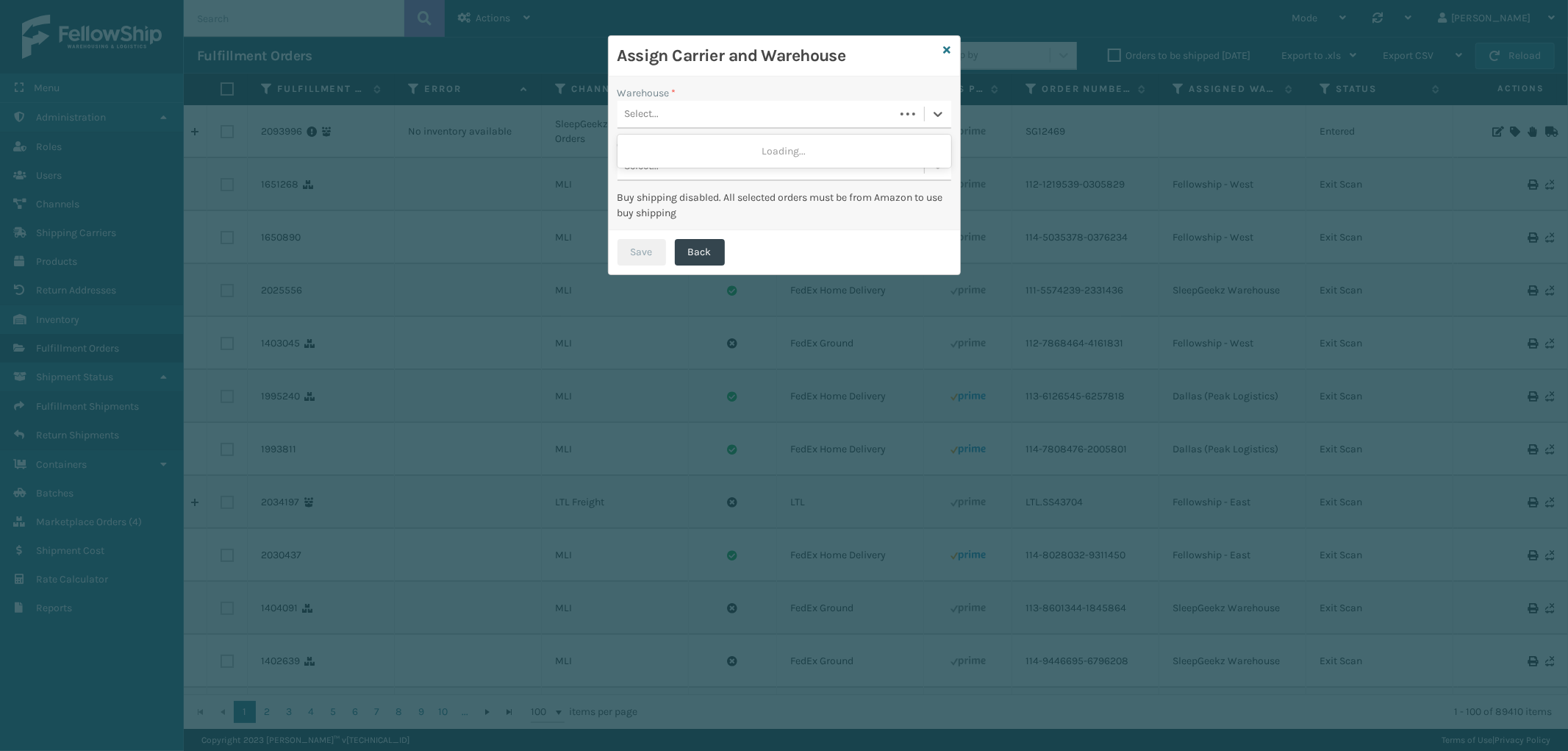
click at [703, 108] on div "Select..." at bounding box center [756, 115] width 277 height 24
click at [670, 149] on div "SleepGeekz Warehouse (required)" at bounding box center [784, 151] width 333 height 27
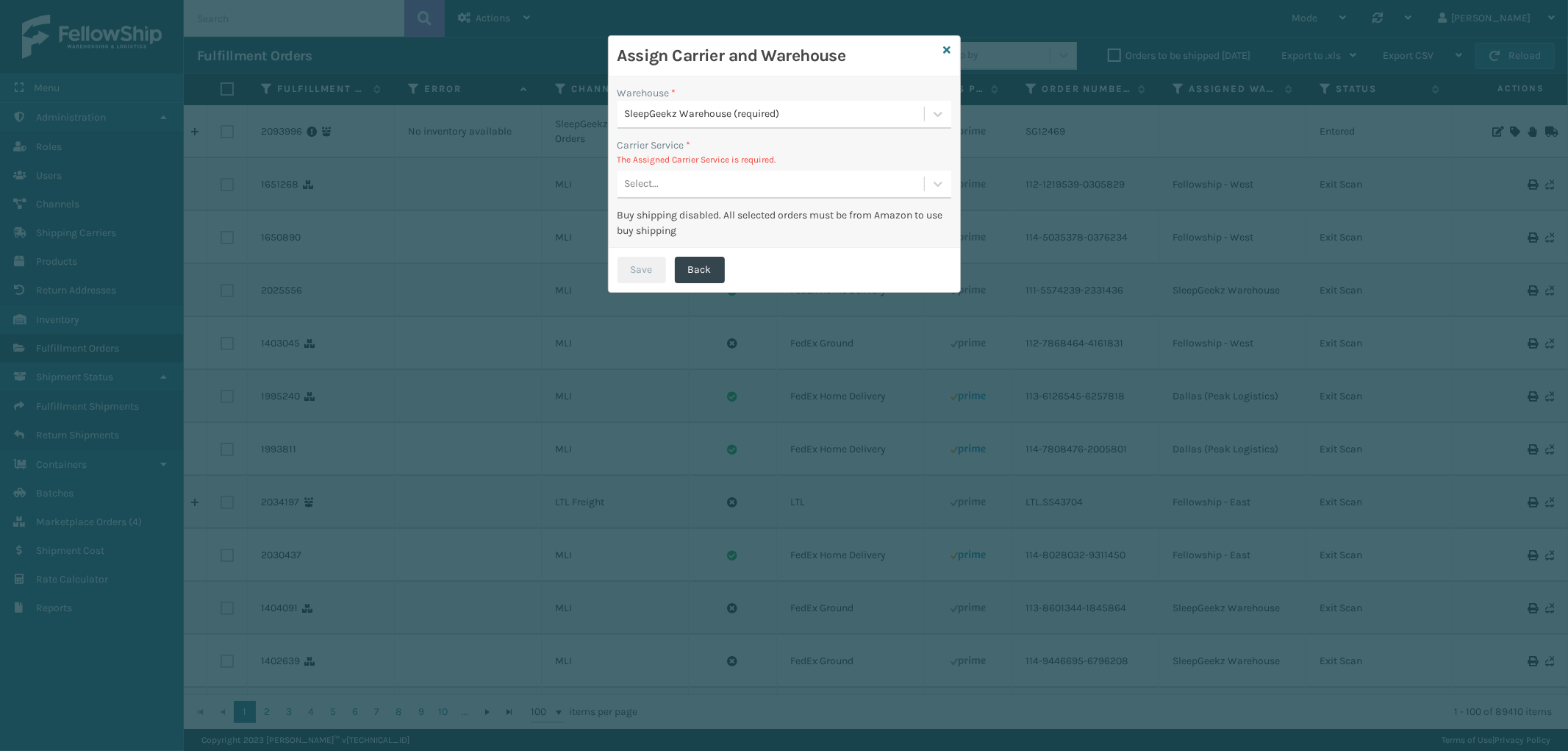
click at [716, 176] on div "Select..." at bounding box center [771, 185] width 307 height 24
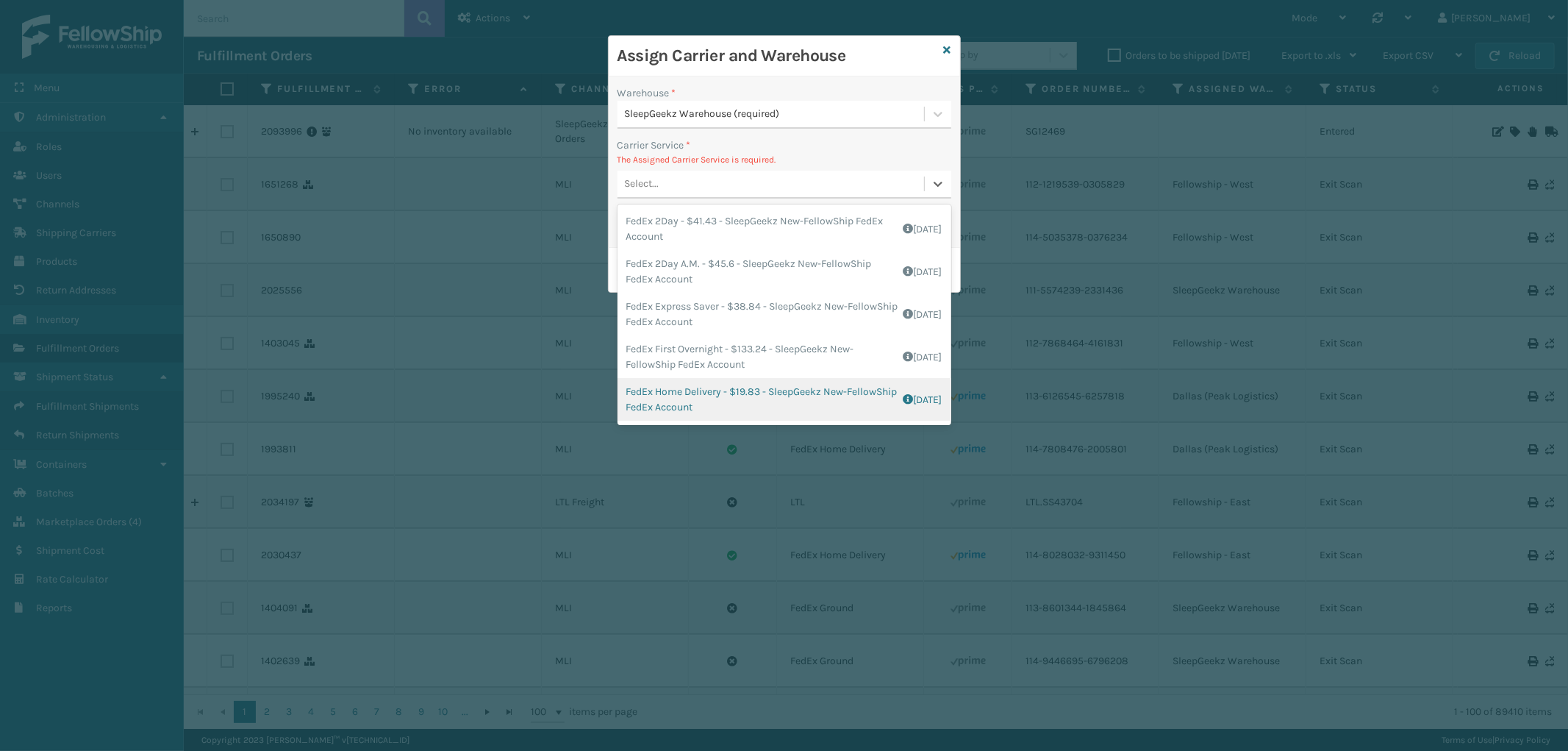
click at [712, 400] on div "FedEx Home Delivery - $19.83 - SleepGeekz New-FellowShip FedEx Account Shipping…" at bounding box center [784, 399] width 333 height 42
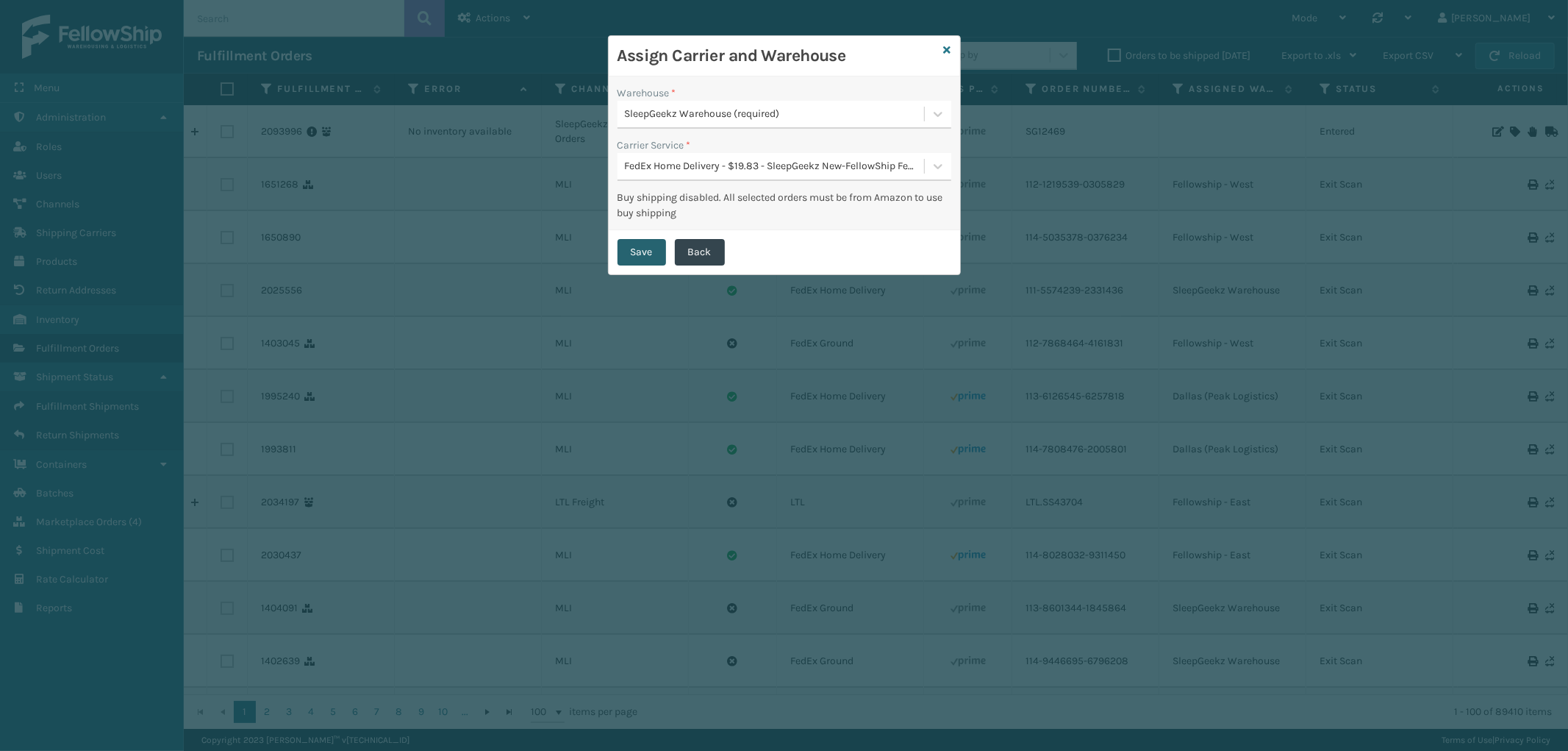
click at [627, 251] on button "Save" at bounding box center [642, 253] width 49 height 26
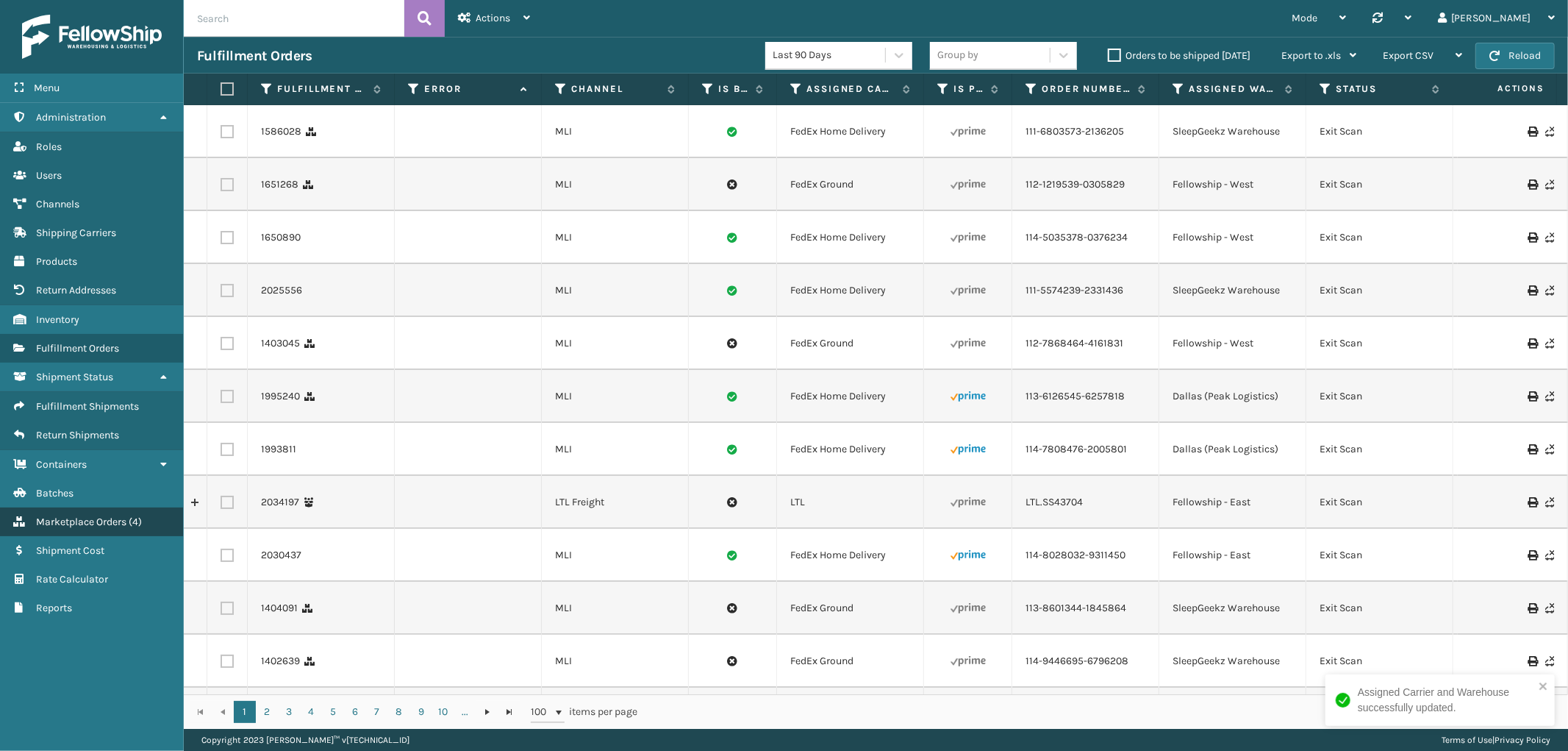
click at [114, 515] on span "Marketplace Orders" at bounding box center [81, 521] width 90 height 12
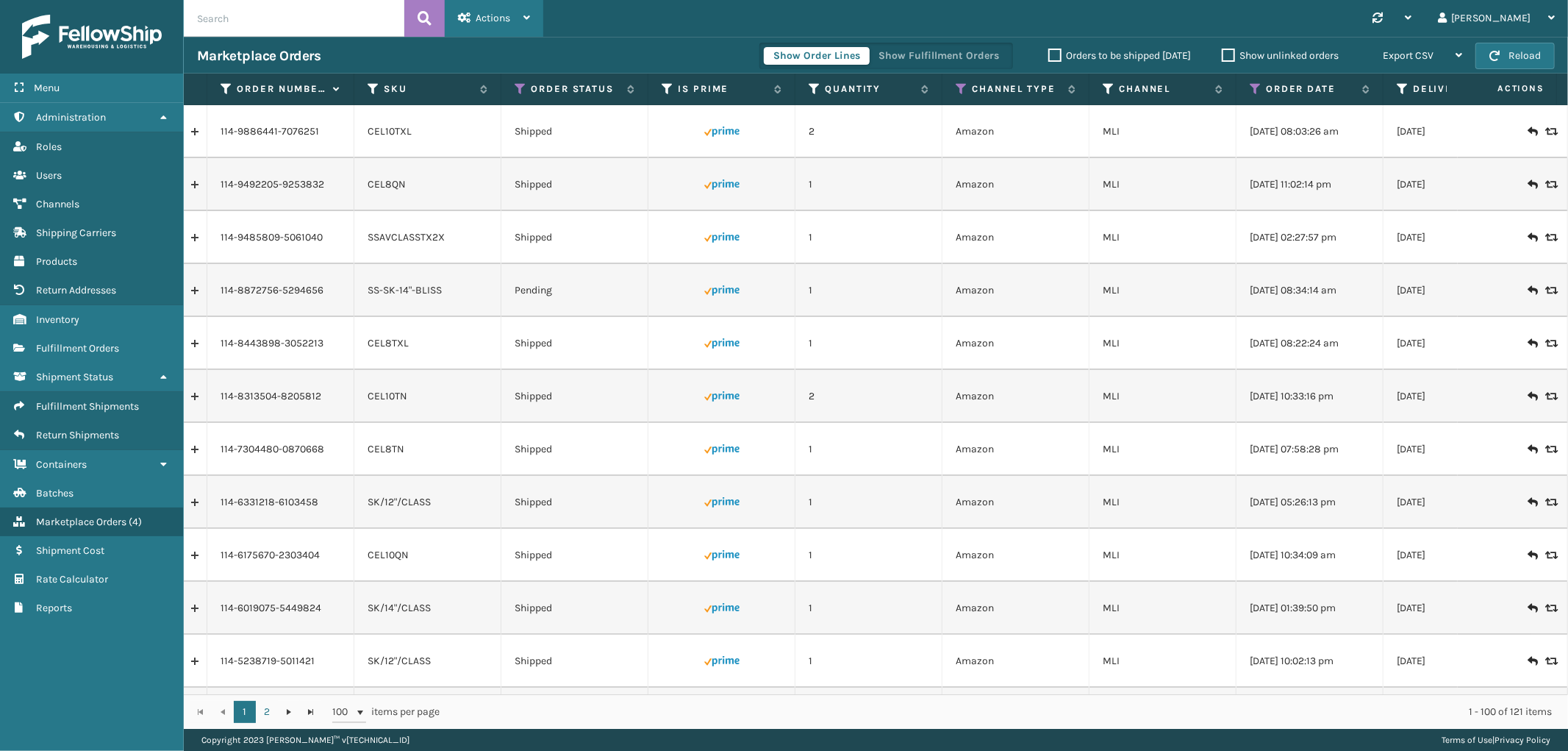
click at [457, 23] on div "Actions New Import Orders Settings Remove All Filters Link Order Lines" at bounding box center [493, 18] width 99 height 37
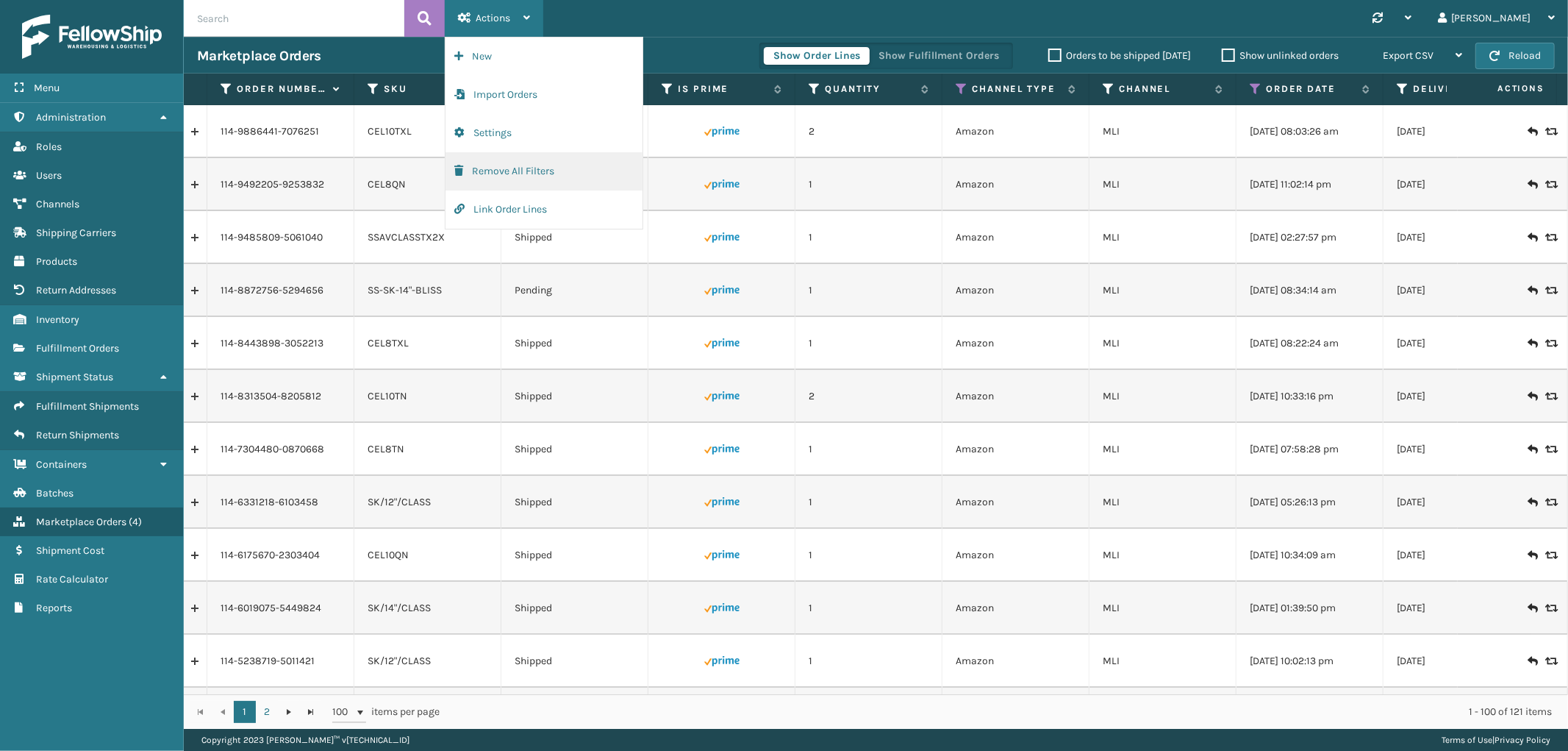
click at [498, 163] on button "Remove All Filters" at bounding box center [543, 171] width 197 height 39
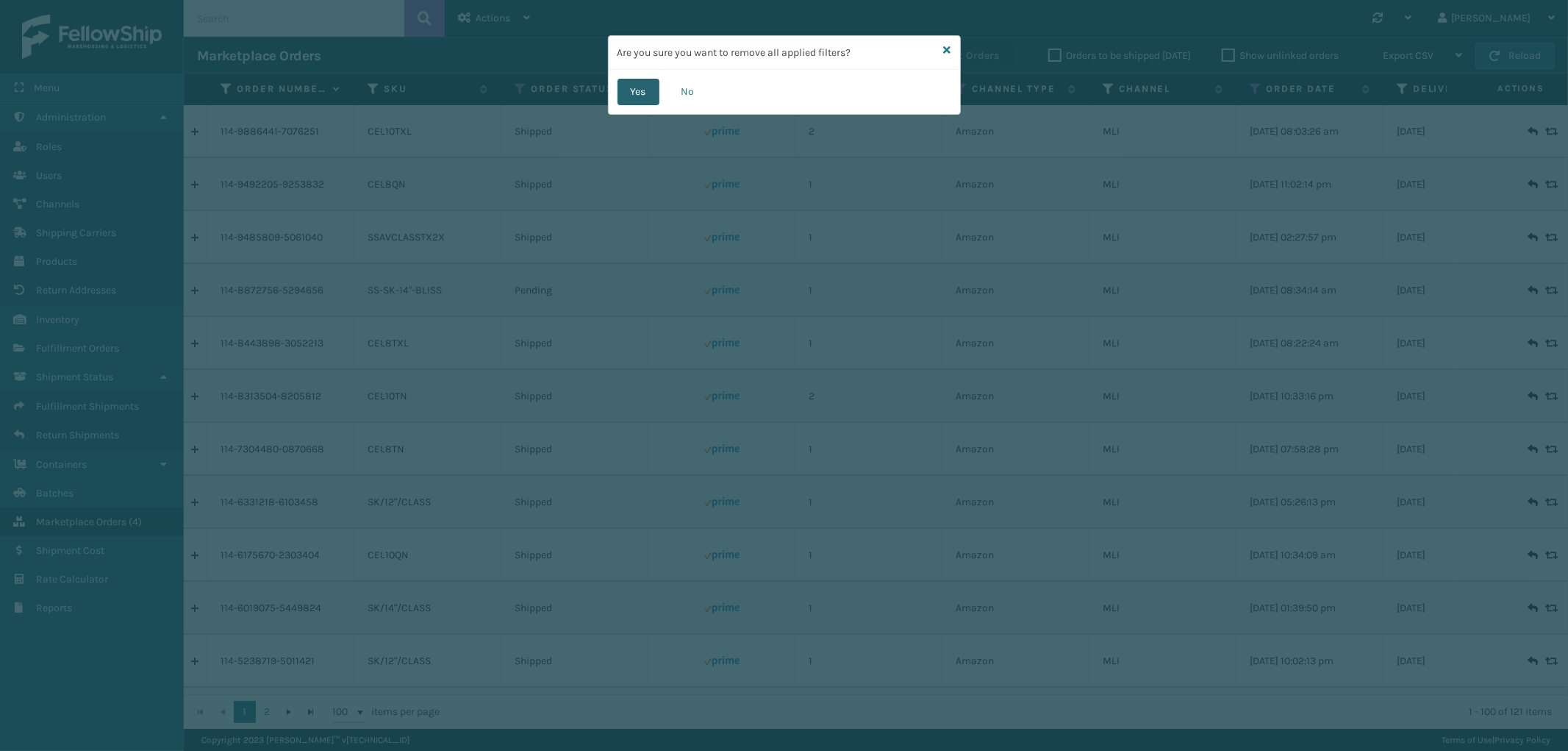
click at [620, 83] on button "Yes" at bounding box center [639, 92] width 42 height 26
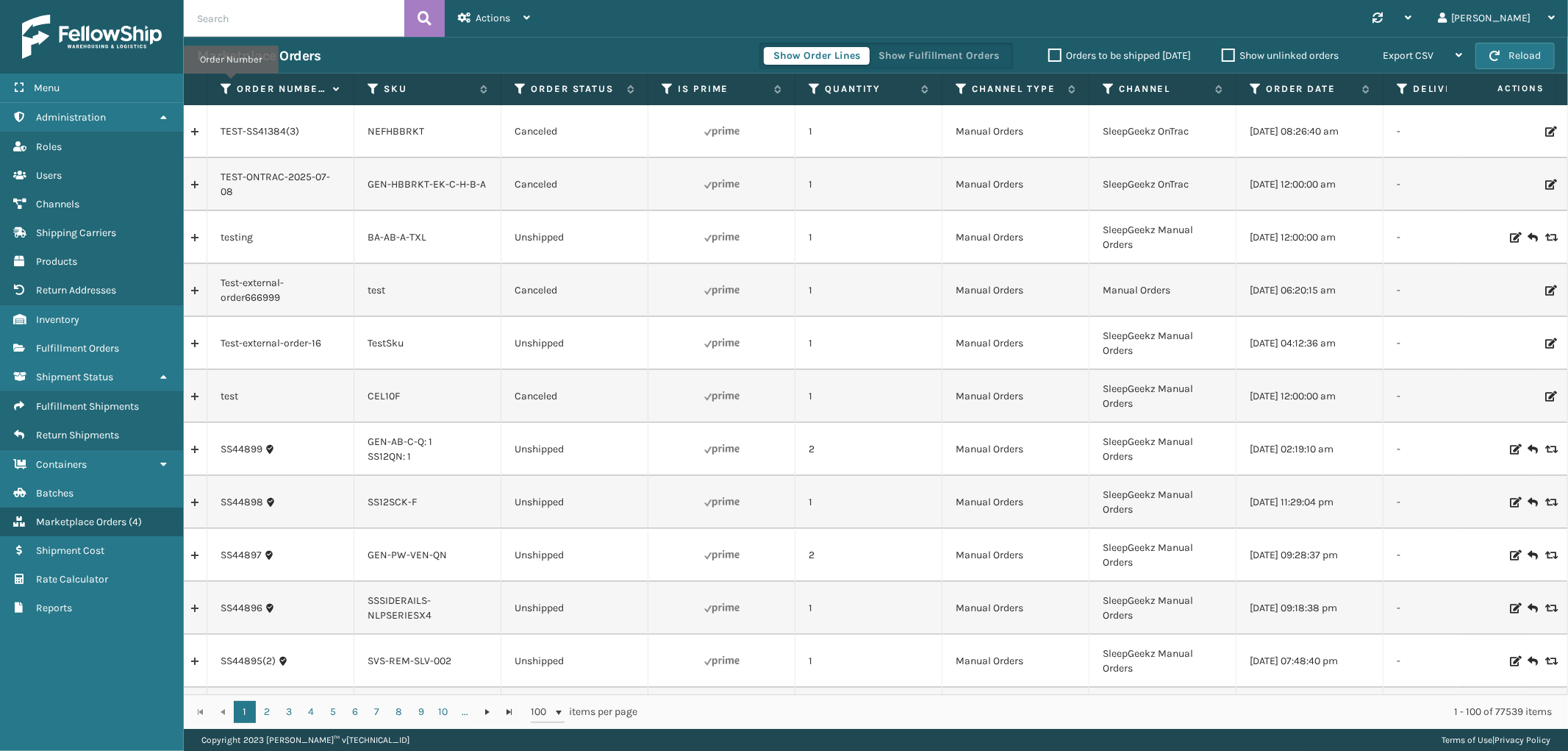
click at [231, 84] on icon at bounding box center [226, 89] width 11 height 13
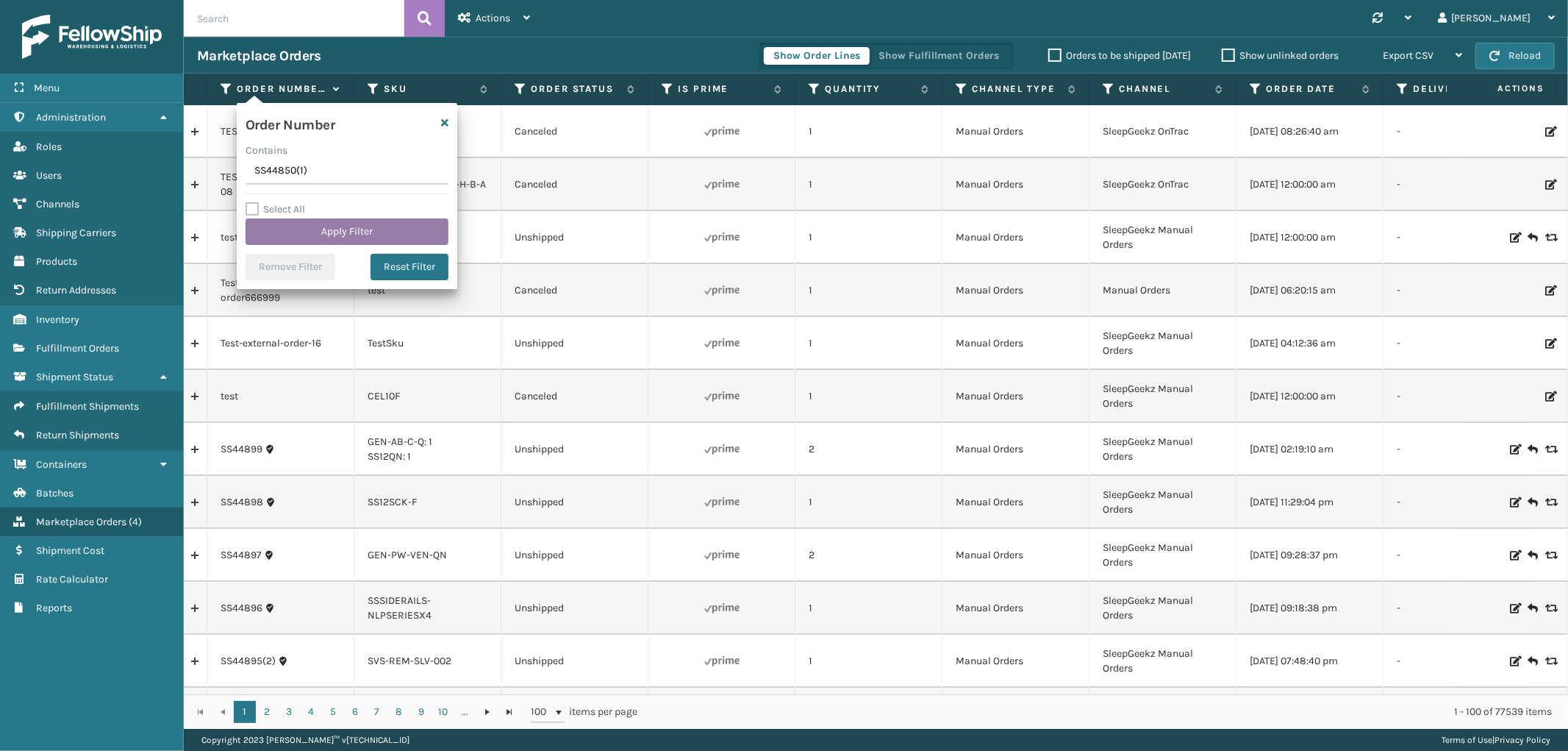
type input "SS44850(1)"
click at [312, 226] on button "Apply Filter" at bounding box center [347, 232] width 202 height 26
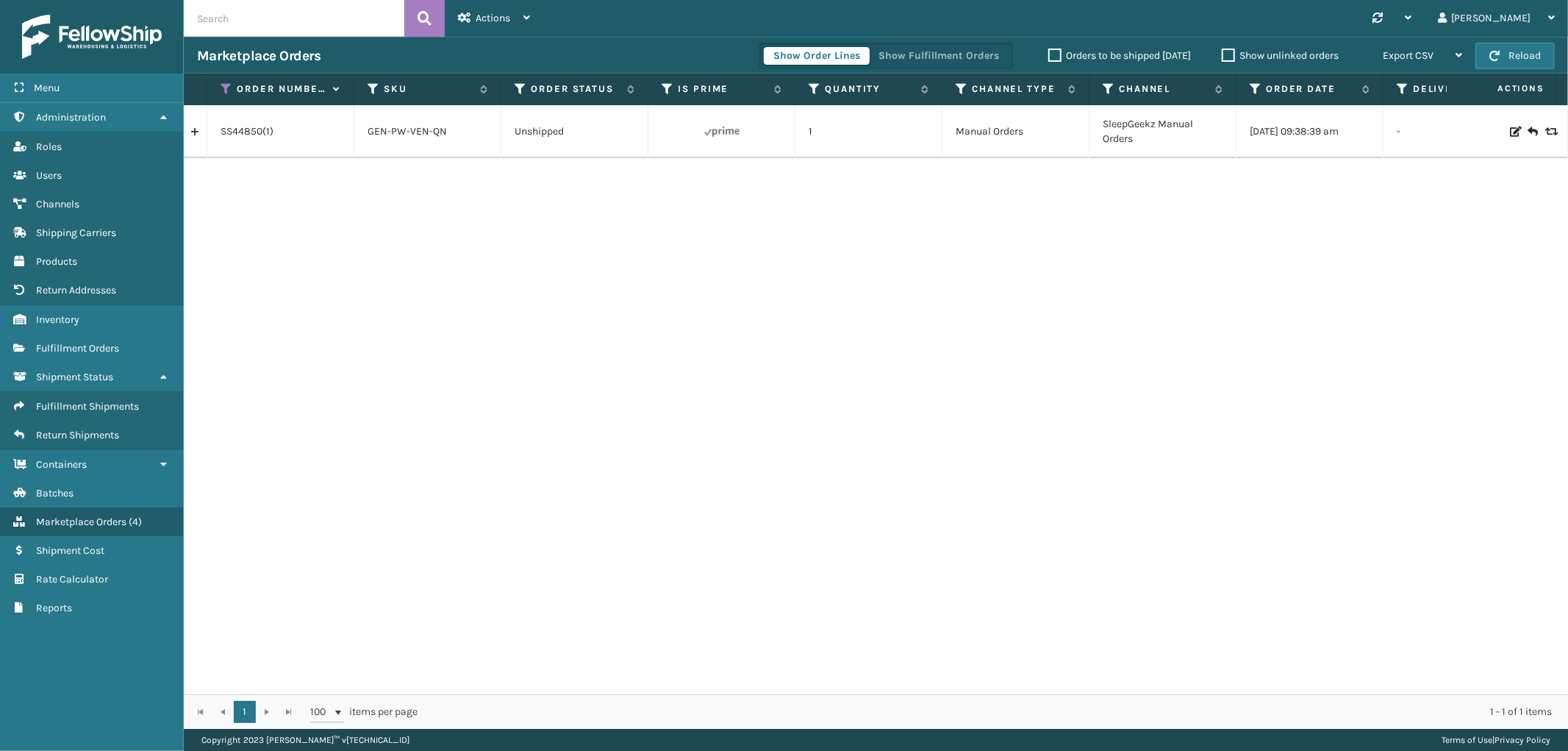
click at [200, 133] on link at bounding box center [195, 131] width 23 height 24
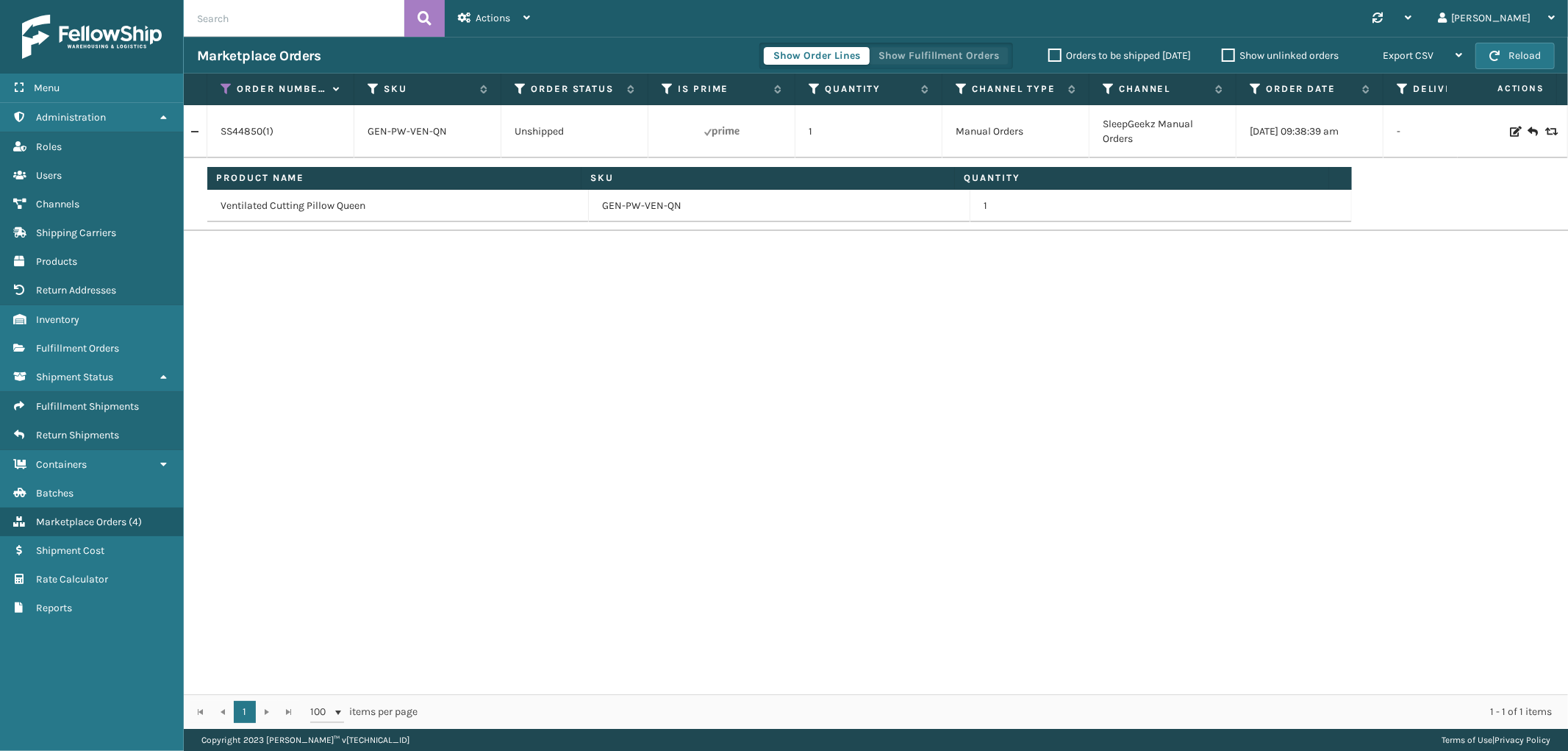
click at [951, 60] on button "Show Fulfillment Orders" at bounding box center [939, 56] width 139 height 18
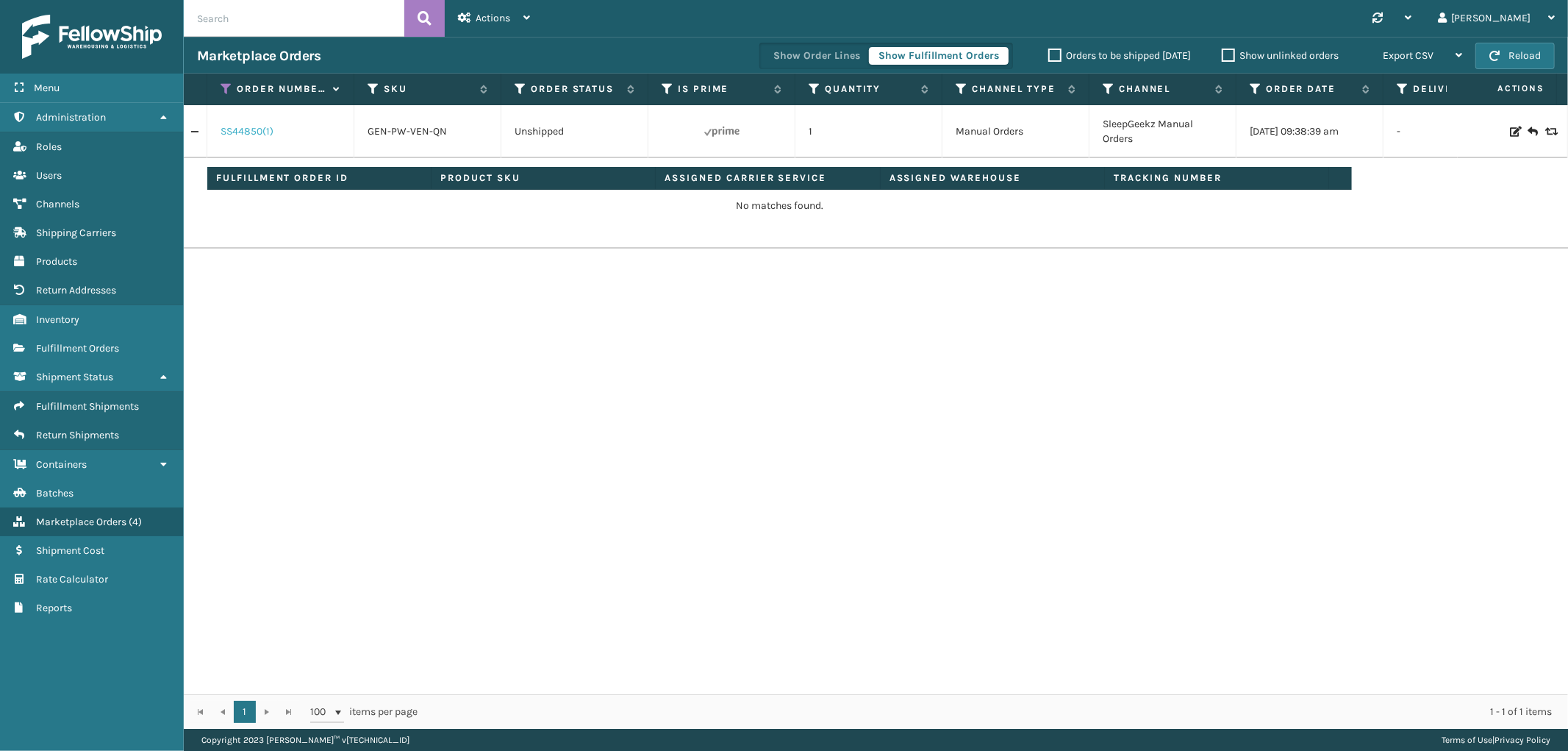
click at [234, 128] on link "SS44850(1)" at bounding box center [247, 132] width 53 height 15
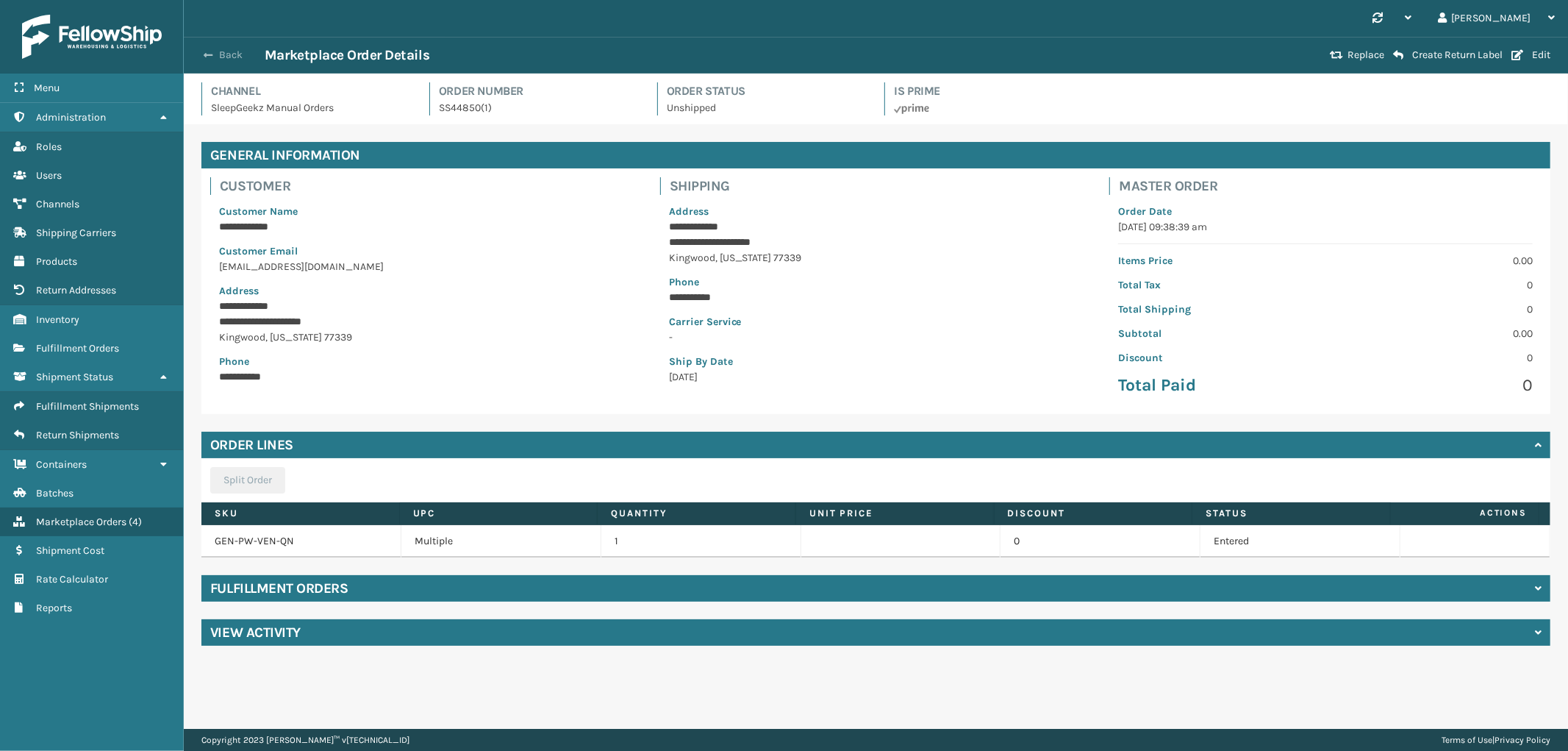
click at [225, 57] on button "Back" at bounding box center [231, 56] width 68 height 13
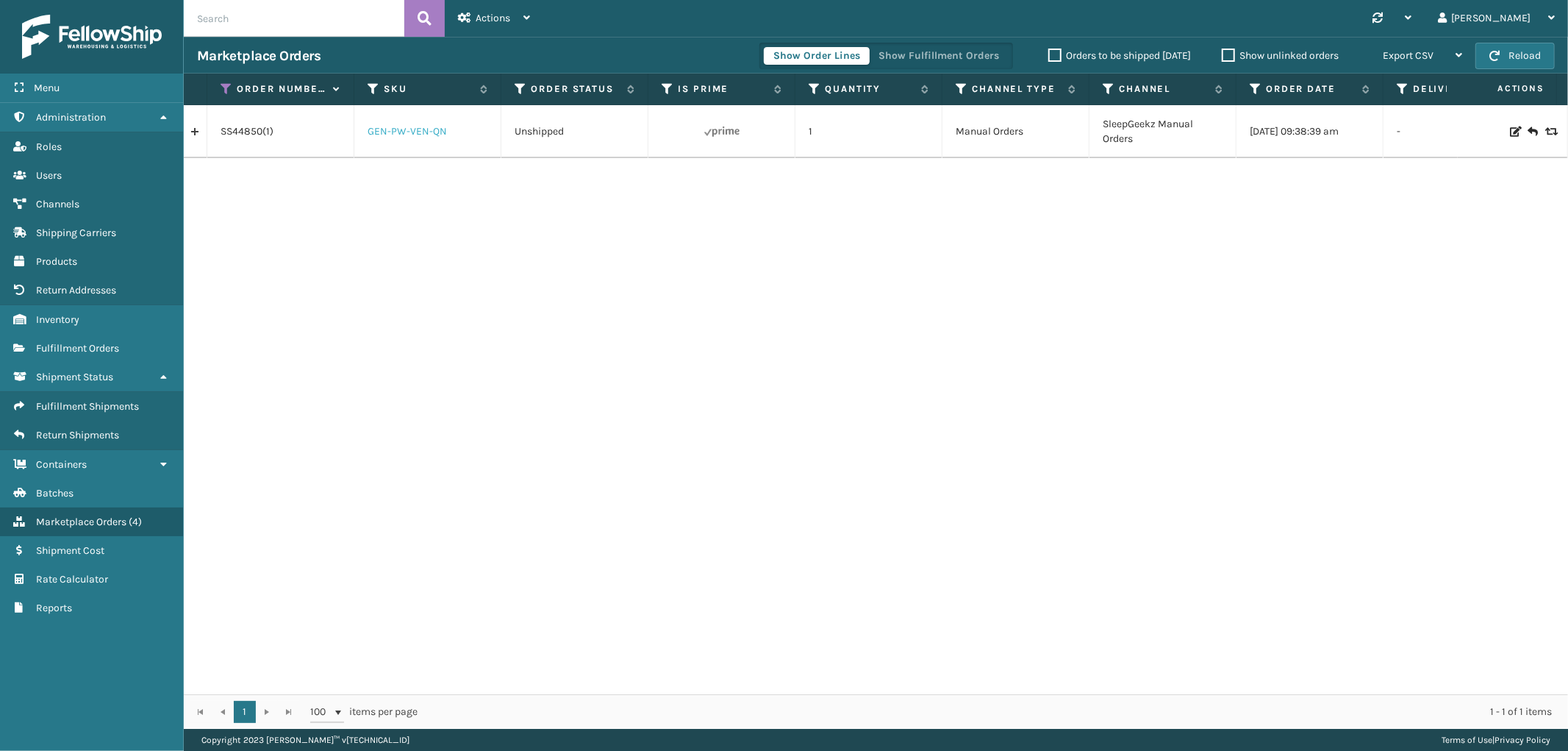
click at [423, 135] on link "GEN-PW-VEN-QN" at bounding box center [407, 131] width 79 height 12
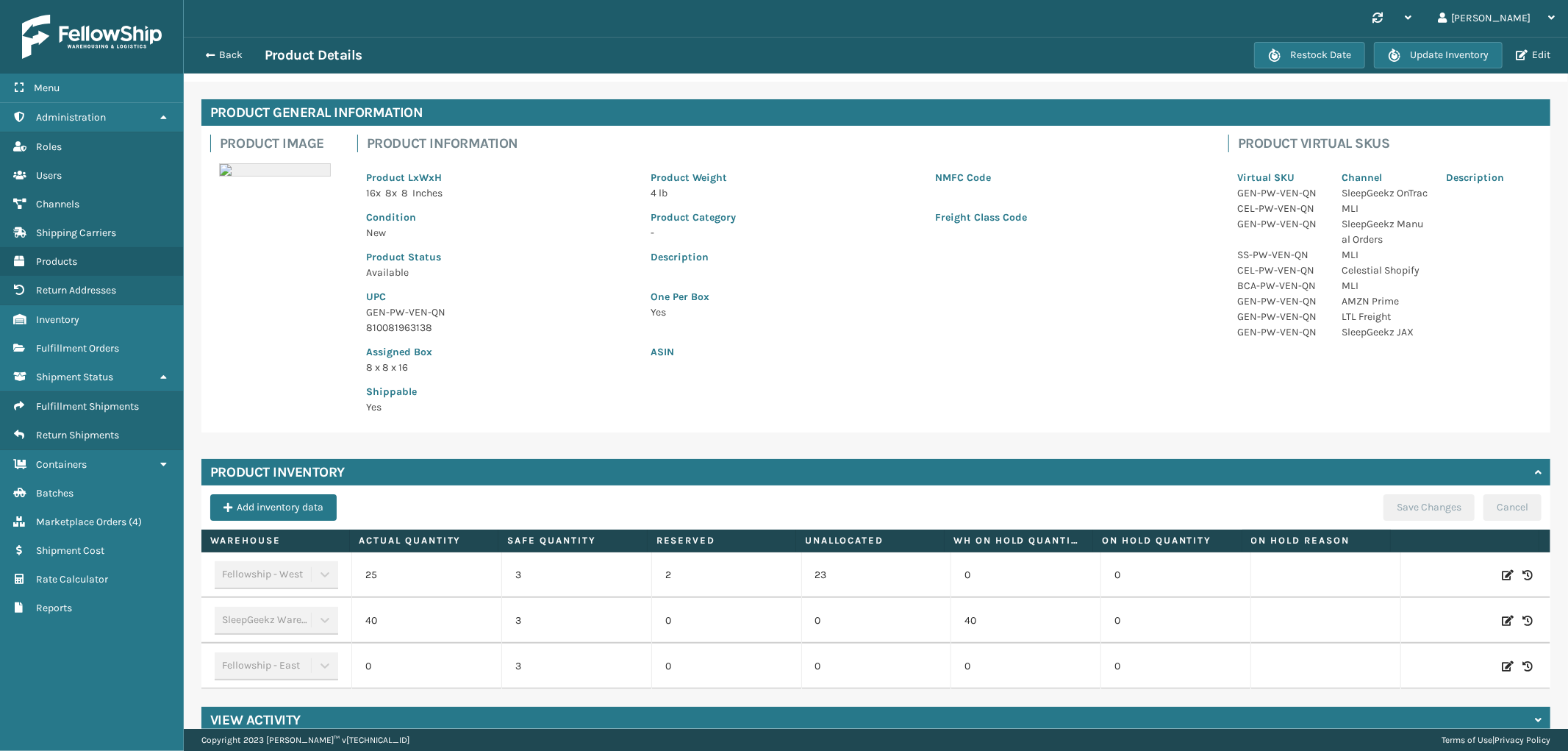
scroll to position [64, 0]
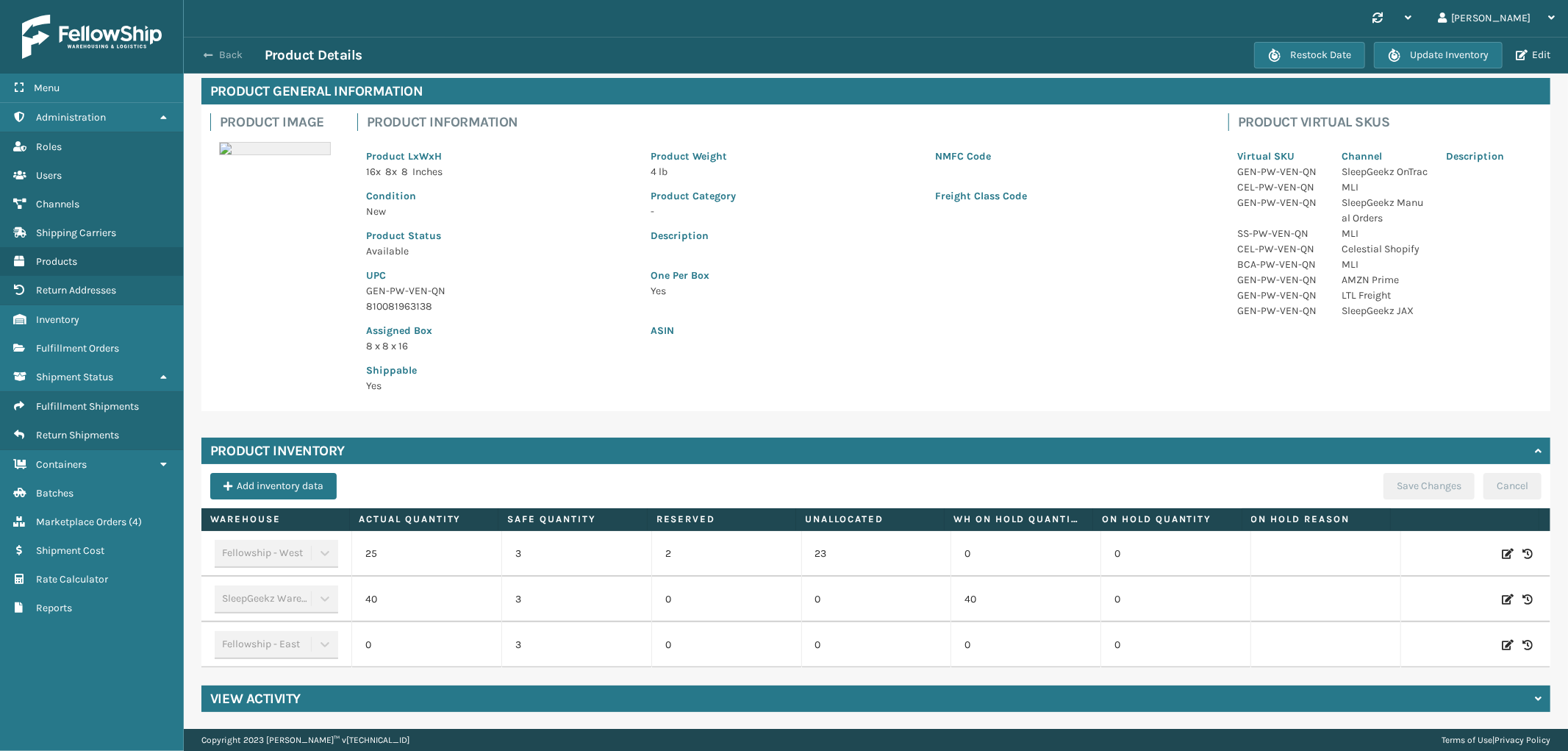
click at [235, 50] on button "Back" at bounding box center [231, 56] width 68 height 13
